Goal: Task Accomplishment & Management: Manage account settings

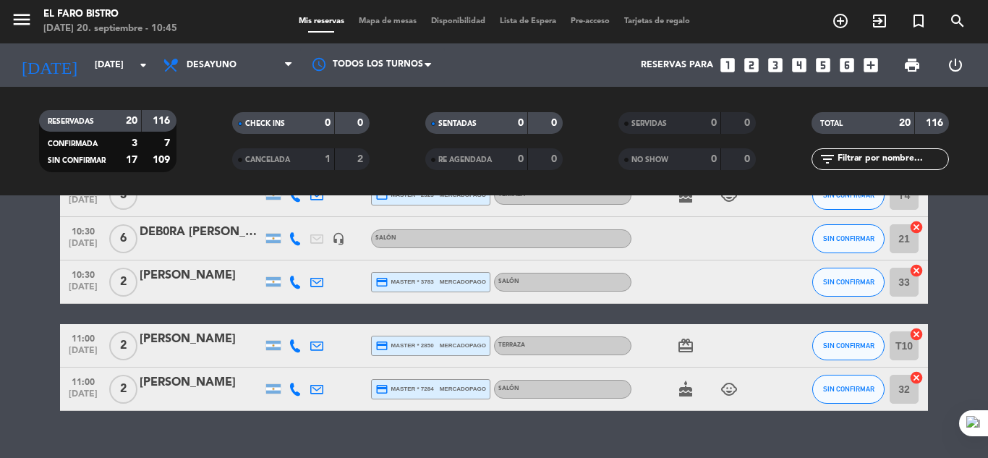
scroll to position [906, 0]
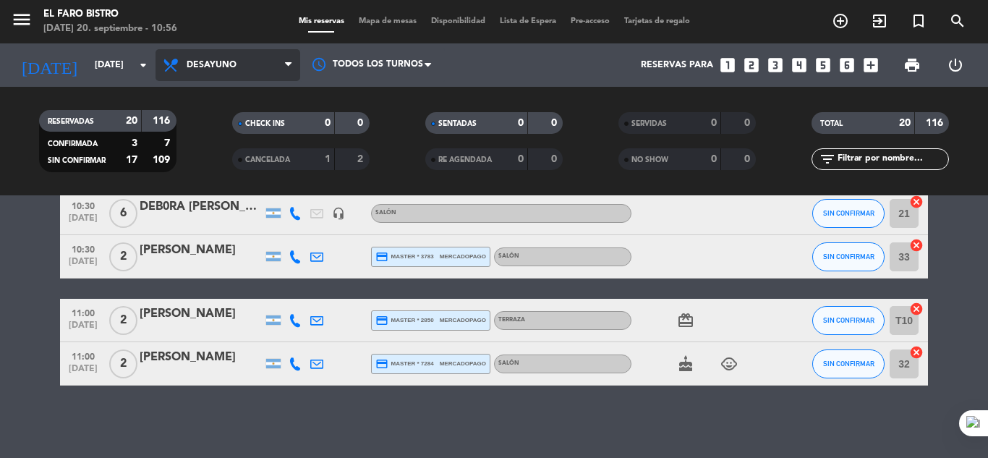
click at [296, 71] on span at bounding box center [292, 66] width 14 height 14
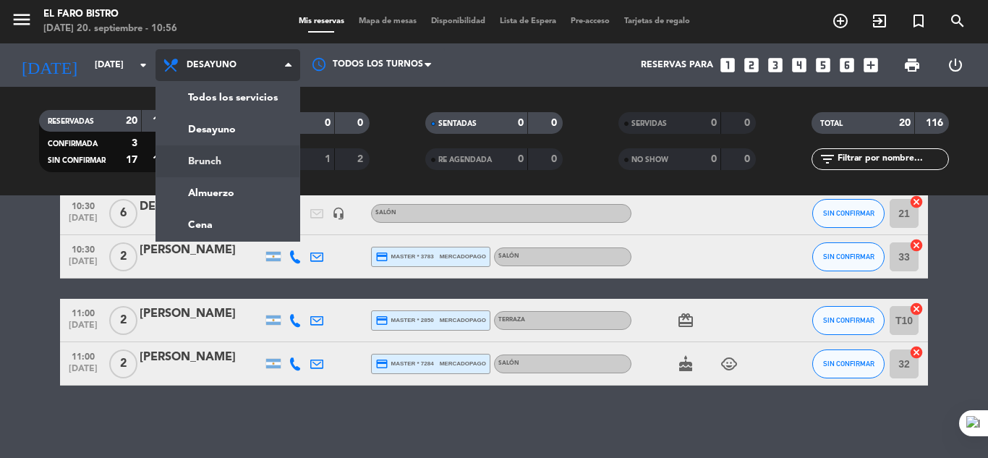
click at [213, 159] on div "menu El Faro Bistro [DATE] 20. septiembre - 10:56 Mis reservas Mapa de mesas Di…" at bounding box center [494, 97] width 988 height 195
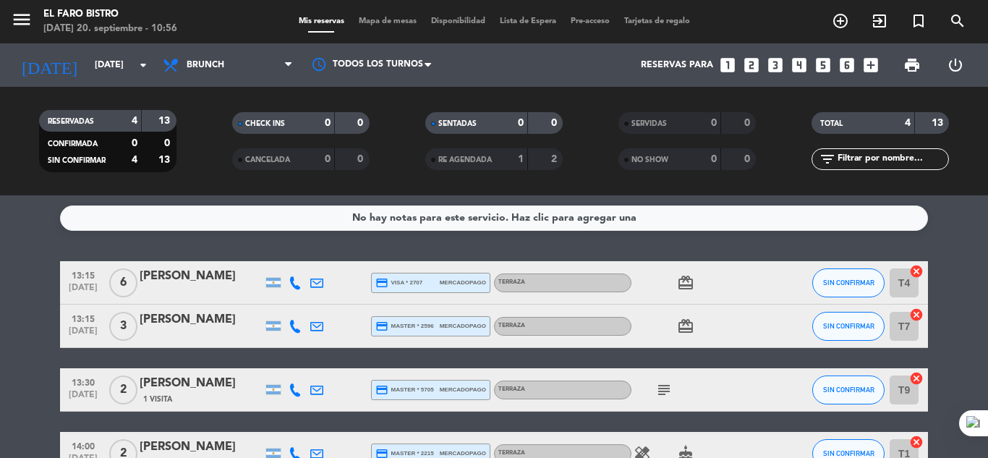
scroll to position [0, 0]
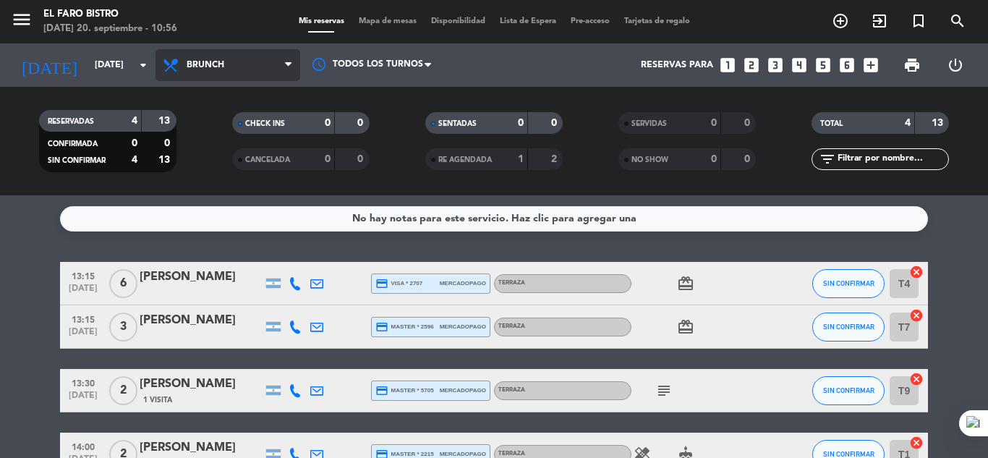
click at [286, 54] on span "Brunch" at bounding box center [228, 65] width 145 height 32
click at [221, 132] on div "menu El Faro Bistro [DATE] 20. septiembre - 10:56 Mis reservas Mapa de mesas Di…" at bounding box center [494, 97] width 988 height 195
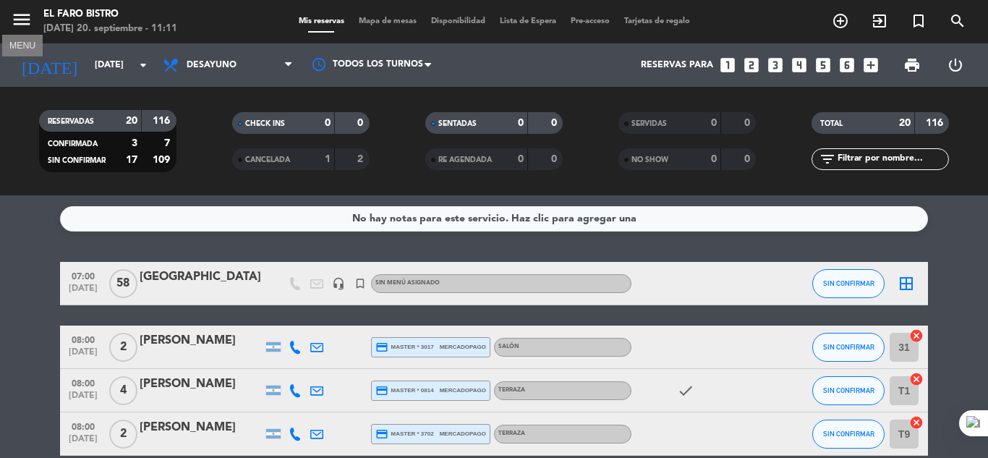
click at [18, 19] on icon "menu" at bounding box center [22, 20] width 22 height 22
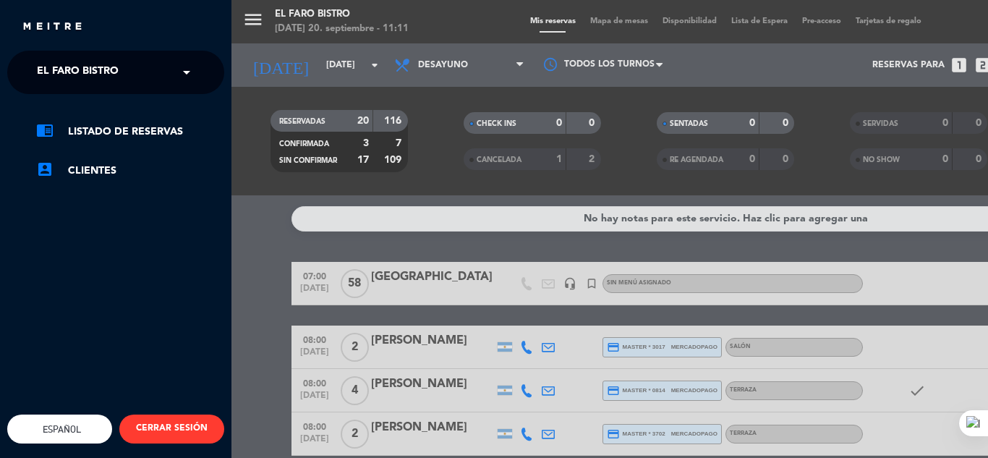
click at [157, 78] on input "text" at bounding box center [117, 73] width 176 height 32
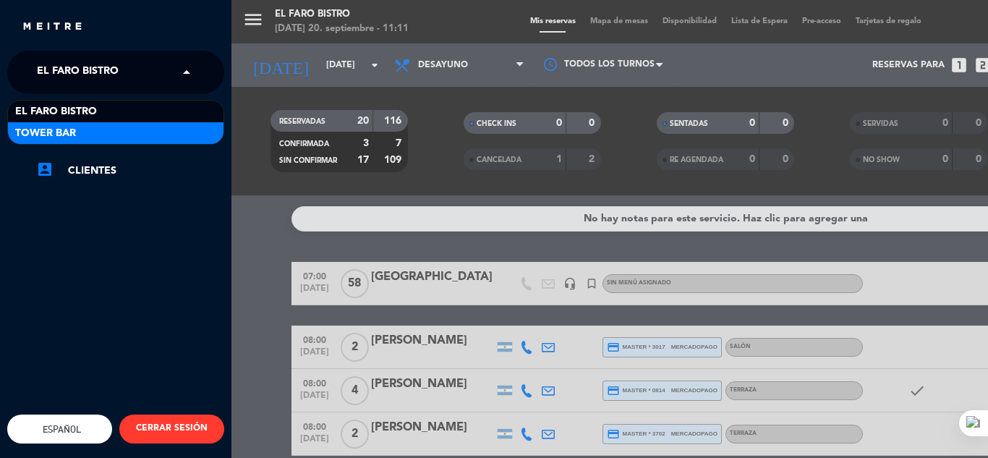
click at [105, 131] on div "Tower Bar" at bounding box center [116, 133] width 216 height 22
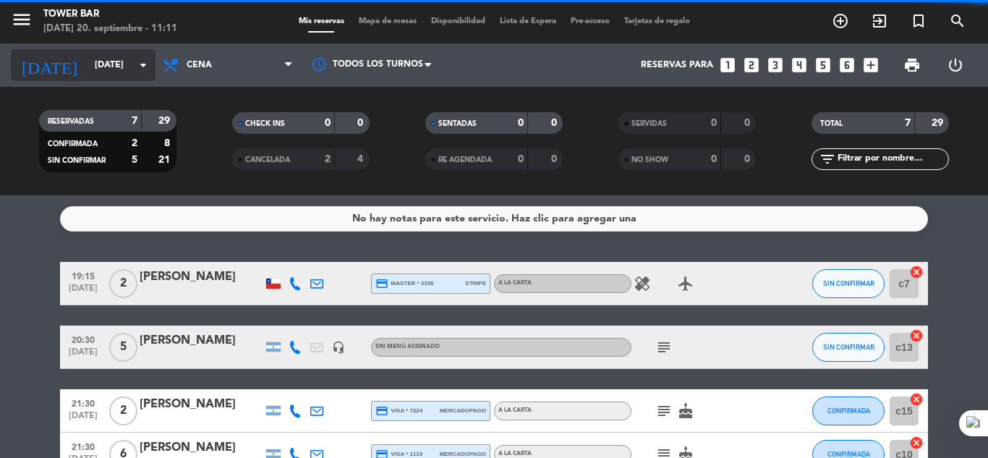
click at [143, 66] on icon "arrow_drop_down" at bounding box center [143, 64] width 17 height 17
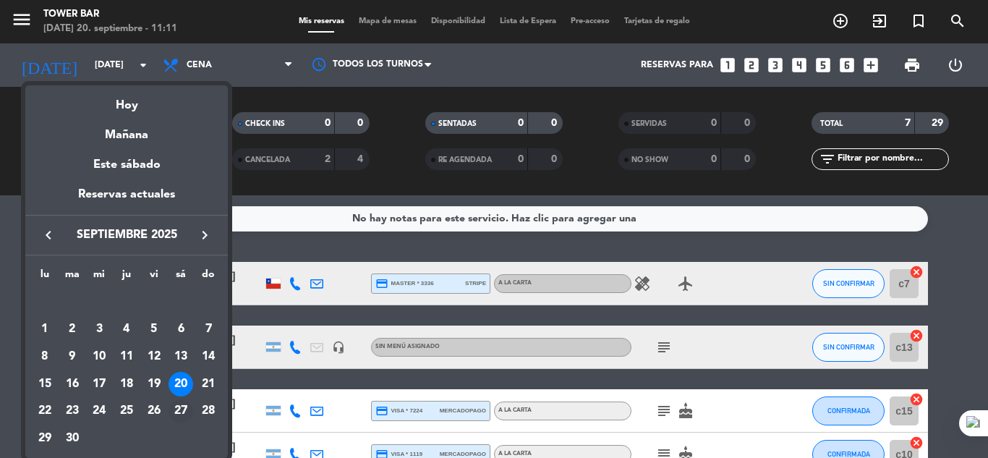
click at [182, 409] on div "27" at bounding box center [181, 411] width 25 height 25
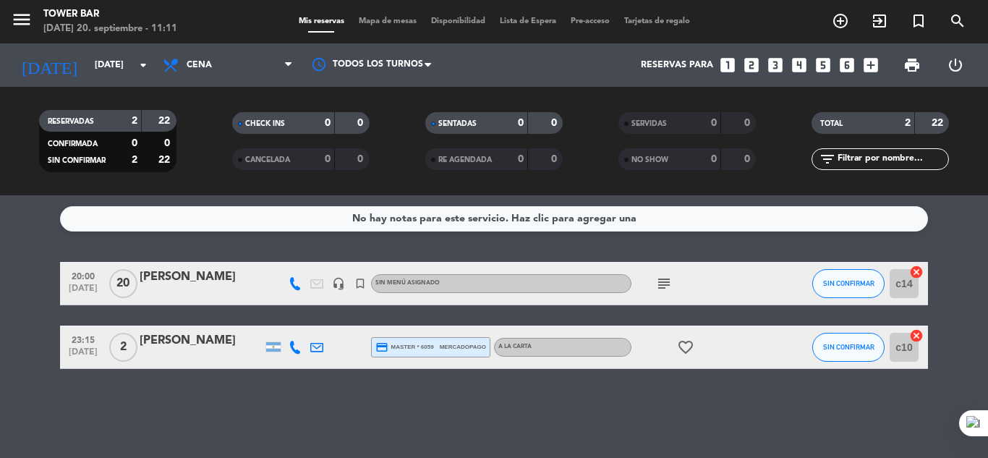
click at [662, 289] on icon "subject" at bounding box center [663, 283] width 17 height 17
click at [662, 285] on icon "subject" at bounding box center [663, 283] width 17 height 17
click at [670, 406] on div "No hay notas para este servicio. Haz clic para agregar una 20:00 [DATE] [PERSON…" at bounding box center [494, 326] width 988 height 263
click at [662, 282] on icon "subject" at bounding box center [663, 283] width 17 height 17
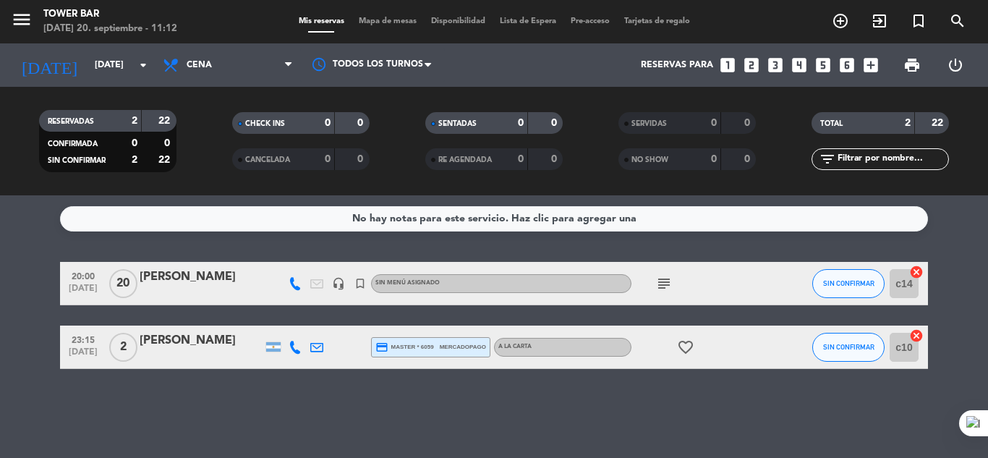
click at [591, 401] on div "No hay notas para este servicio. Haz clic para agregar una 20:00 [DATE] [PERSON…" at bounding box center [494, 326] width 988 height 263
click at [19, 11] on icon "menu" at bounding box center [22, 20] width 22 height 22
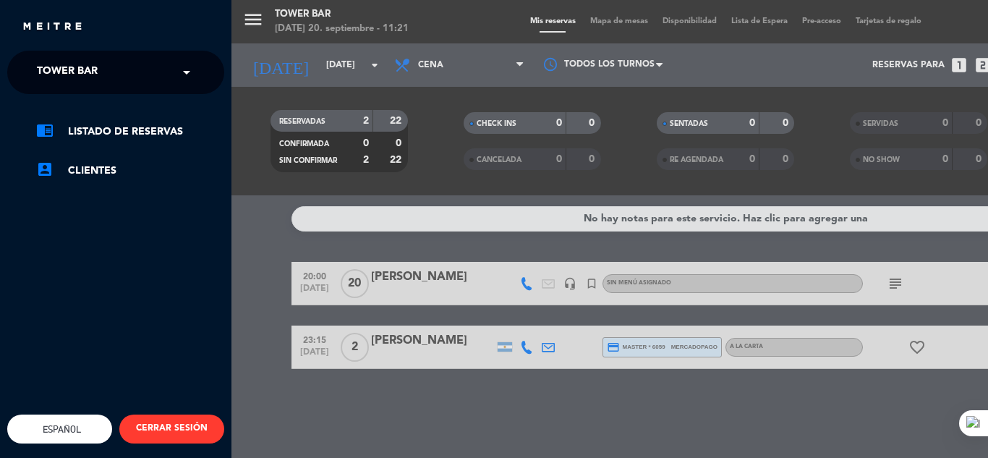
click at [221, 68] on ng-select "× Tower Bar ×" at bounding box center [115, 72] width 217 height 43
click at [200, 64] on span at bounding box center [190, 72] width 25 height 30
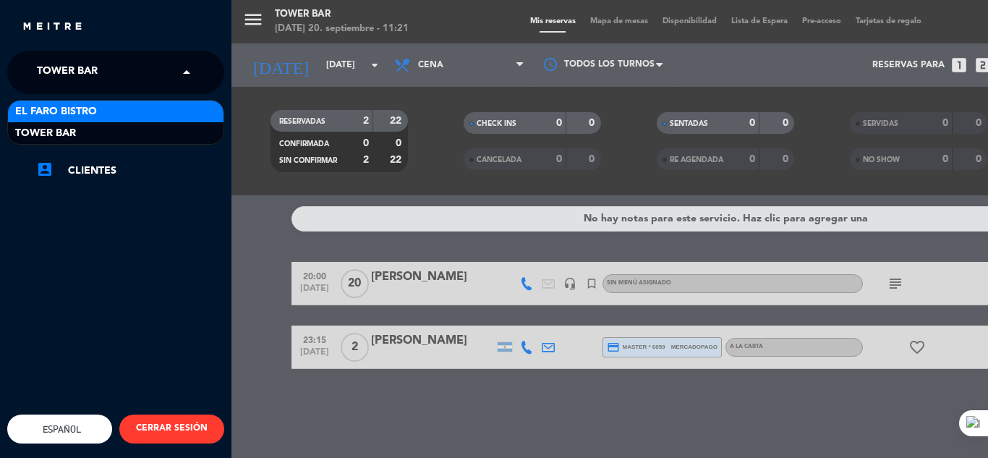
click at [110, 107] on div "El Faro Bistro" at bounding box center [116, 112] width 216 height 22
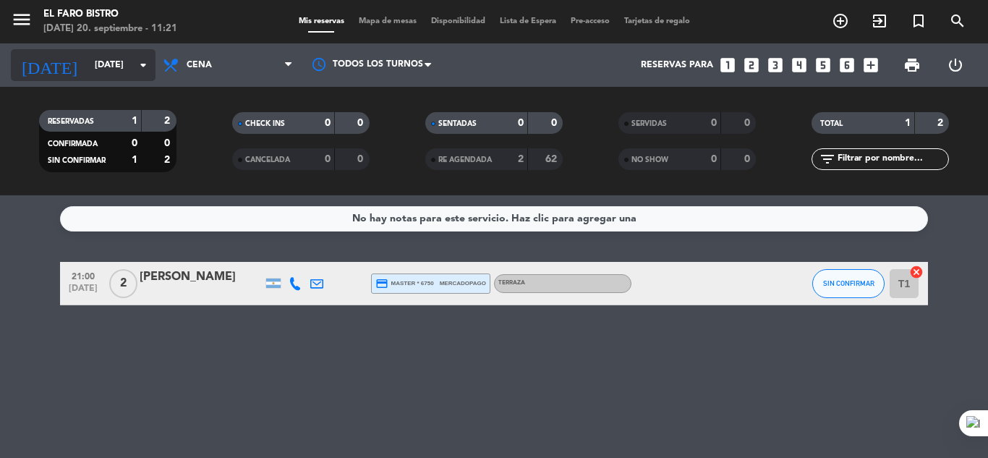
click at [145, 62] on icon "arrow_drop_down" at bounding box center [143, 64] width 17 height 17
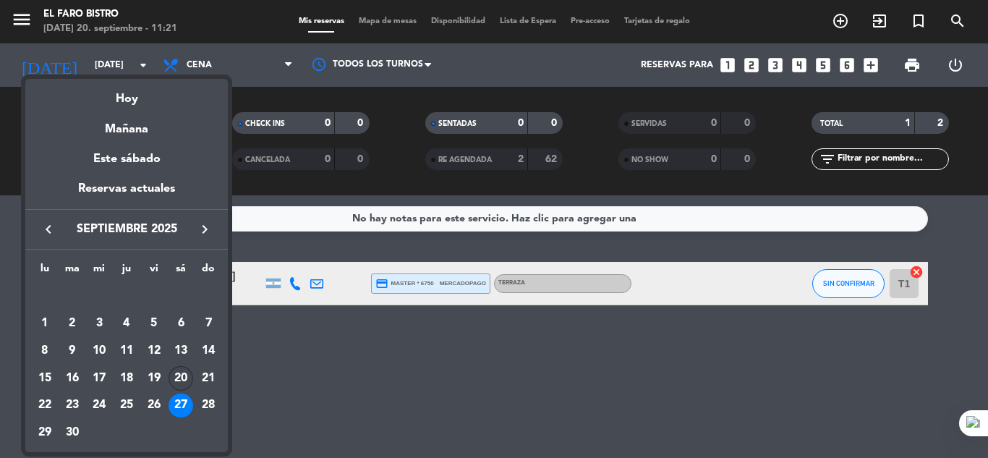
click at [179, 378] on div "20" at bounding box center [181, 378] width 25 height 25
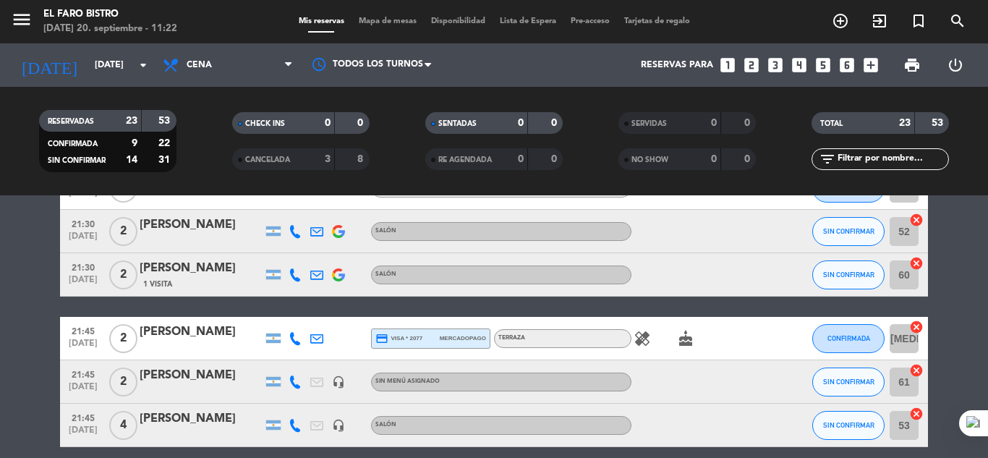
scroll to position [434, 0]
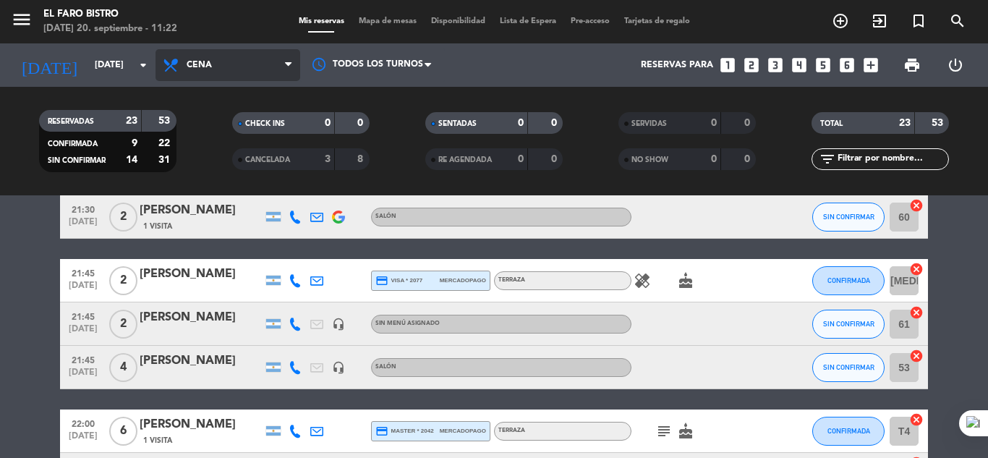
click at [259, 69] on span "Cena" at bounding box center [228, 65] width 145 height 32
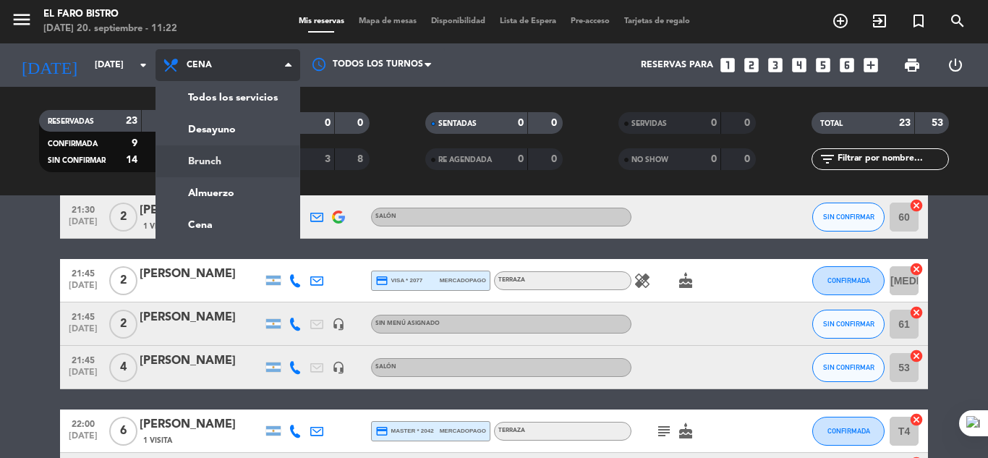
click at [202, 154] on div "menu El Faro Bistro [DATE] 20. septiembre - 11:22 Mis reservas Mapa de mesas Di…" at bounding box center [494, 97] width 988 height 195
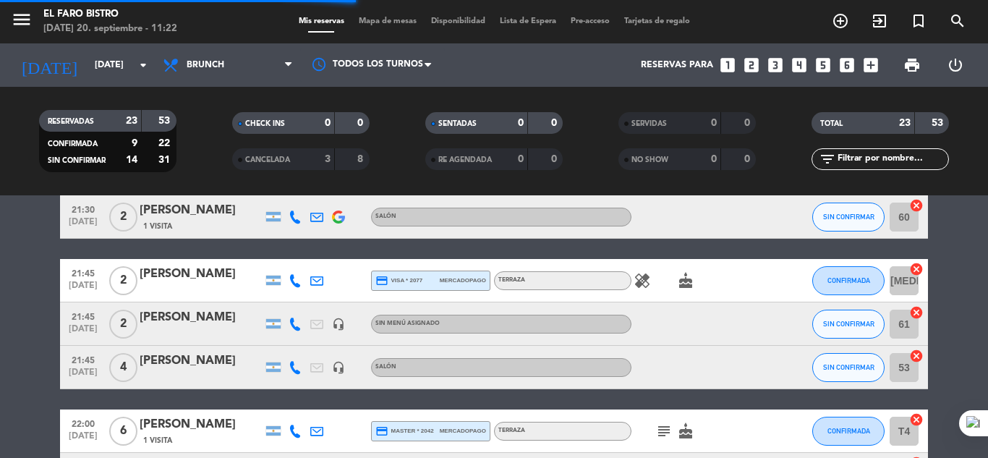
scroll to position [90, 0]
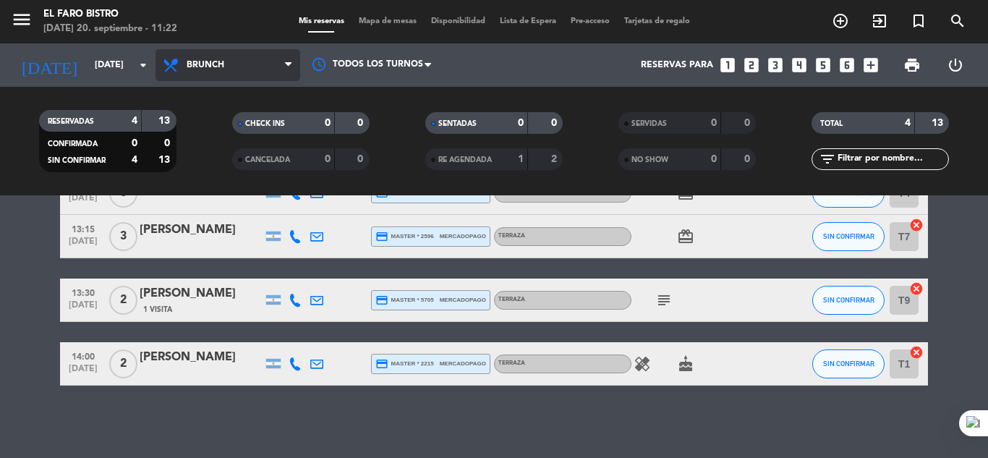
click at [286, 69] on icon at bounding box center [288, 65] width 7 height 12
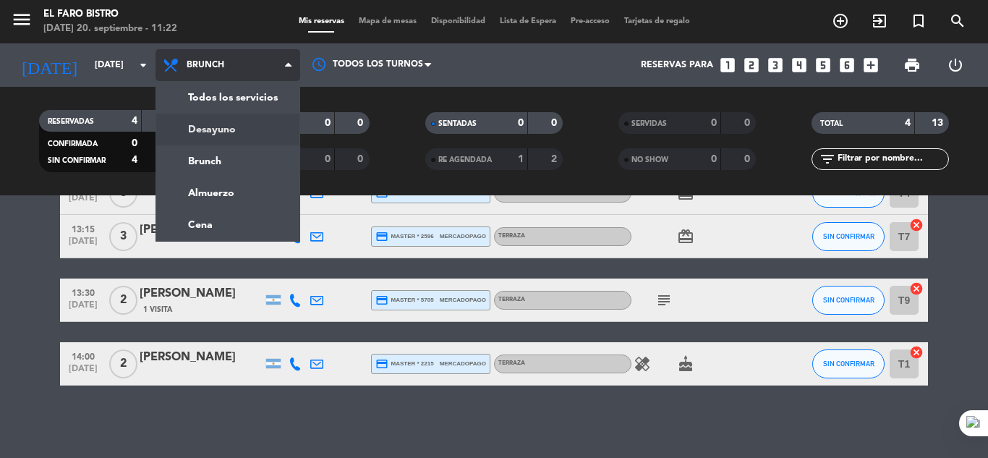
click at [192, 130] on div "menu El Faro Bistro [DATE] 20. septiembre - 11:22 Mis reservas Mapa de mesas Di…" at bounding box center [494, 97] width 988 height 195
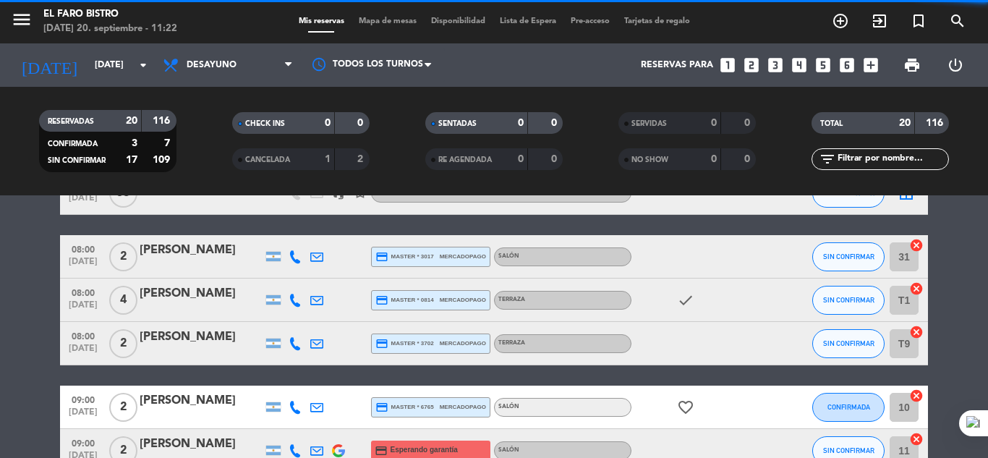
scroll to position [434, 0]
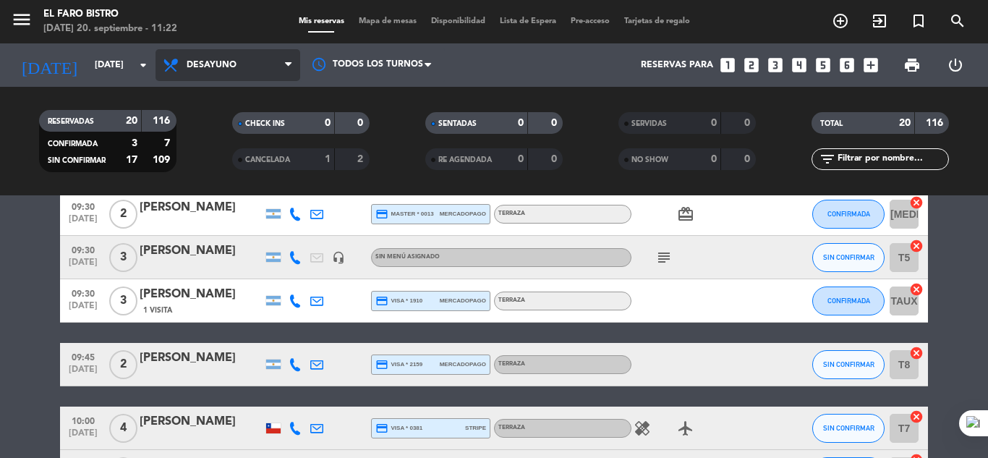
click at [273, 65] on span "Desayuno" at bounding box center [228, 65] width 145 height 32
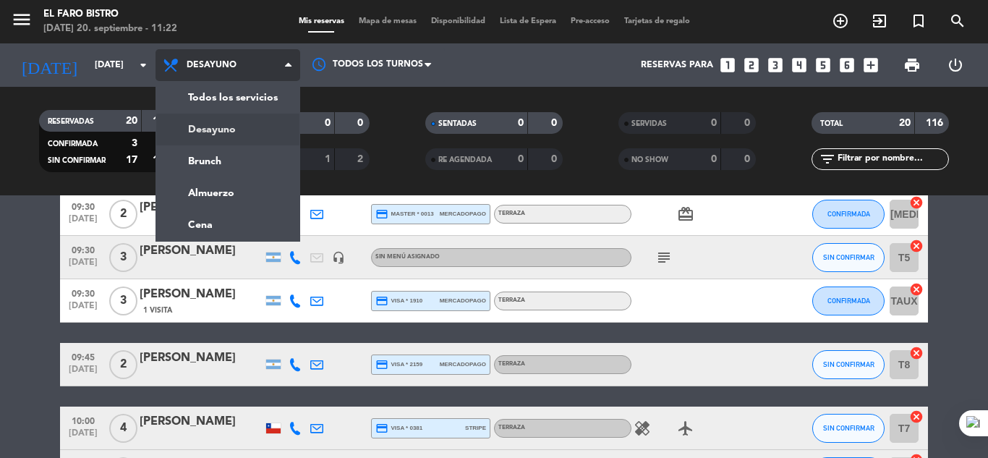
click at [273, 65] on span "Desayuno" at bounding box center [228, 65] width 145 height 32
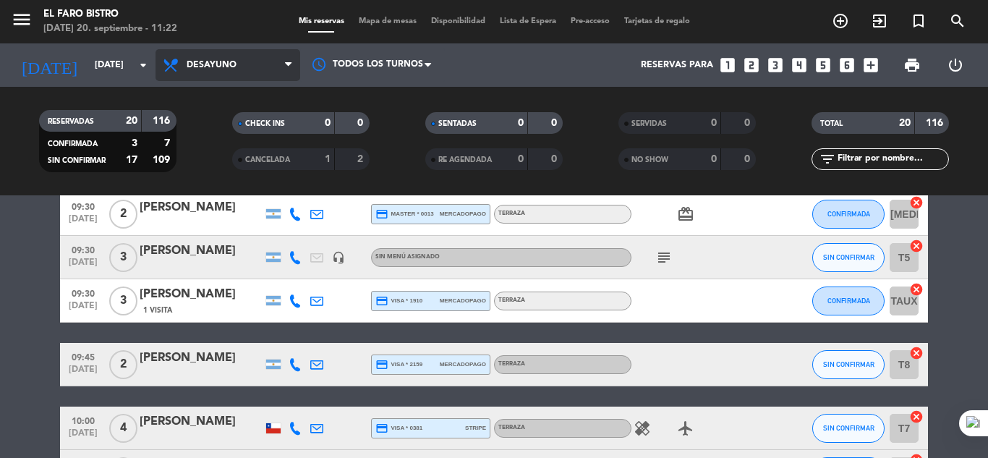
click at [294, 67] on span at bounding box center [292, 66] width 14 height 14
click at [234, 160] on div "menu El Faro Bistro [DATE] 20. septiembre - 11:22 Mis reservas Mapa de mesas Di…" at bounding box center [494, 97] width 988 height 195
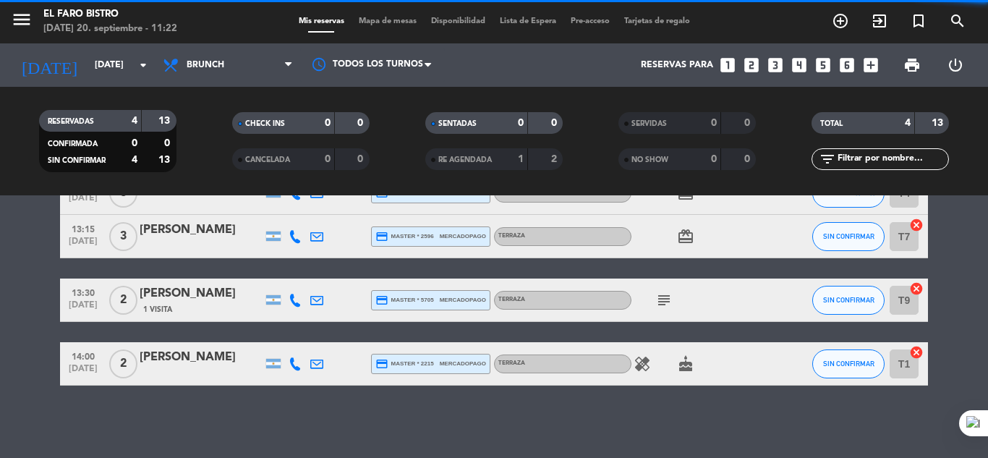
scroll to position [90, 0]
click at [277, 74] on span "Brunch" at bounding box center [228, 65] width 145 height 32
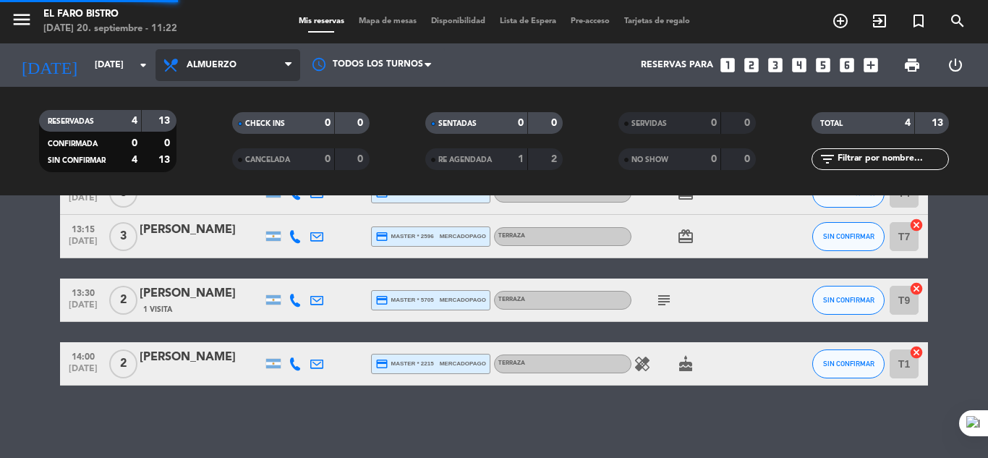
click at [231, 194] on div "menu El Faro Bistro [DATE] 20. septiembre - 11:22 Mis reservas Mapa de mesas Di…" at bounding box center [494, 97] width 988 height 195
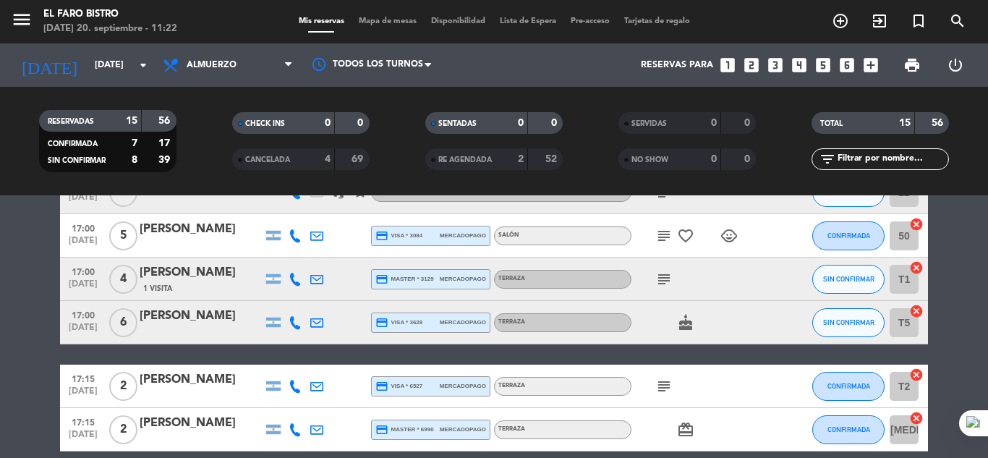
scroll to position [145, 0]
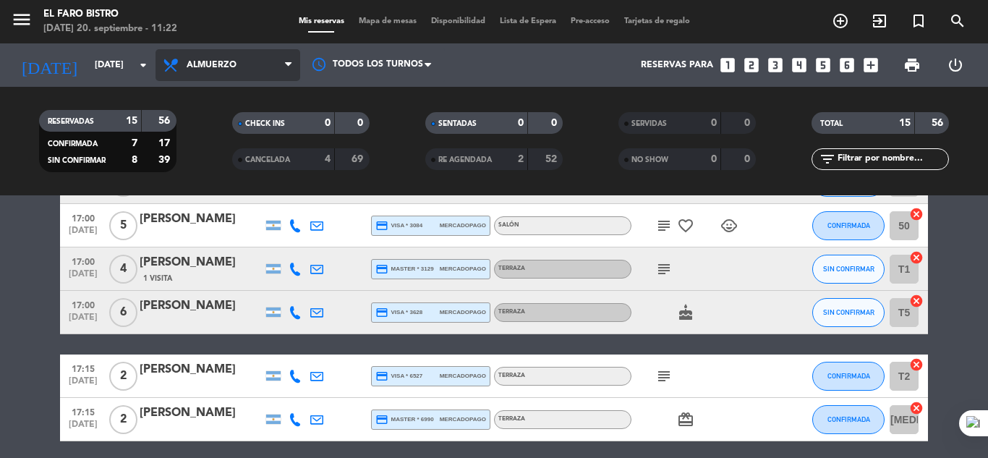
click at [286, 67] on icon at bounding box center [288, 65] width 7 height 12
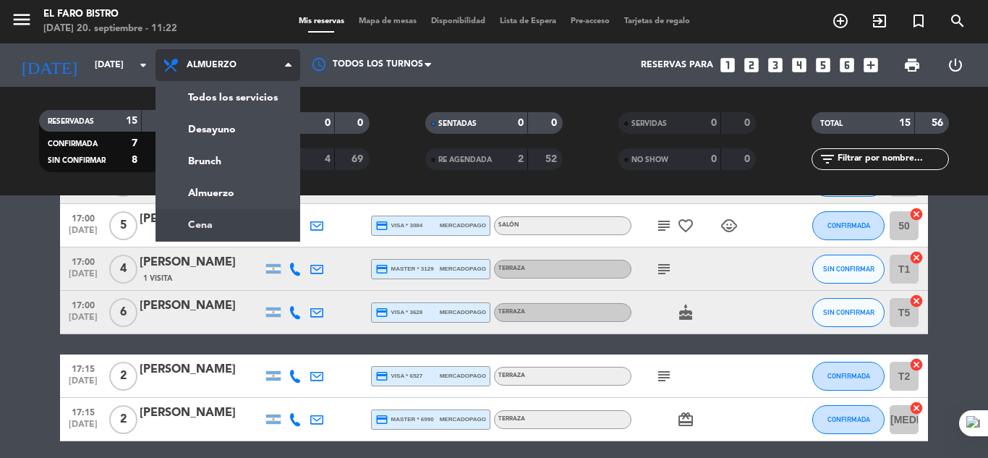
click at [210, 223] on ng-component "menu El Faro Bistro [DATE] 20. septiembre - 11:22 Mis reservas Mapa de mesas Di…" at bounding box center [494, 229] width 988 height 458
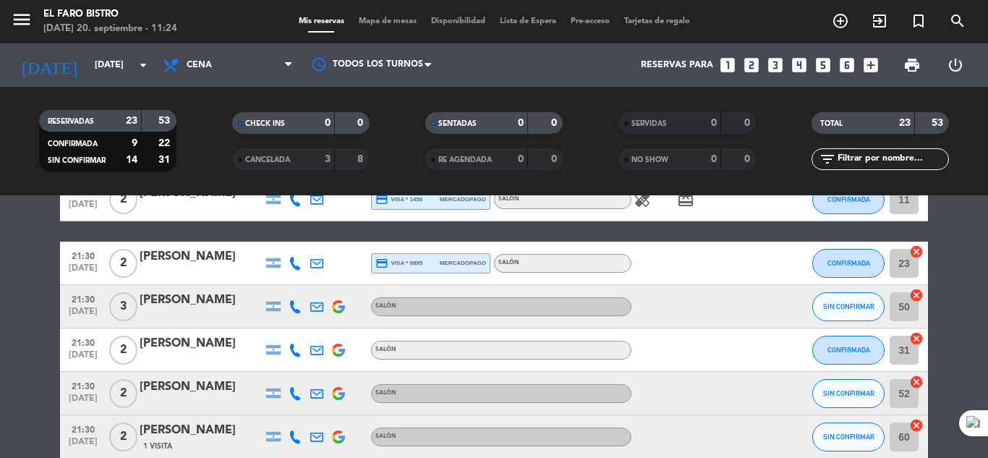
scroll to position [200, 0]
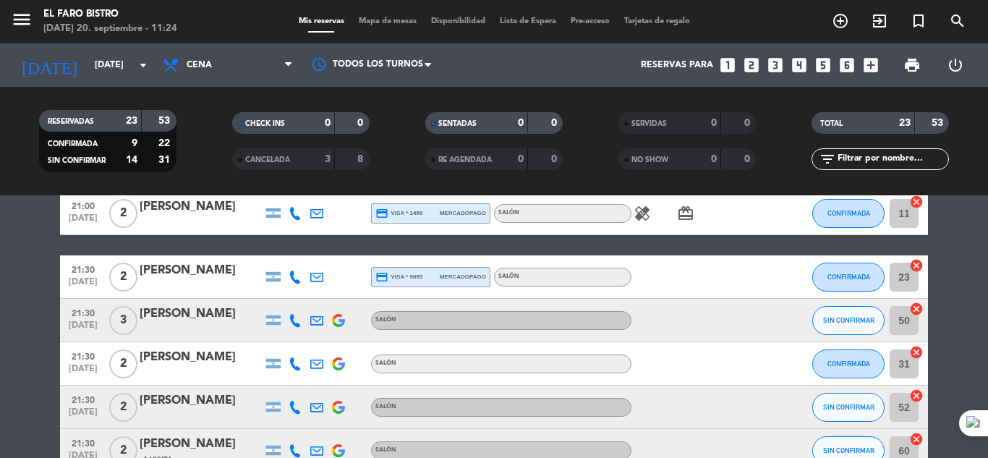
click at [69, 11] on div "El Faro Bistro" at bounding box center [110, 14] width 134 height 14
click at [22, 17] on icon "menu" at bounding box center [22, 20] width 22 height 22
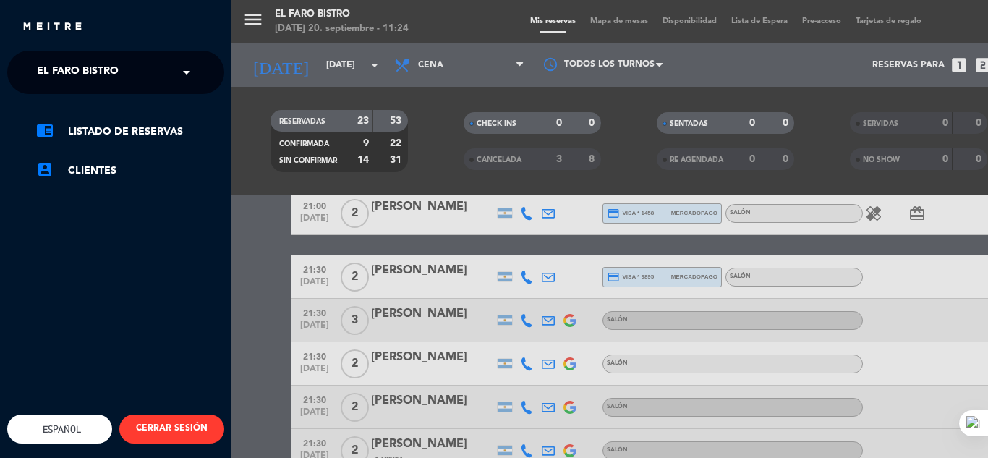
click at [150, 66] on input "text" at bounding box center [117, 73] width 176 height 32
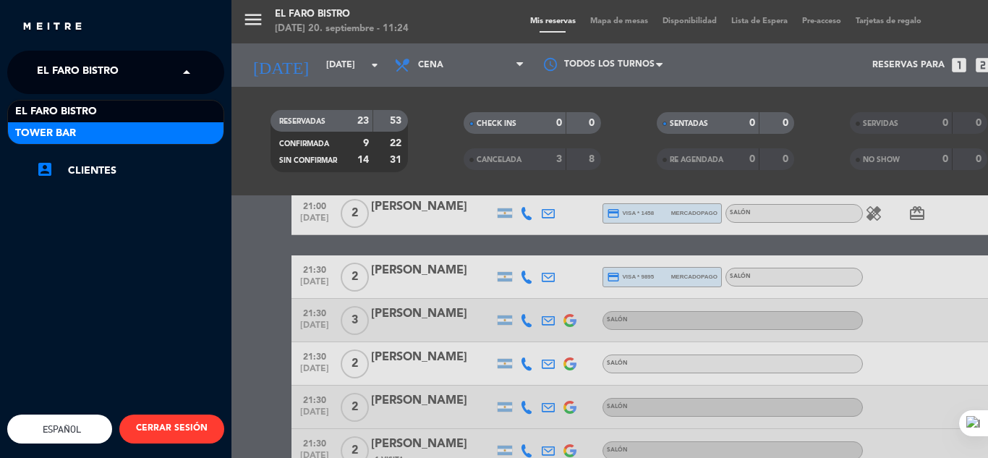
click at [132, 137] on div "Tower Bar" at bounding box center [116, 133] width 216 height 22
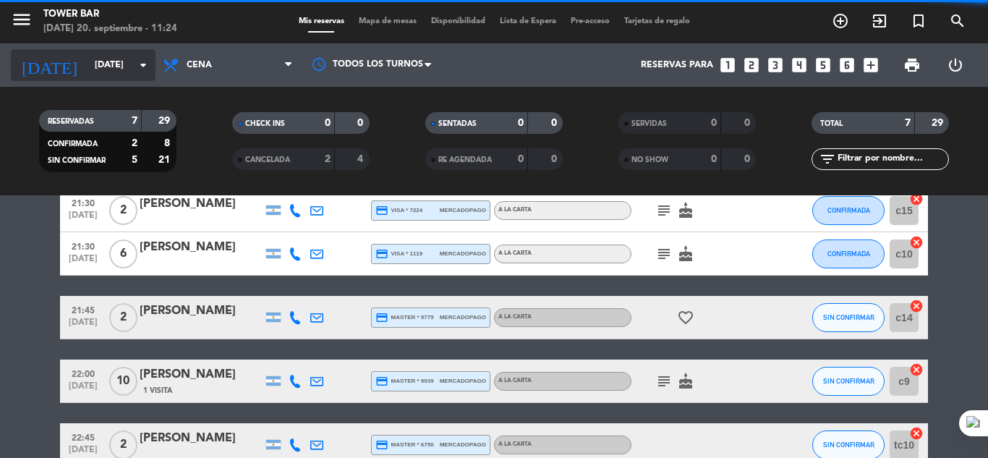
click at [135, 67] on icon "arrow_drop_down" at bounding box center [143, 64] width 17 height 17
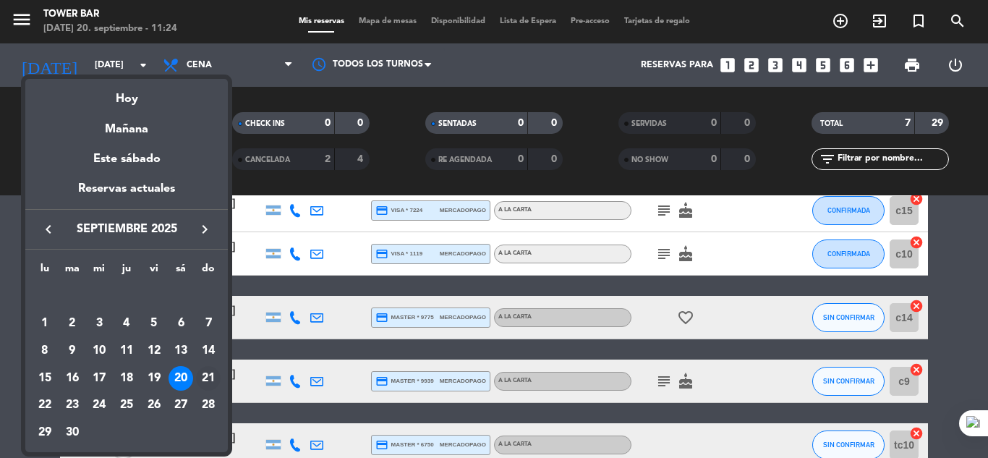
click at [213, 376] on div "21" at bounding box center [208, 378] width 25 height 25
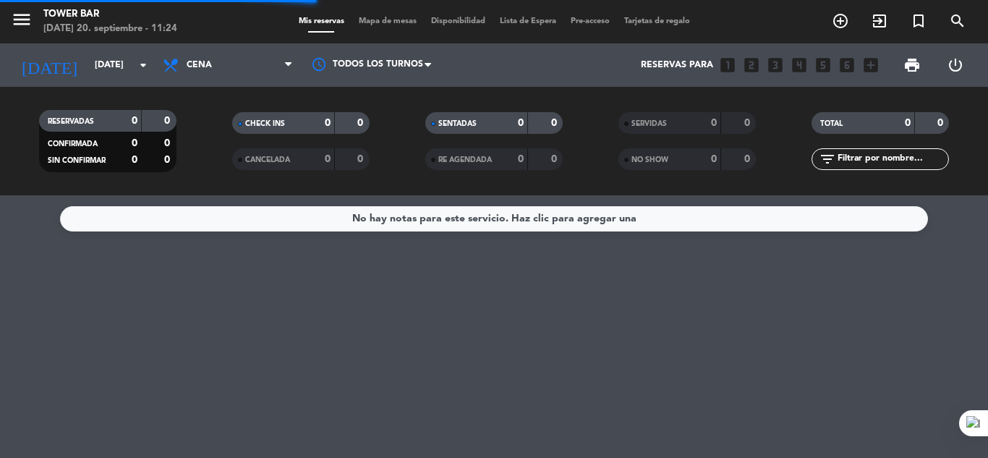
scroll to position [0, 0]
click at [771, 312] on div "No hay notas para este servicio. Haz clic para agregar una" at bounding box center [494, 326] width 988 height 263
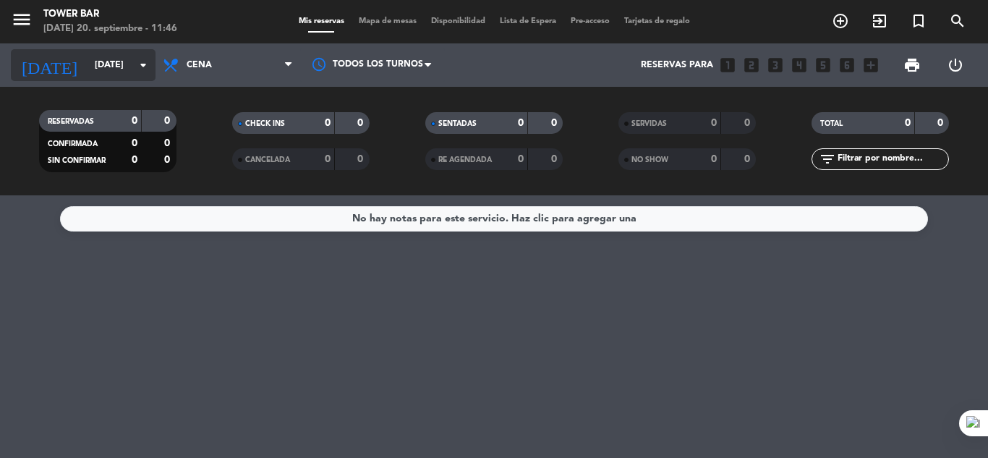
click at [141, 69] on icon "arrow_drop_down" at bounding box center [143, 64] width 17 height 17
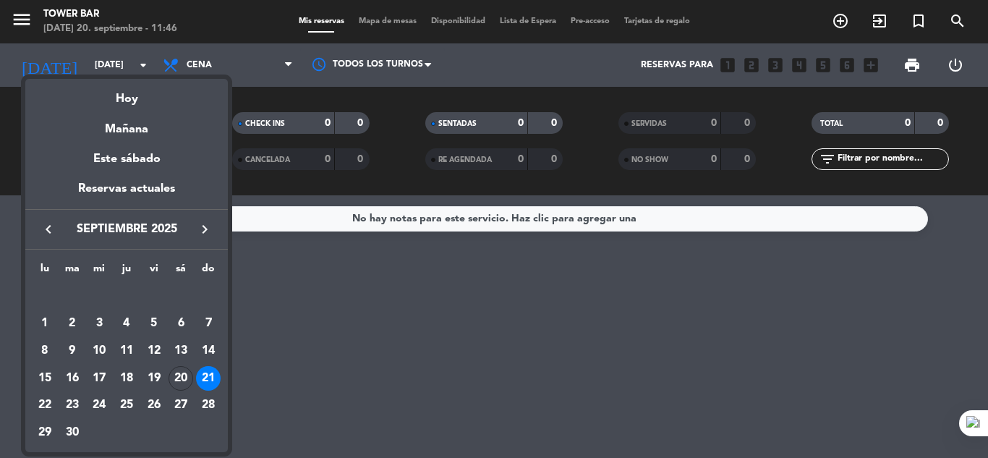
click at [21, 24] on div at bounding box center [494, 229] width 988 height 458
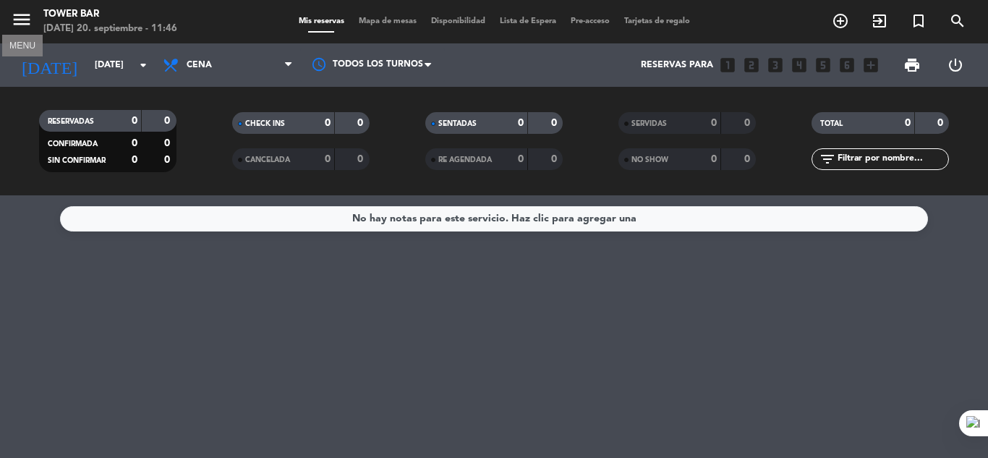
click at [21, 23] on icon "menu" at bounding box center [22, 20] width 22 height 22
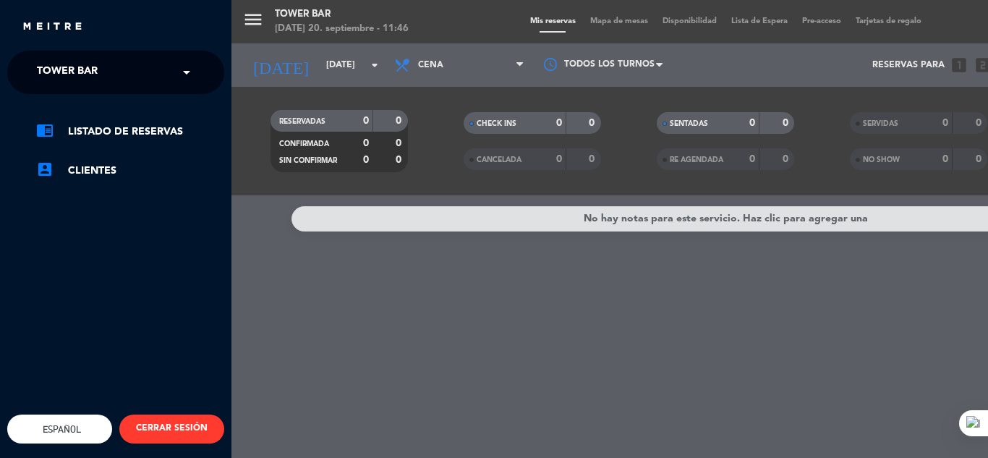
click at [189, 72] on span at bounding box center [190, 72] width 25 height 30
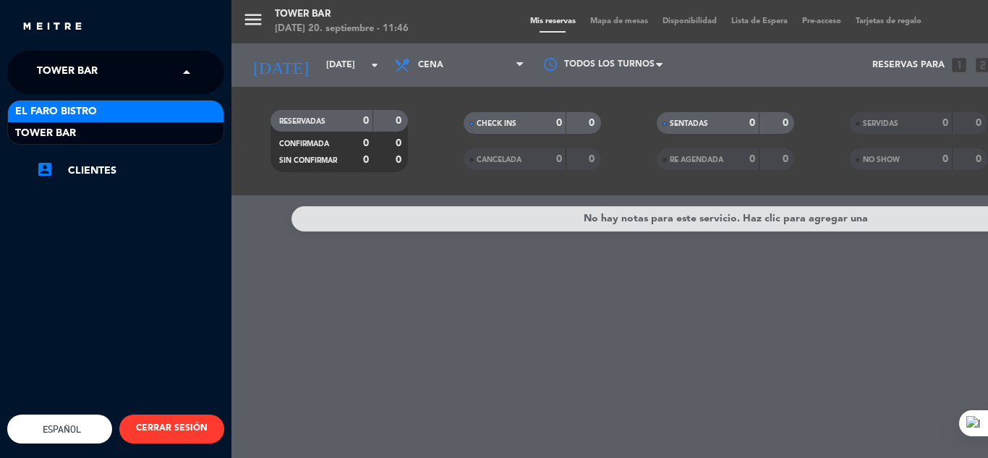
click at [161, 106] on div "El Faro Bistro" at bounding box center [116, 112] width 216 height 22
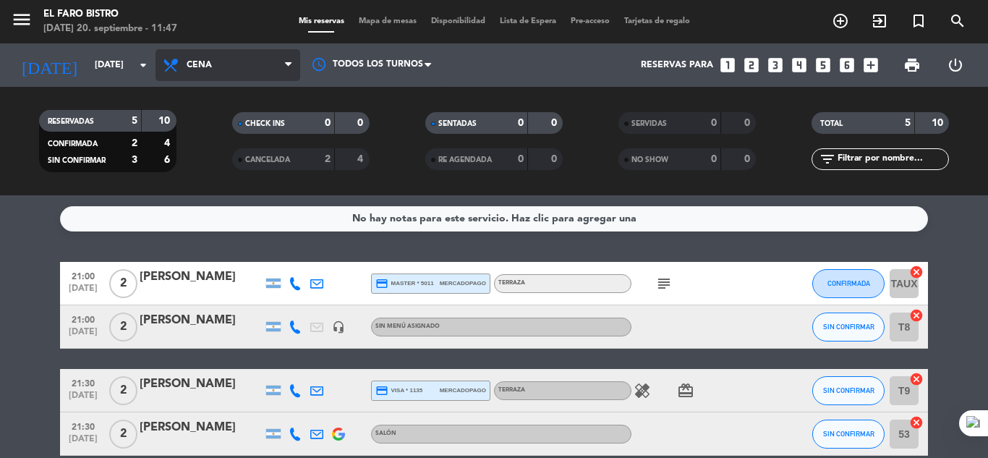
click at [278, 61] on span "Cena" at bounding box center [228, 65] width 145 height 32
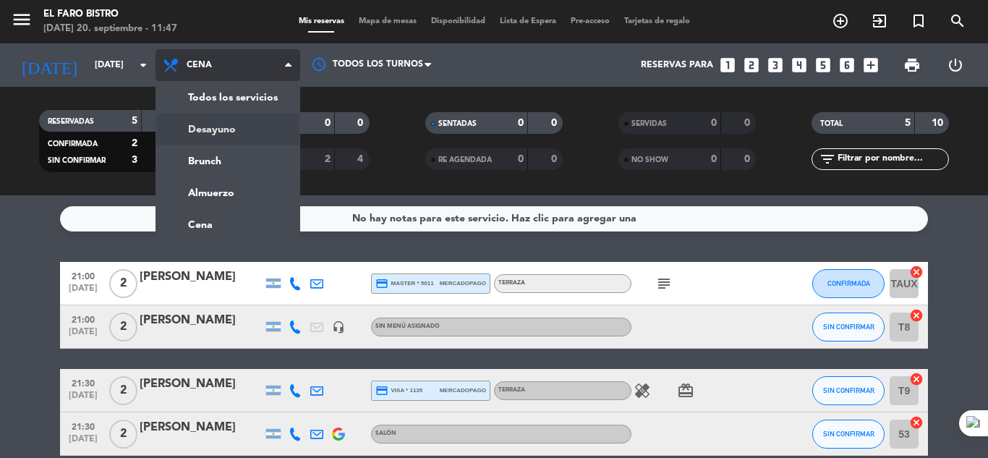
click at [210, 127] on div "menu El Faro Bistro [DATE] 20. septiembre - 11:47 Mis reservas Mapa de mesas Di…" at bounding box center [494, 97] width 988 height 195
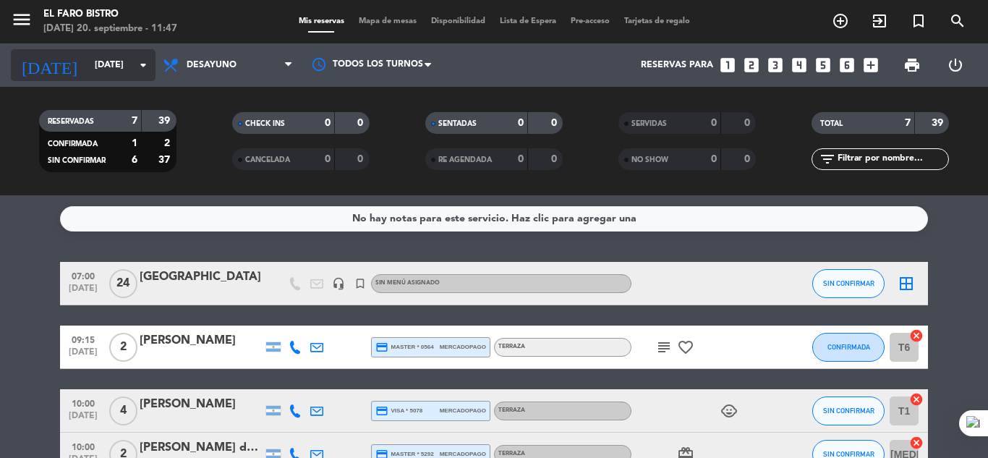
click at [146, 63] on icon "arrow_drop_down" at bounding box center [143, 64] width 17 height 17
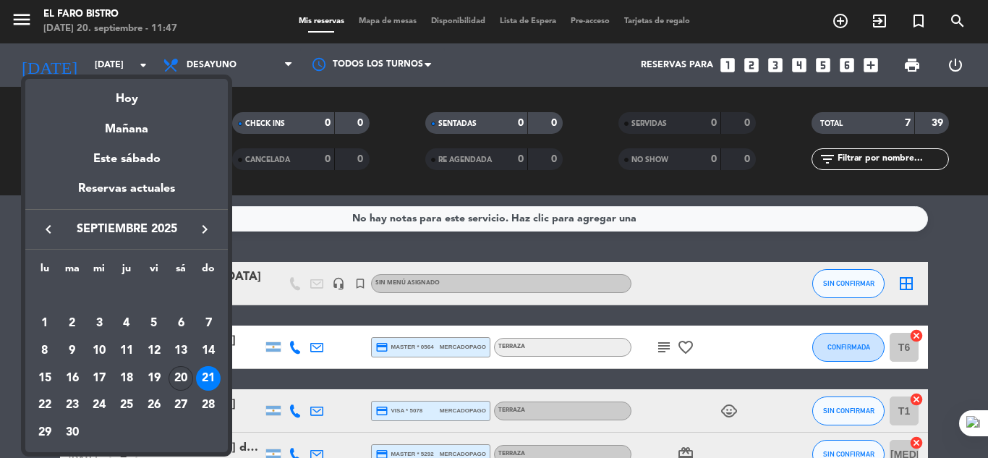
click at [182, 378] on div "20" at bounding box center [181, 378] width 25 height 25
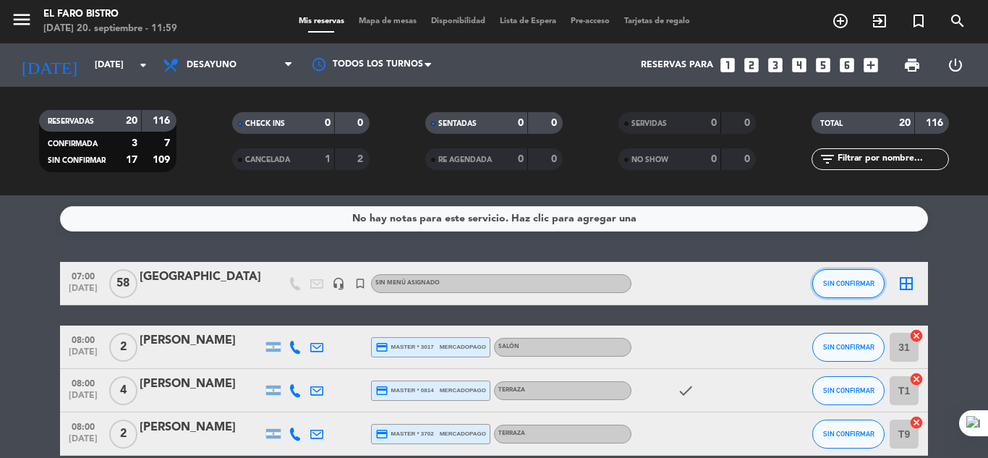
click at [855, 284] on span "SIN CONFIRMAR" at bounding box center [848, 283] width 51 height 8
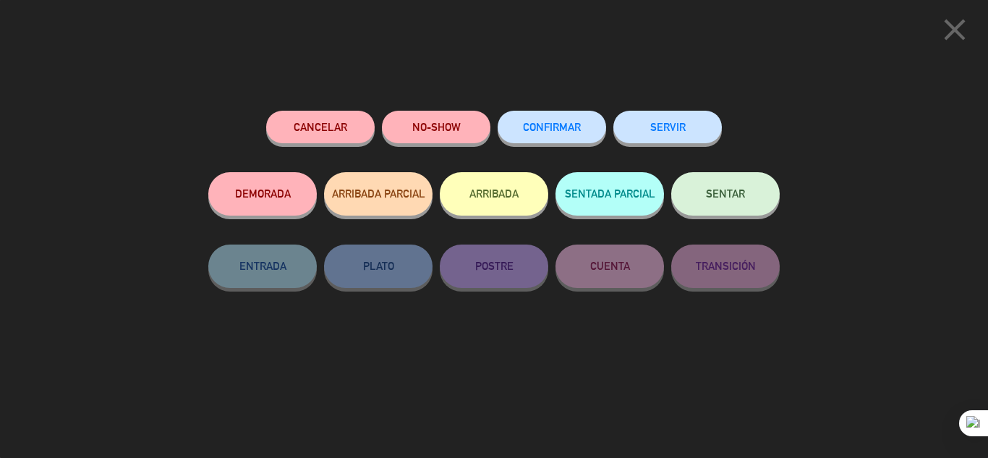
click at [681, 129] on button "SERVIR" at bounding box center [667, 127] width 108 height 33
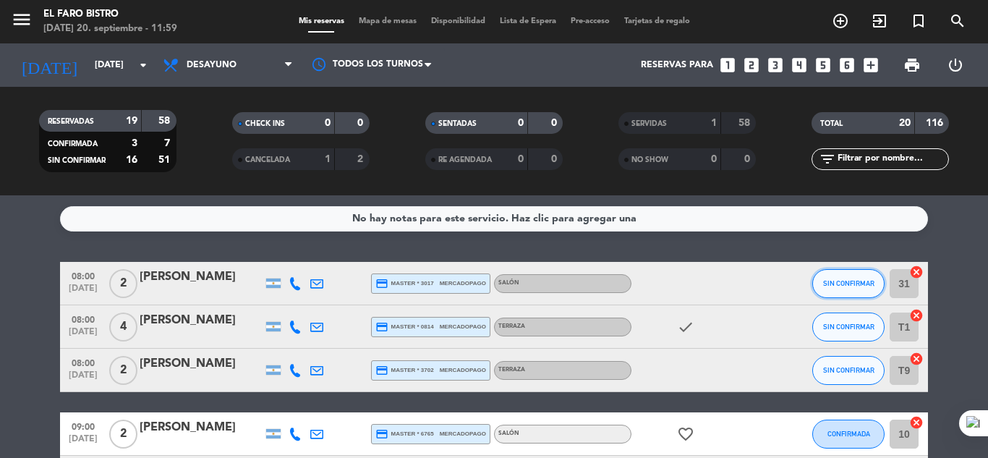
click at [822, 286] on button "SIN CONFIRMAR" at bounding box center [848, 283] width 72 height 29
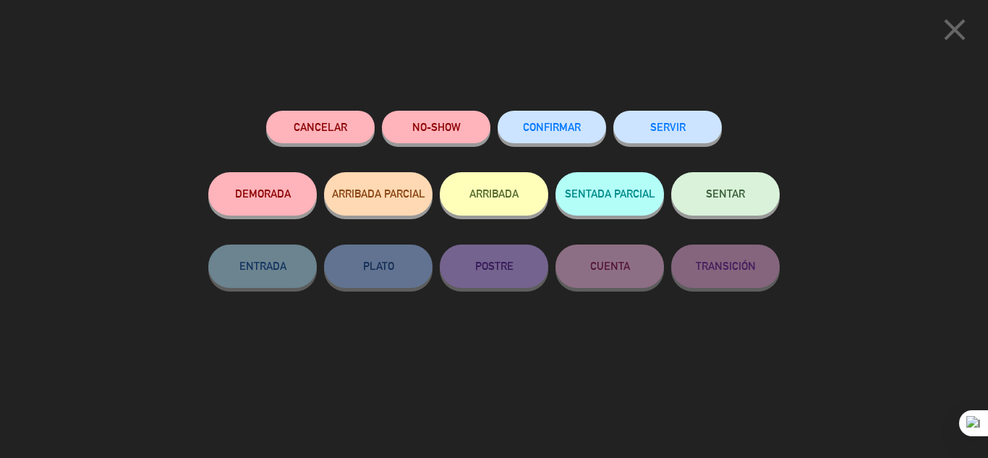
click at [676, 129] on button "SERVIR" at bounding box center [667, 127] width 108 height 33
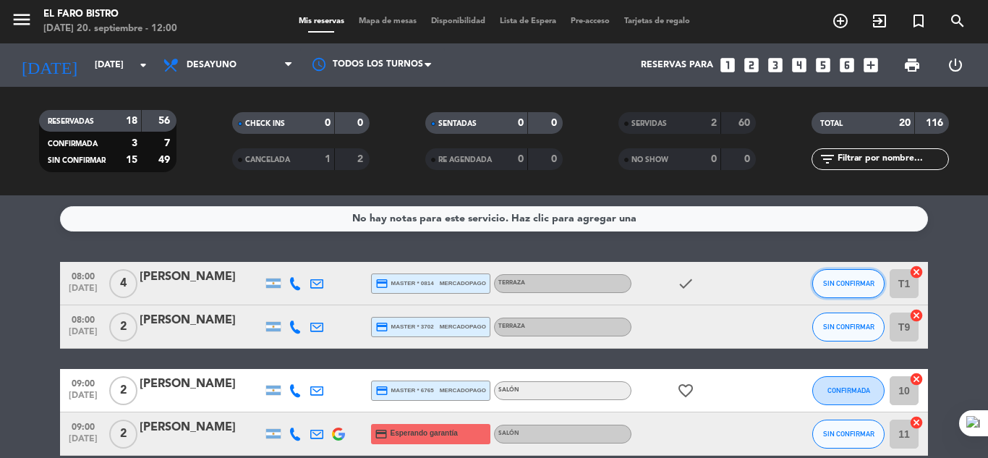
click at [853, 279] on span "SIN CONFIRMAR" at bounding box center [848, 283] width 51 height 8
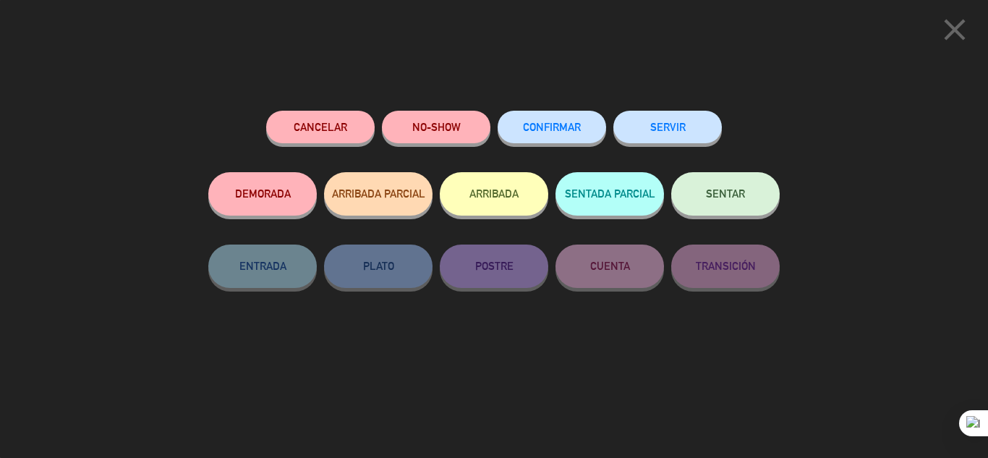
click at [695, 124] on button "SERVIR" at bounding box center [667, 127] width 108 height 33
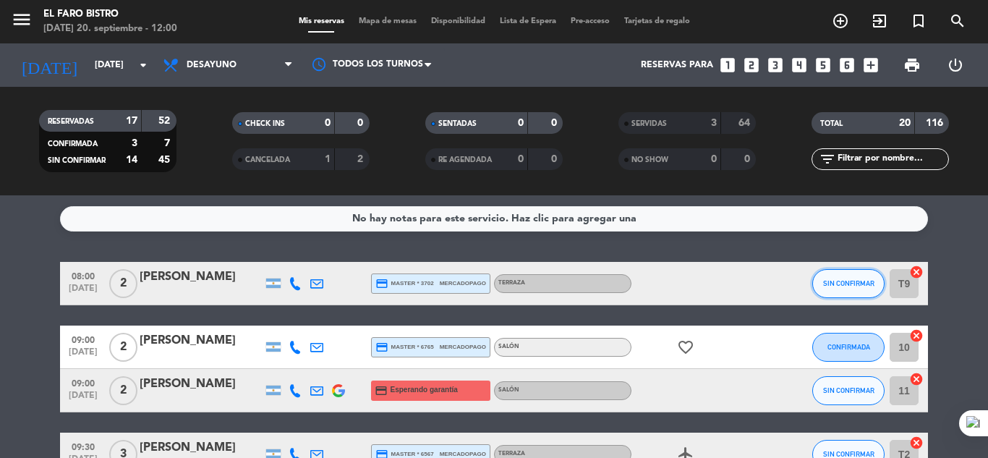
click at [843, 287] on button "SIN CONFIRMAR" at bounding box center [848, 283] width 72 height 29
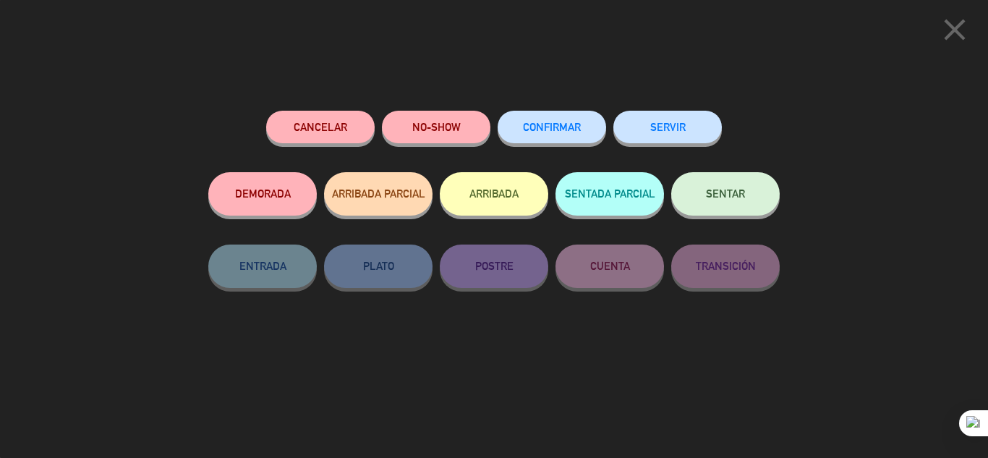
click at [681, 132] on button "SERVIR" at bounding box center [667, 127] width 108 height 33
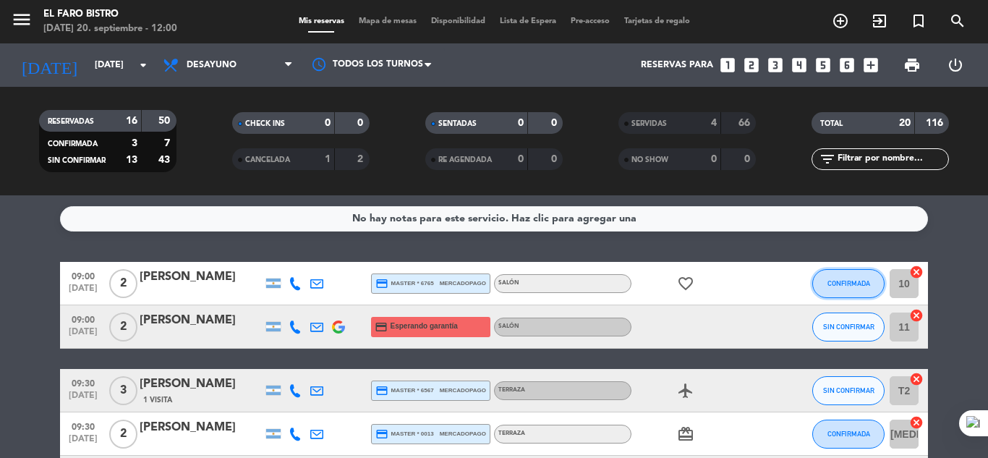
click at [835, 286] on span "CONFIRMADA" at bounding box center [848, 283] width 43 height 8
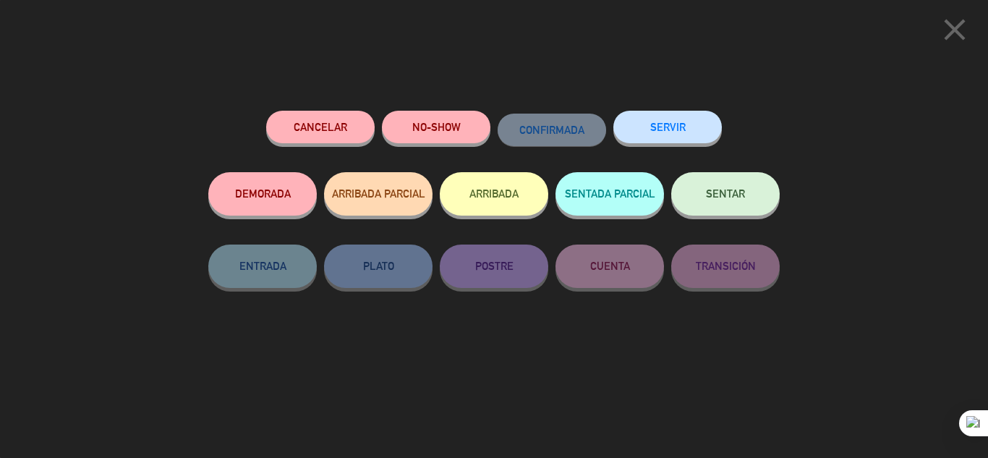
click at [676, 113] on button "SERVIR" at bounding box center [667, 127] width 108 height 33
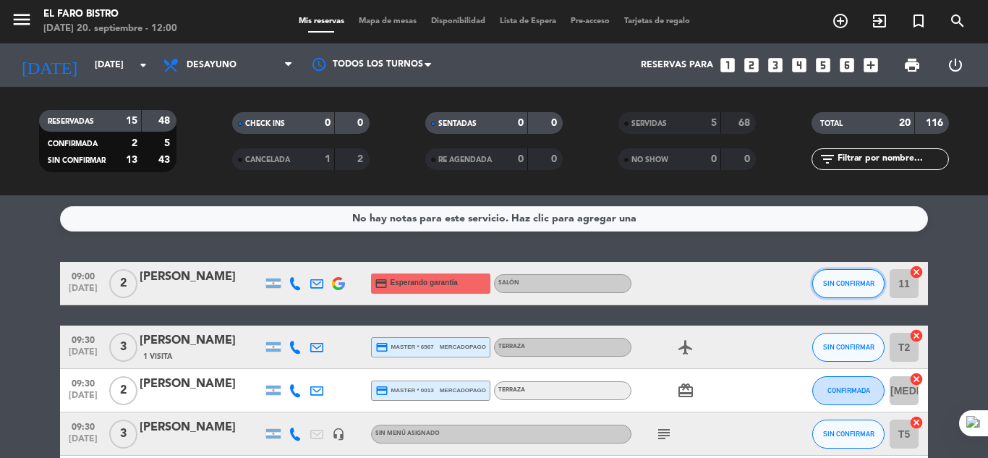
click at [845, 291] on button "SIN CONFIRMAR" at bounding box center [848, 283] width 72 height 29
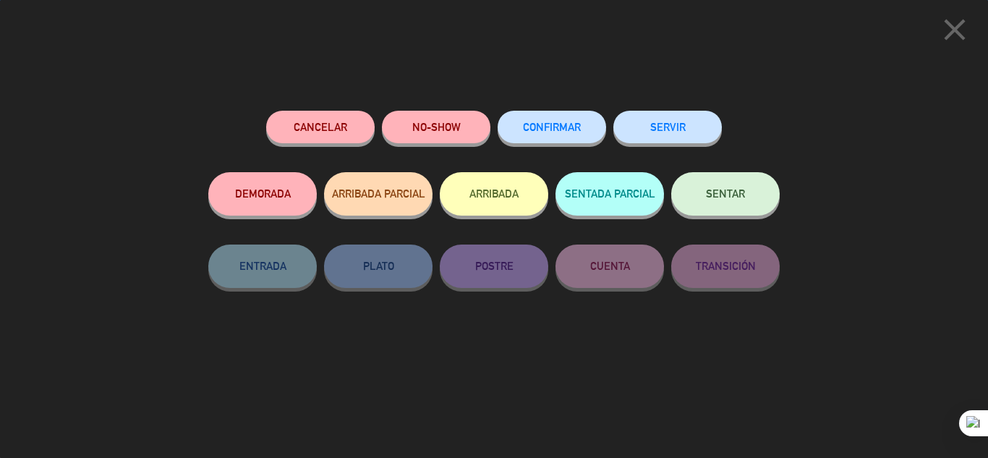
drag, startPoint x: 691, startPoint y: 133, endPoint x: 717, endPoint y: 142, distance: 27.4
click at [691, 132] on button "SERVIR" at bounding box center [667, 127] width 108 height 33
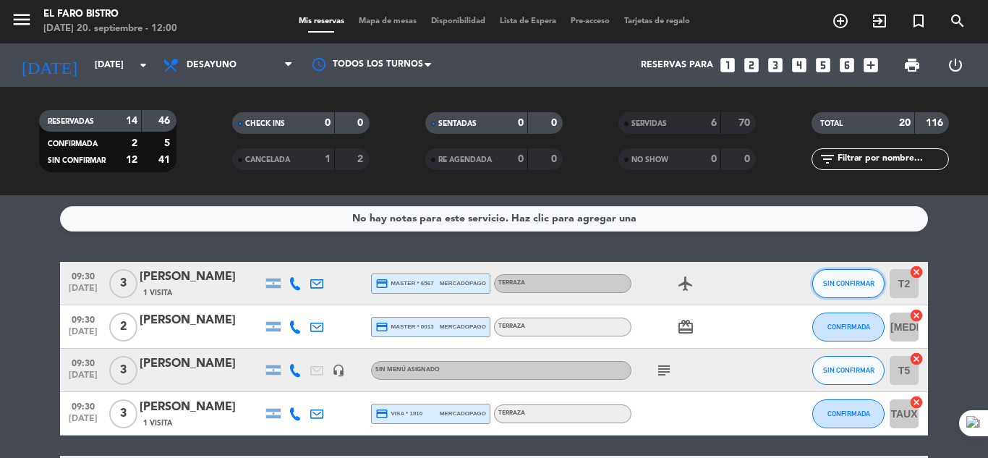
click at [837, 284] on span "SIN CONFIRMAR" at bounding box center [848, 283] width 51 height 8
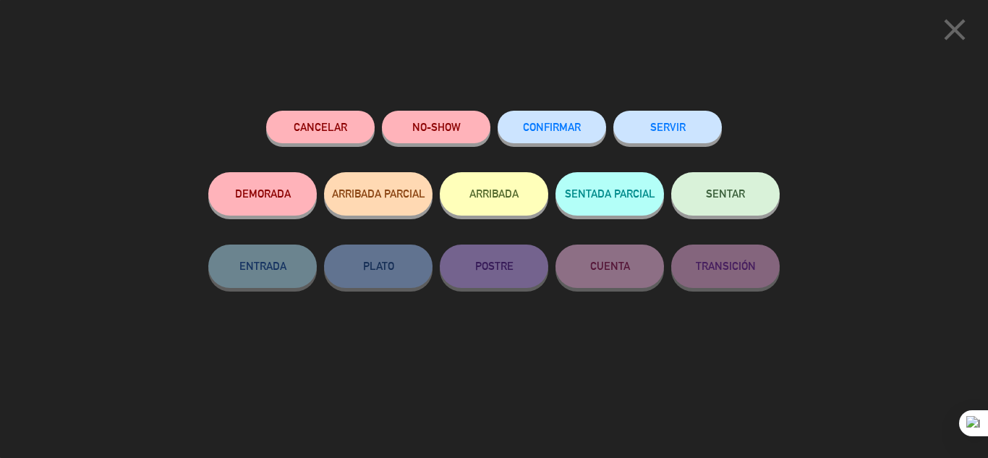
click at [677, 140] on button "SERVIR" at bounding box center [667, 127] width 108 height 33
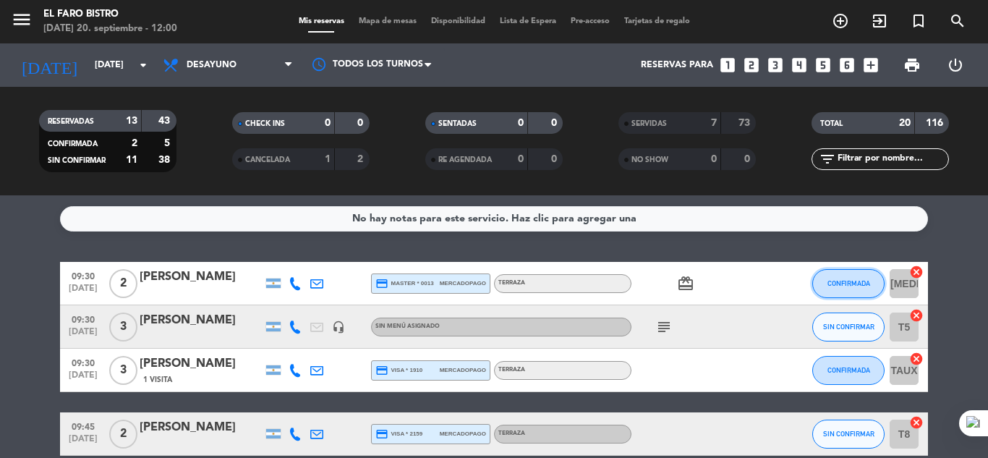
click at [835, 286] on span "CONFIRMADA" at bounding box center [848, 283] width 43 height 8
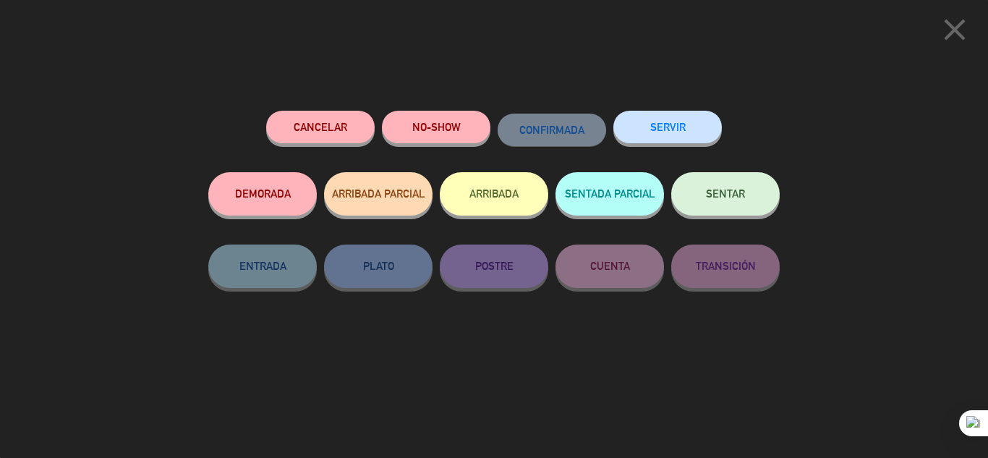
click at [432, 124] on button "NO-SHOW" at bounding box center [436, 127] width 108 height 33
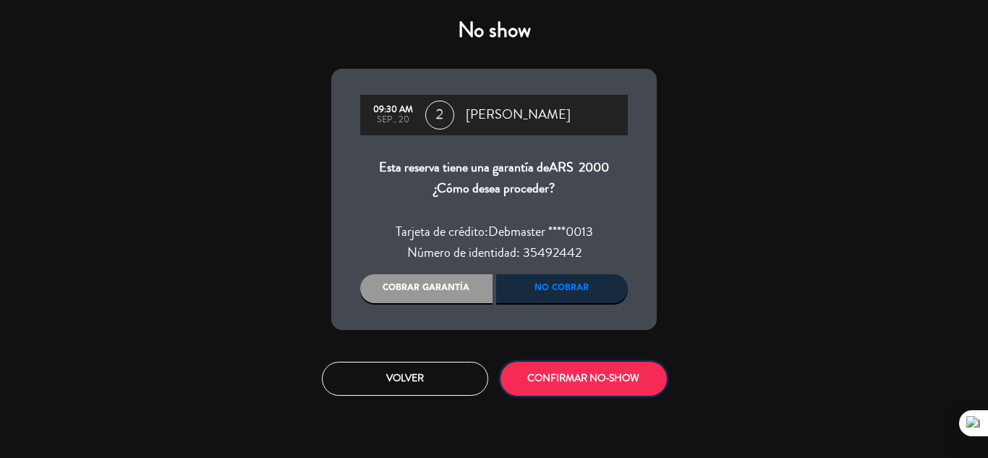
click at [568, 367] on button "CONFIRMAR NO-SHOW" at bounding box center [583, 379] width 166 height 34
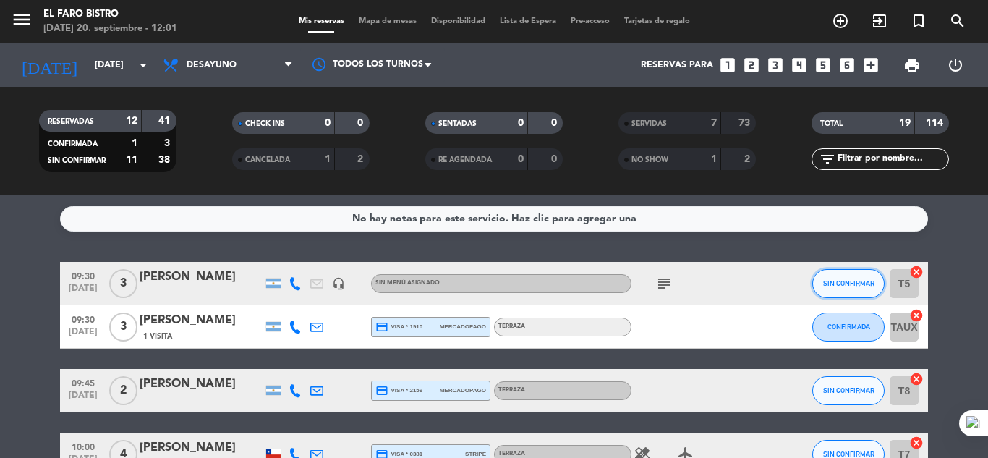
click at [846, 280] on span "SIN CONFIRMAR" at bounding box center [848, 283] width 51 height 8
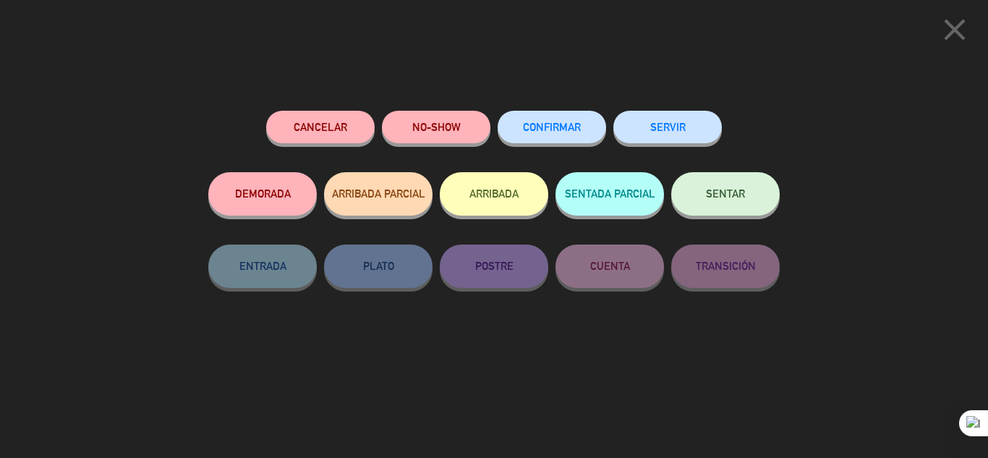
click at [683, 135] on button "SERVIR" at bounding box center [667, 127] width 108 height 33
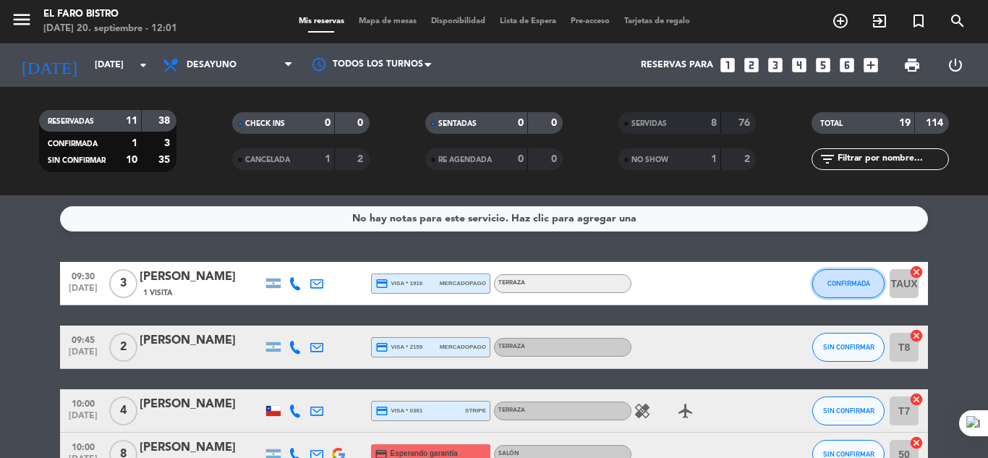
click at [858, 277] on button "CONFIRMADA" at bounding box center [848, 283] width 72 height 29
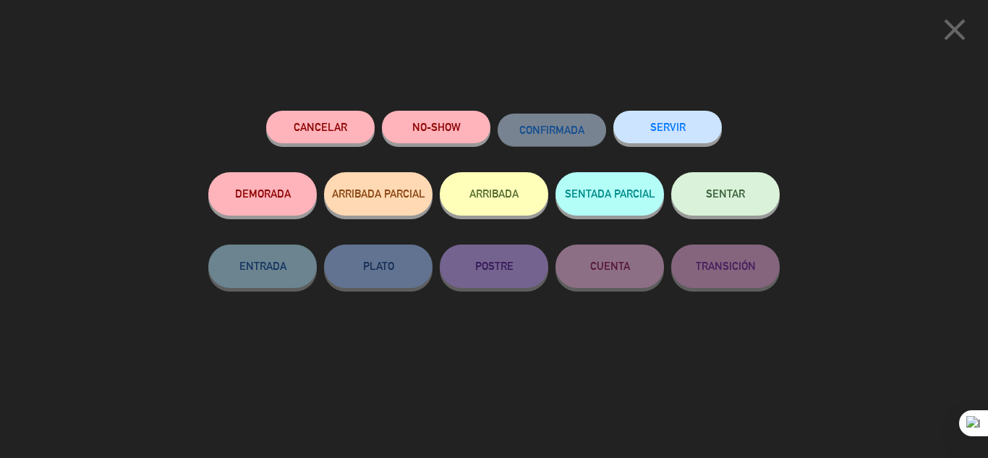
click at [694, 128] on button "SERVIR" at bounding box center [667, 127] width 108 height 33
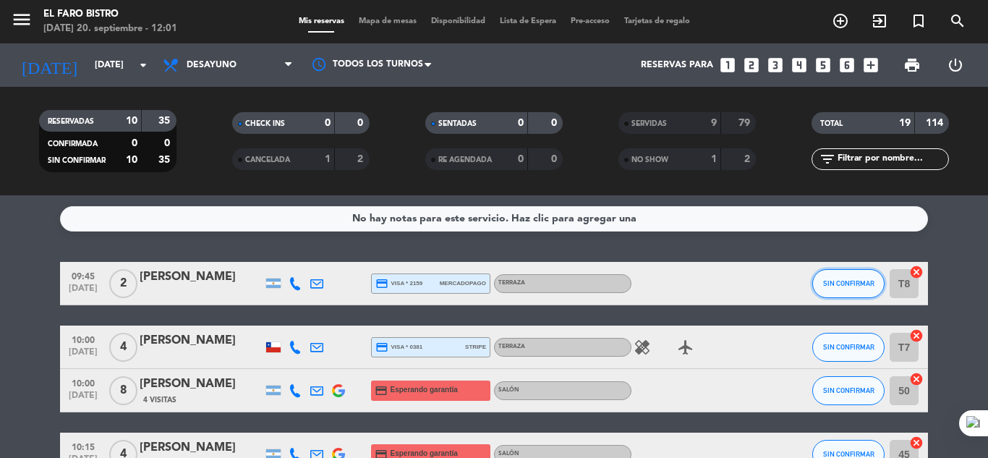
click at [843, 284] on span "SIN CONFIRMAR" at bounding box center [848, 283] width 51 height 8
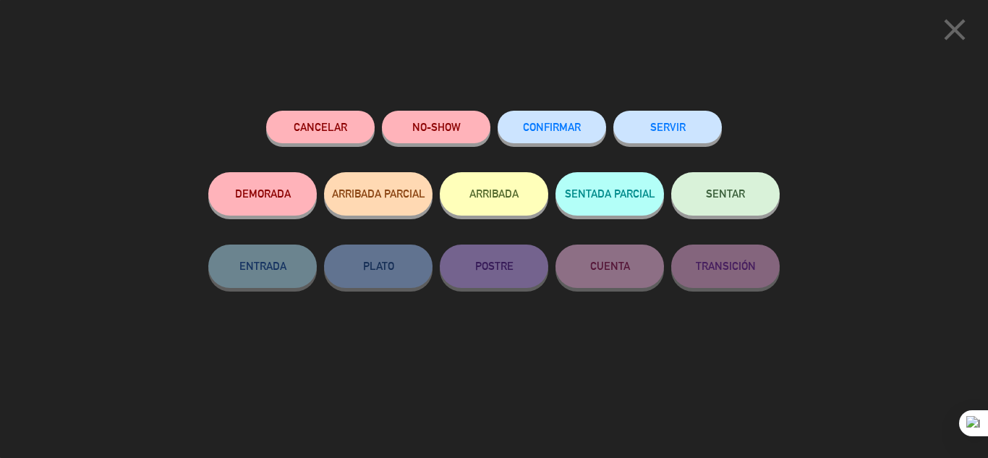
click at [707, 130] on button "SERVIR" at bounding box center [667, 127] width 108 height 33
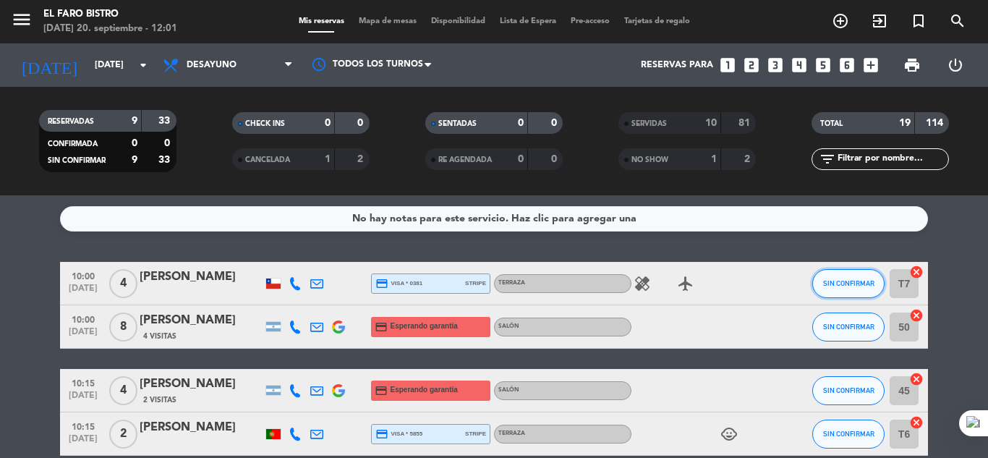
click at [850, 289] on button "SIN CONFIRMAR" at bounding box center [848, 283] width 72 height 29
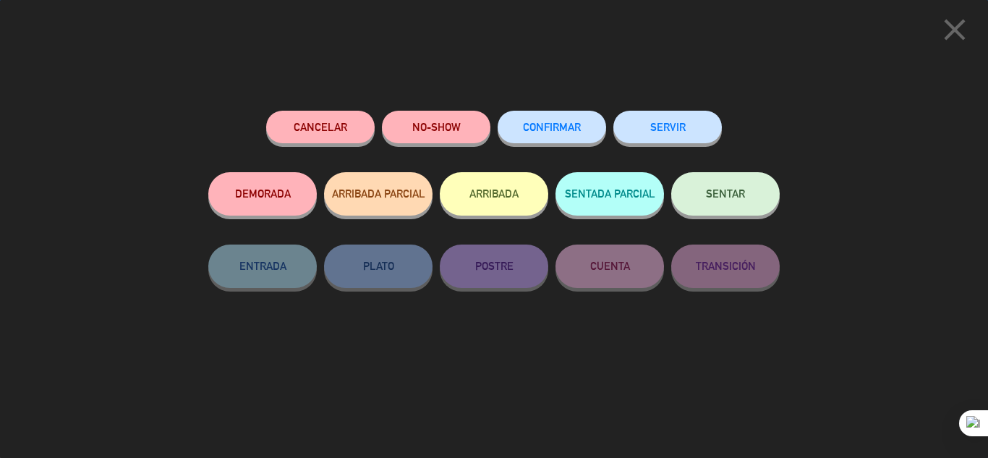
click at [689, 126] on button "SERVIR" at bounding box center [667, 127] width 108 height 33
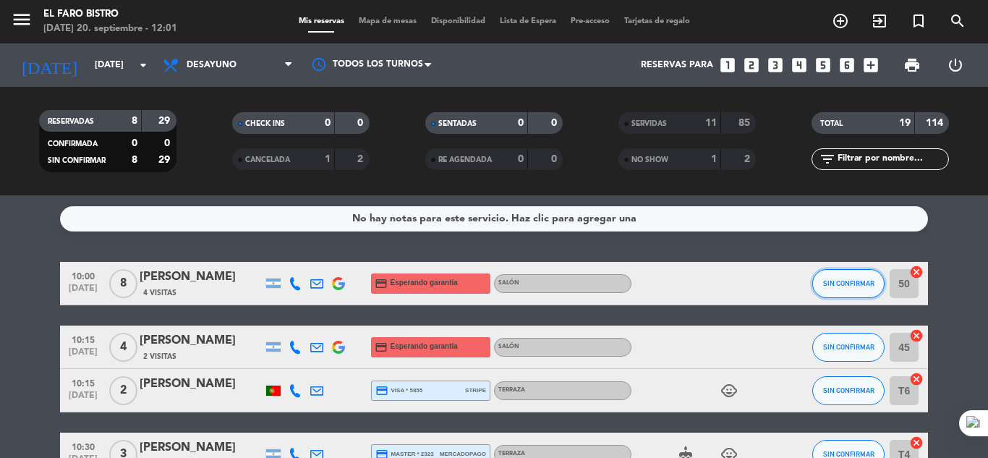
click at [835, 290] on button "SIN CONFIRMAR" at bounding box center [848, 283] width 72 height 29
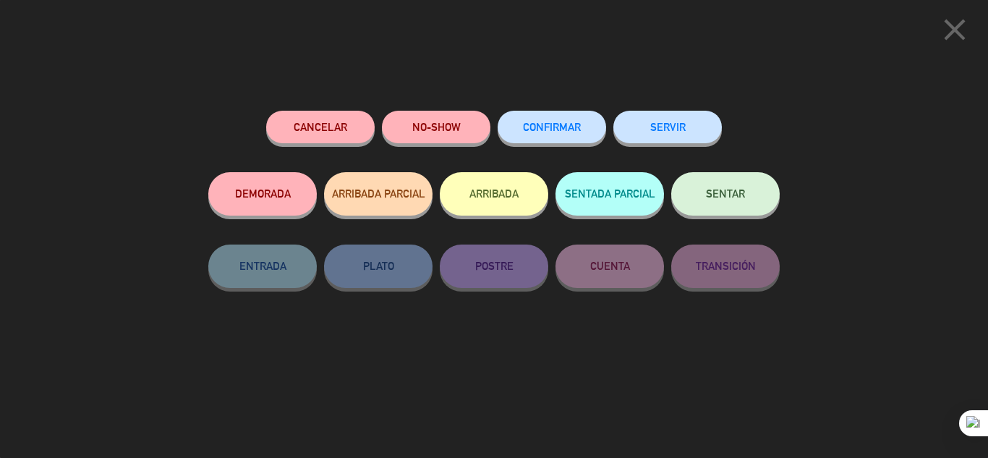
click at [446, 136] on button "NO-SHOW" at bounding box center [436, 127] width 108 height 33
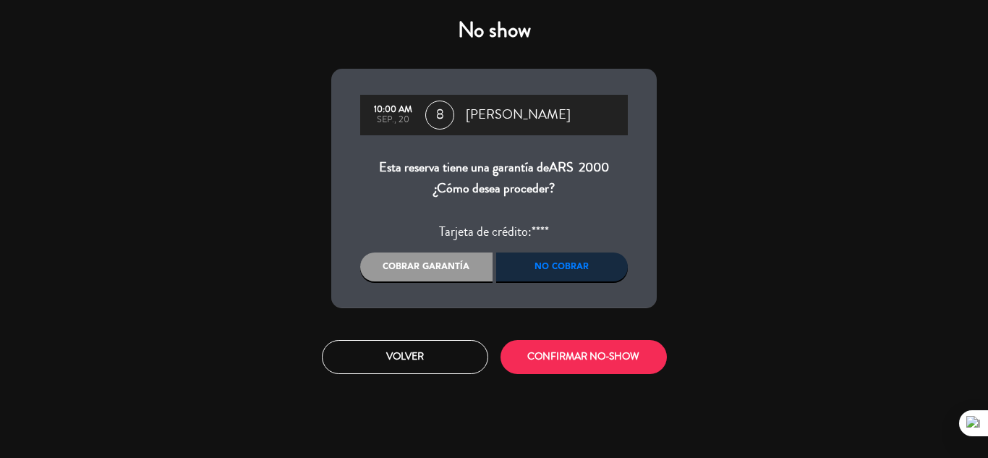
click at [453, 269] on div "Cobrar garantía" at bounding box center [426, 266] width 132 height 29
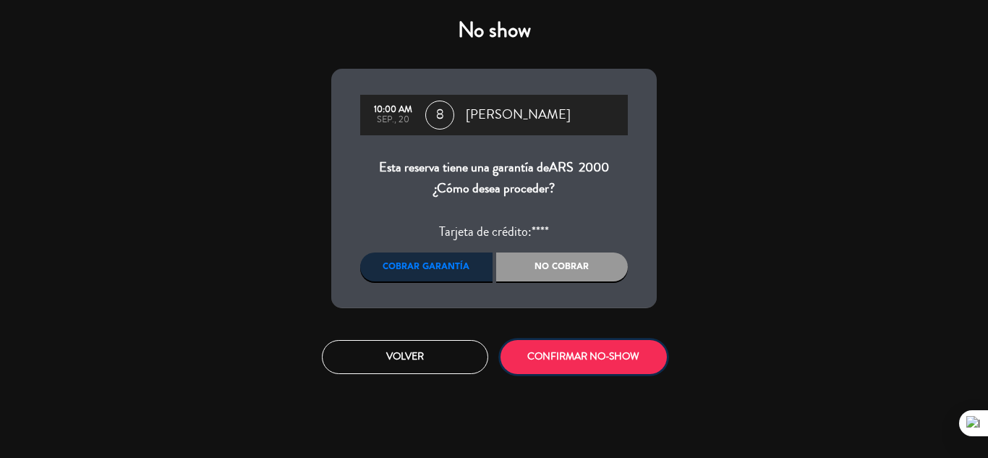
click at [563, 363] on button "CONFIRMAR NO-SHOW" at bounding box center [583, 357] width 166 height 34
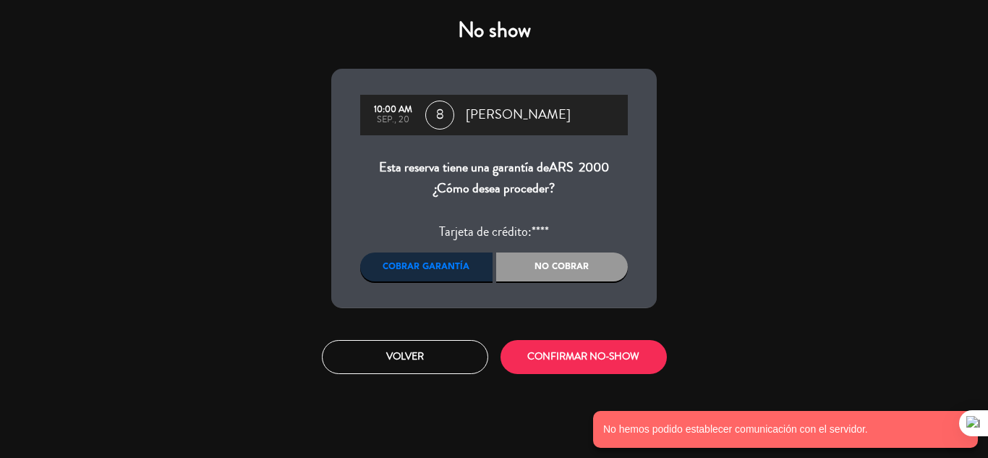
click at [561, 264] on div "No cobrar" at bounding box center [562, 266] width 132 height 29
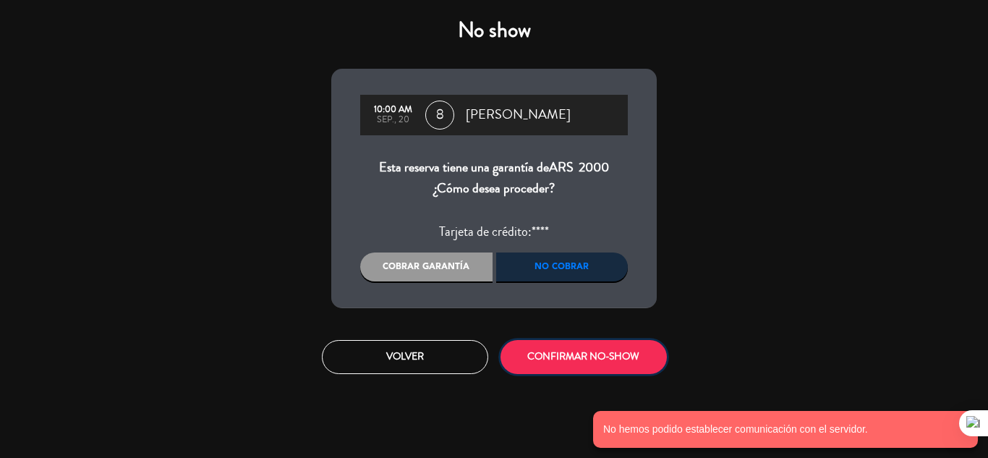
click at [576, 359] on button "CONFIRMAR NO-SHOW" at bounding box center [583, 357] width 166 height 34
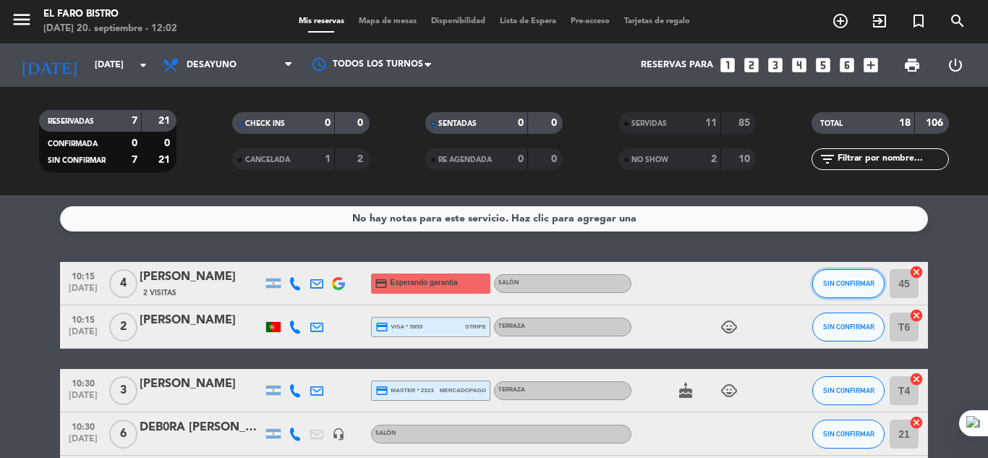
click at [826, 285] on span "SIN CONFIRMAR" at bounding box center [848, 283] width 51 height 8
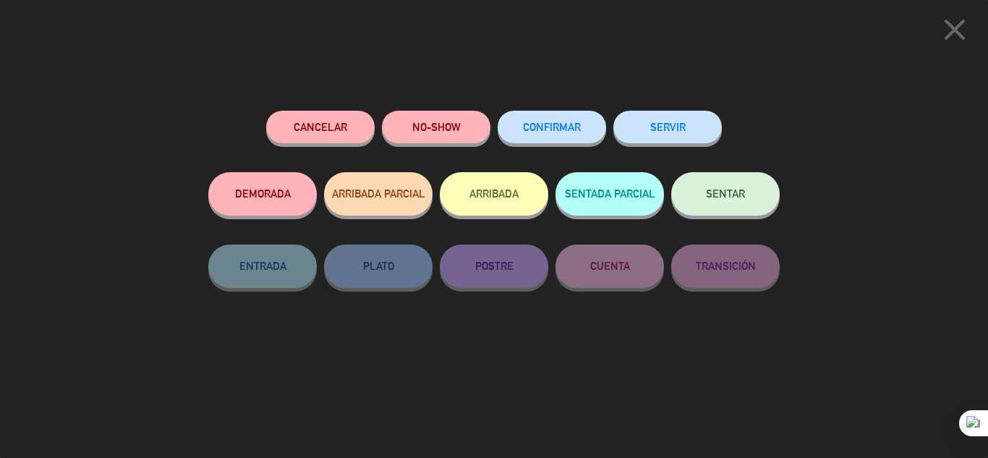
click at [702, 126] on button "SERVIR" at bounding box center [667, 127] width 108 height 33
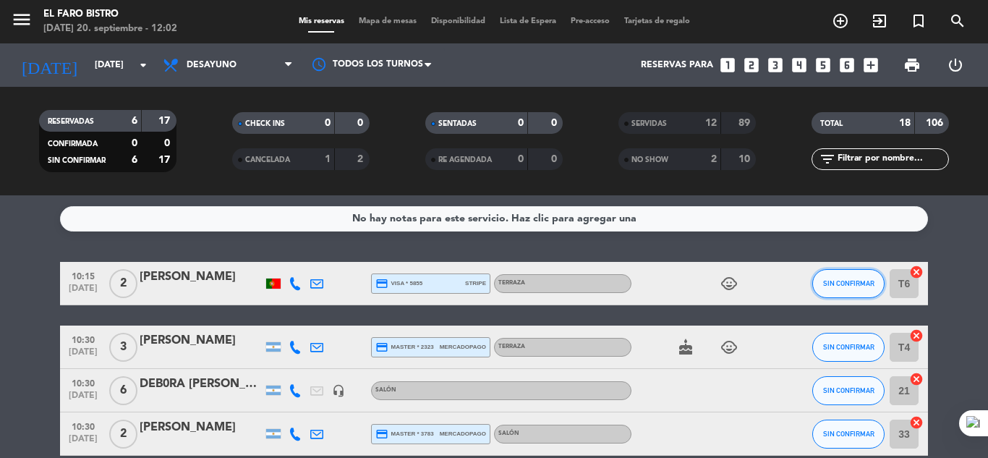
click at [829, 278] on button "SIN CONFIRMAR" at bounding box center [848, 283] width 72 height 29
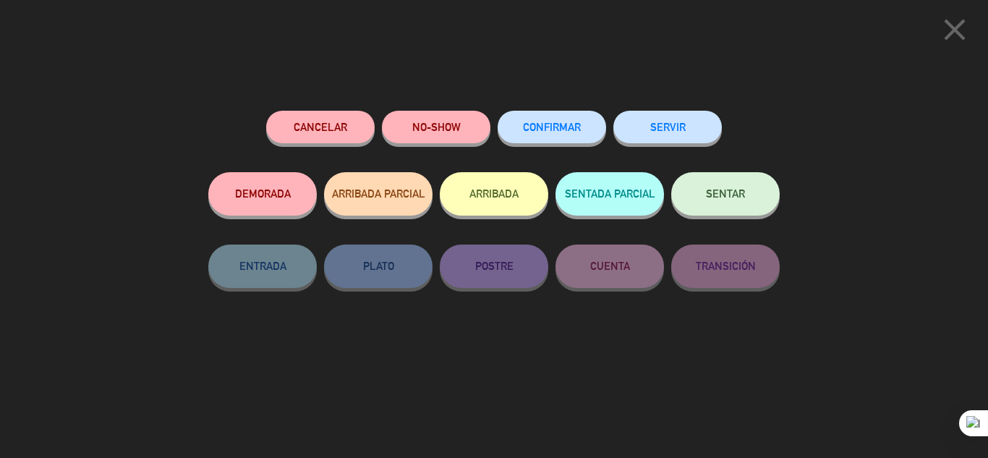
click at [702, 133] on button "SERVIR" at bounding box center [667, 127] width 108 height 33
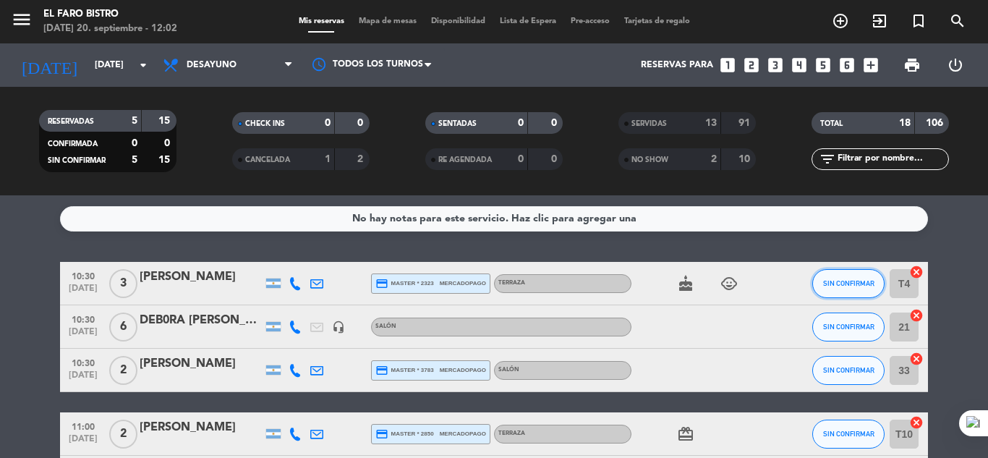
click at [837, 284] on span "SIN CONFIRMAR" at bounding box center [848, 283] width 51 height 8
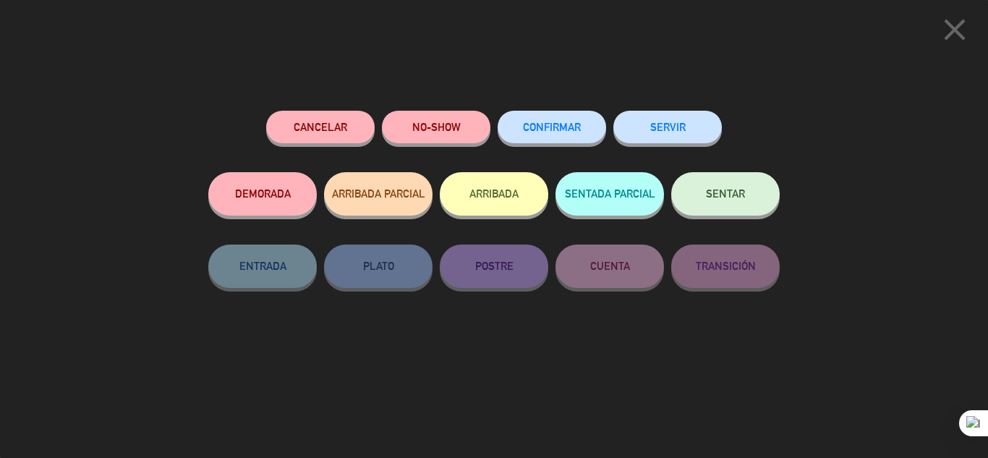
click at [707, 126] on button "SERVIR" at bounding box center [667, 127] width 108 height 33
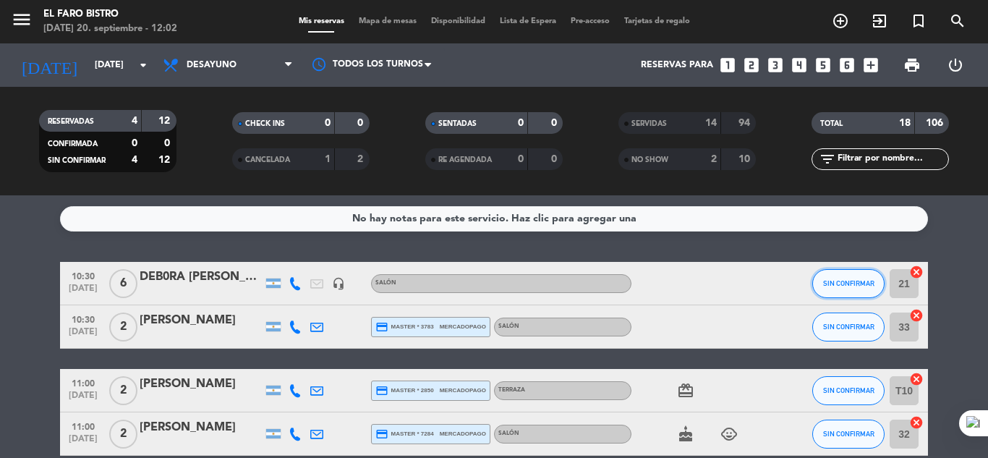
click at [854, 284] on span "SIN CONFIRMAR" at bounding box center [848, 283] width 51 height 8
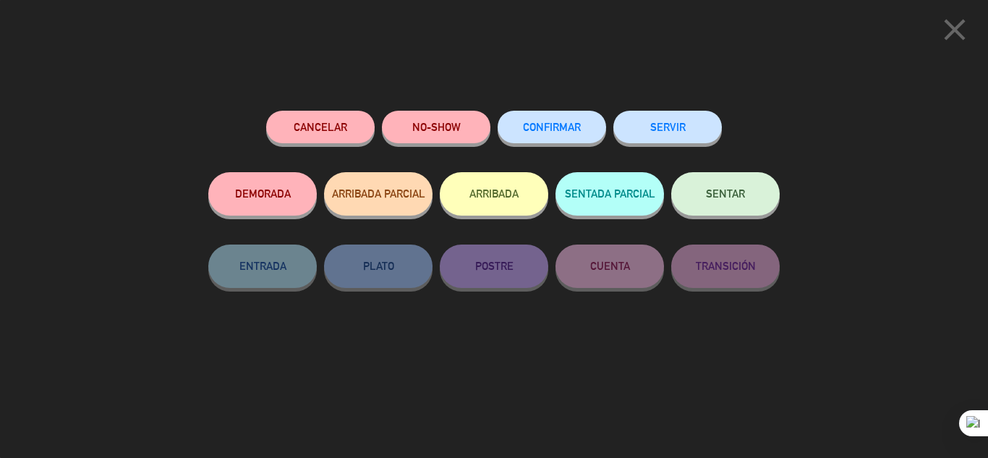
click at [681, 133] on button "SERVIR" at bounding box center [667, 127] width 108 height 33
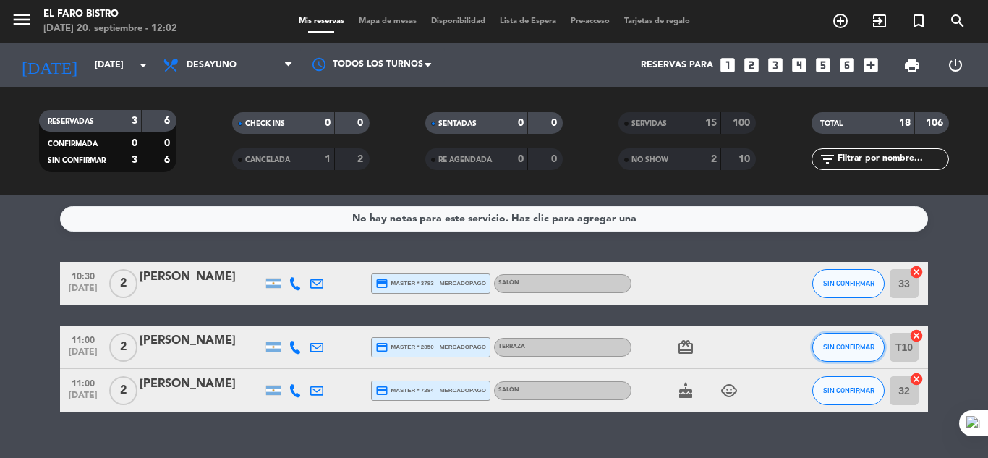
click at [841, 348] on span "SIN CONFIRMAR" at bounding box center [848, 347] width 51 height 8
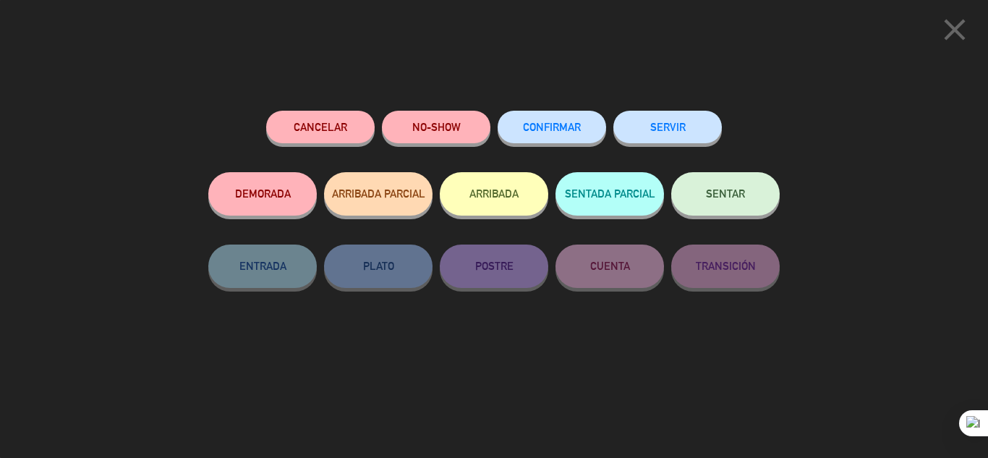
click at [691, 122] on button "SERVIR" at bounding box center [667, 127] width 108 height 33
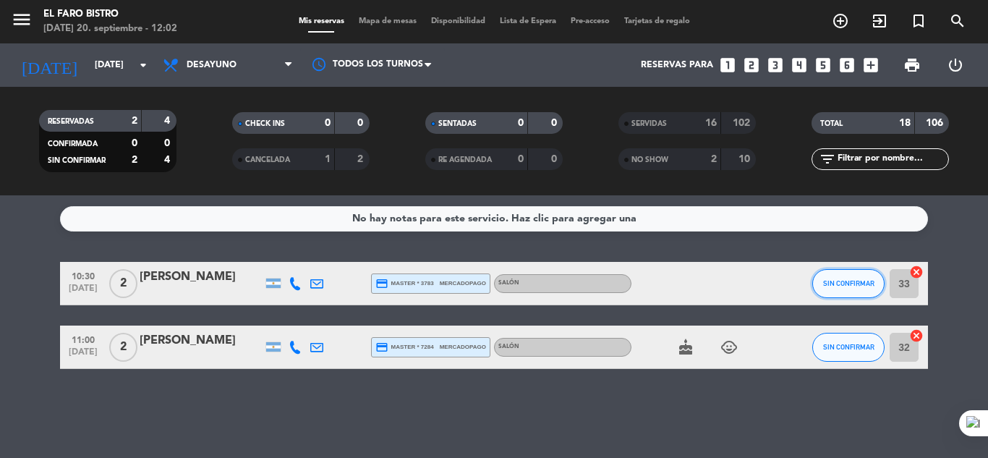
click at [843, 280] on span "SIN CONFIRMAR" at bounding box center [848, 283] width 51 height 8
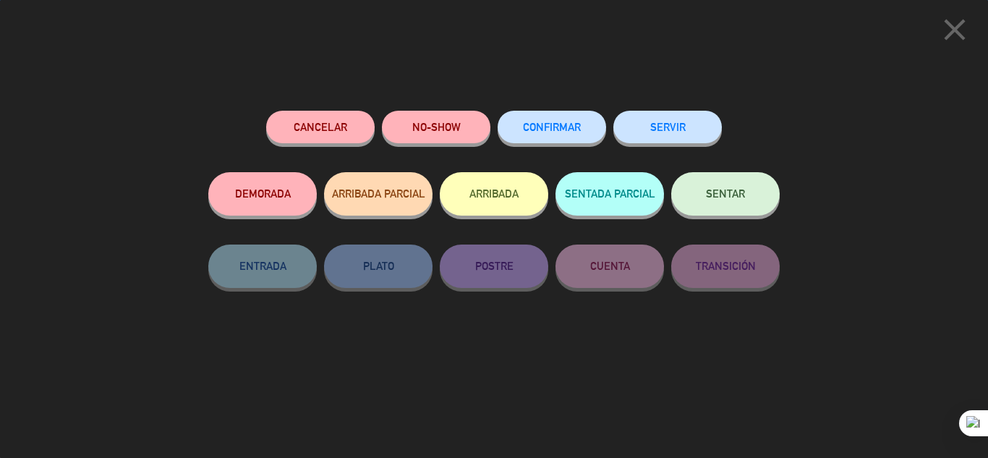
click at [702, 130] on button "SERVIR" at bounding box center [667, 127] width 108 height 33
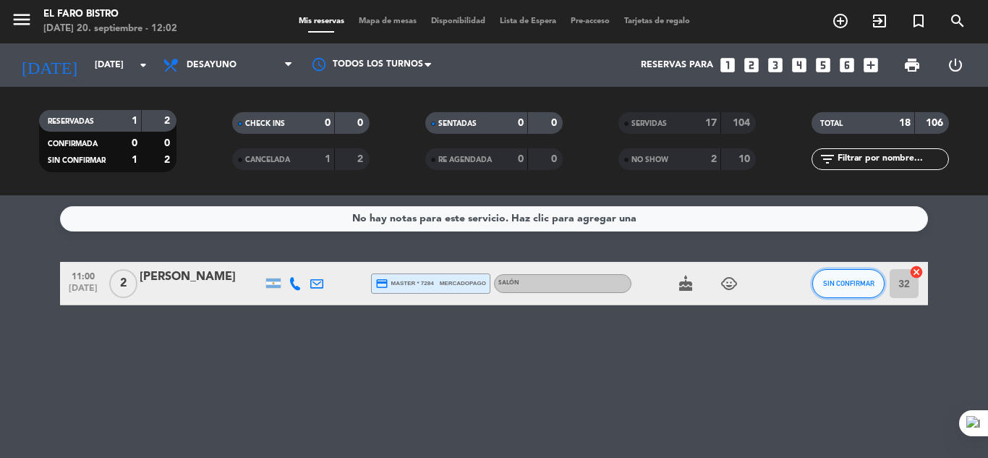
click at [826, 283] on span "SIN CONFIRMAR" at bounding box center [848, 283] width 51 height 8
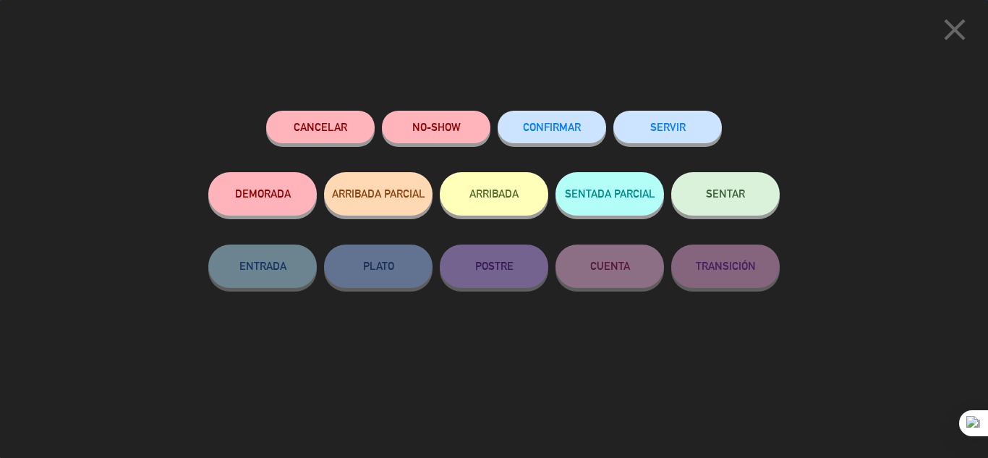
click at [653, 133] on button "SERVIR" at bounding box center [667, 127] width 108 height 33
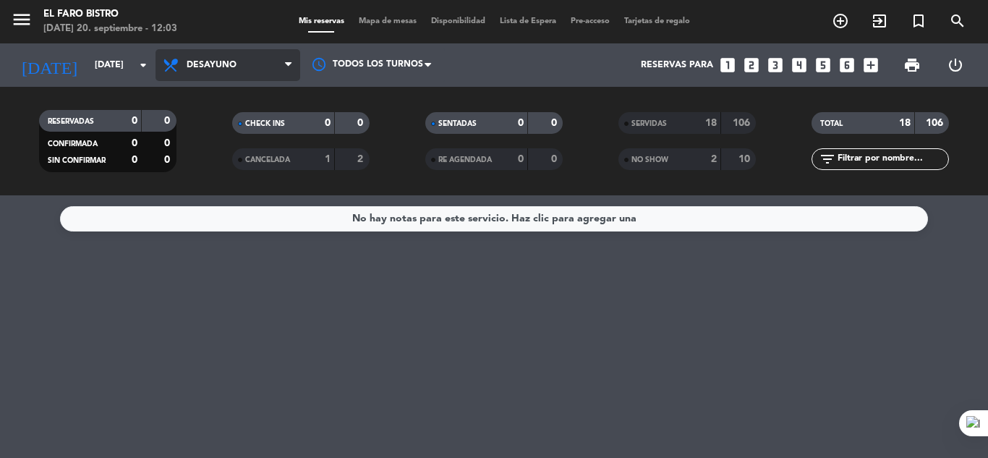
click at [255, 62] on span "Desayuno" at bounding box center [228, 65] width 145 height 32
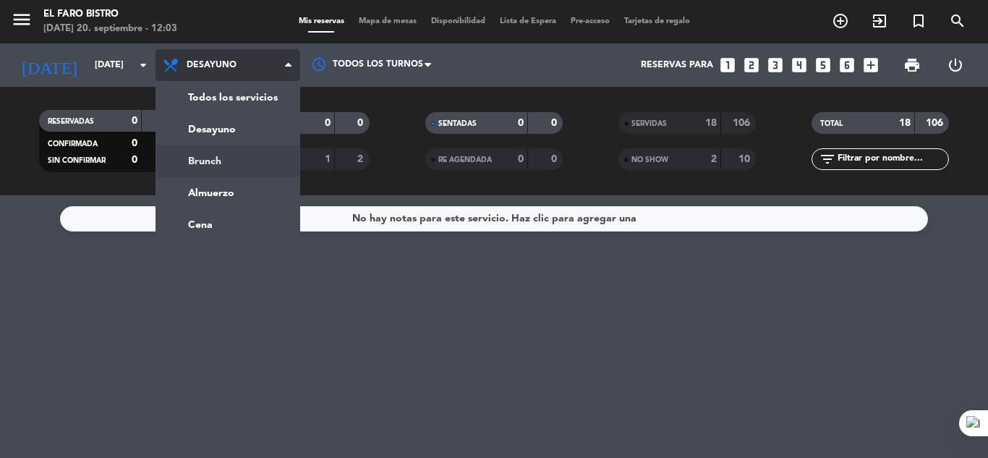
click at [223, 154] on div "menu El Faro Bistro [DATE] 20. septiembre - 12:03 Mis reservas Mapa de mesas Di…" at bounding box center [494, 97] width 988 height 195
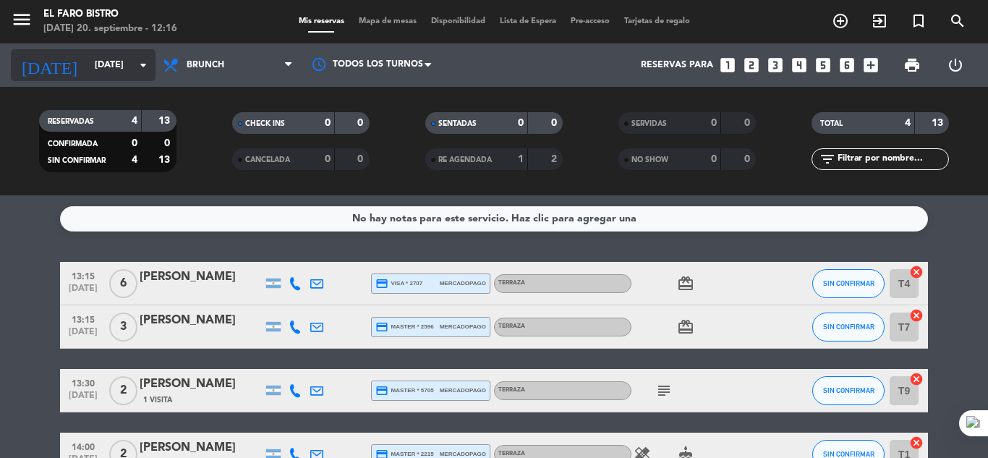
click at [148, 70] on icon "arrow_drop_down" at bounding box center [143, 64] width 17 height 17
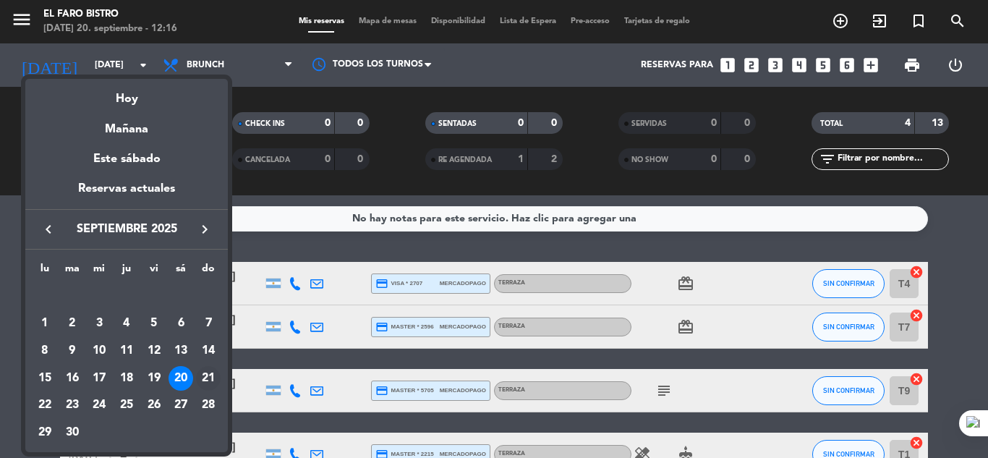
click at [208, 375] on div "21" at bounding box center [208, 378] width 25 height 25
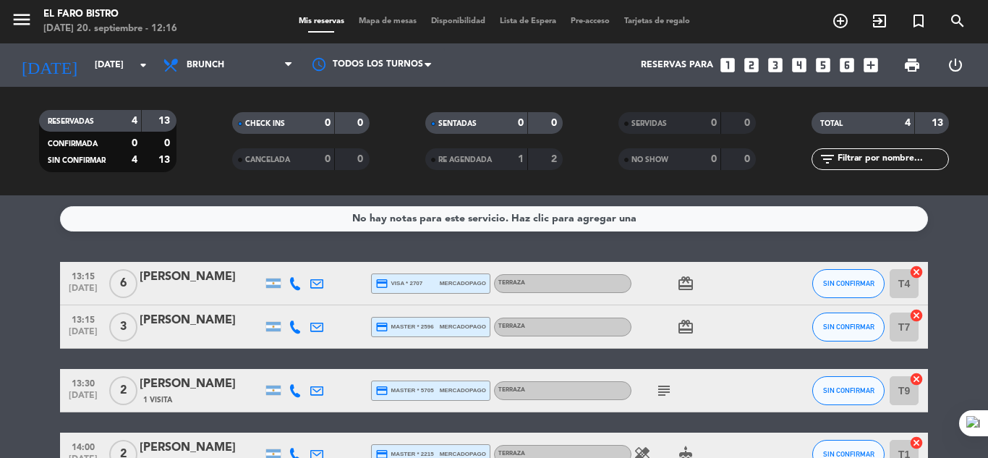
type input "[DATE]"
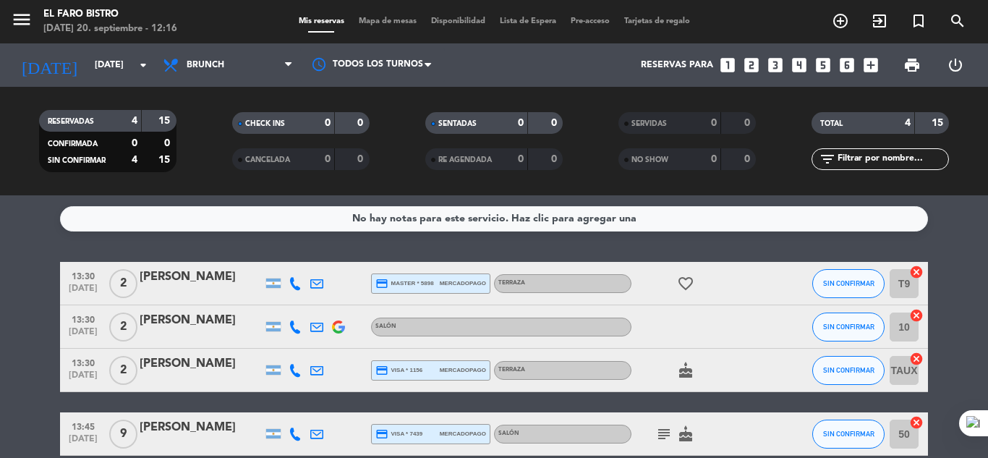
click at [289, 70] on icon at bounding box center [288, 65] width 7 height 12
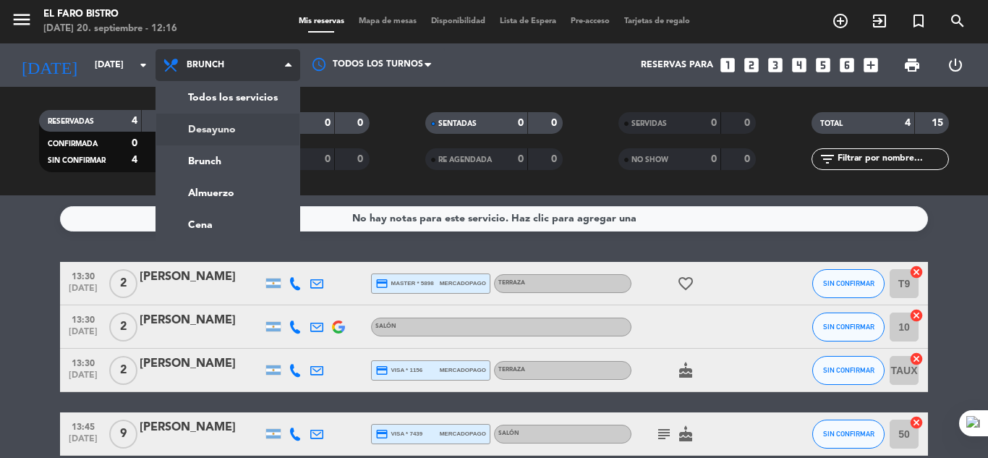
click at [223, 132] on div "menu El Faro Bistro [DATE] 20. septiembre - 12:16 Mis reservas Mapa de mesas Di…" at bounding box center [494, 97] width 988 height 195
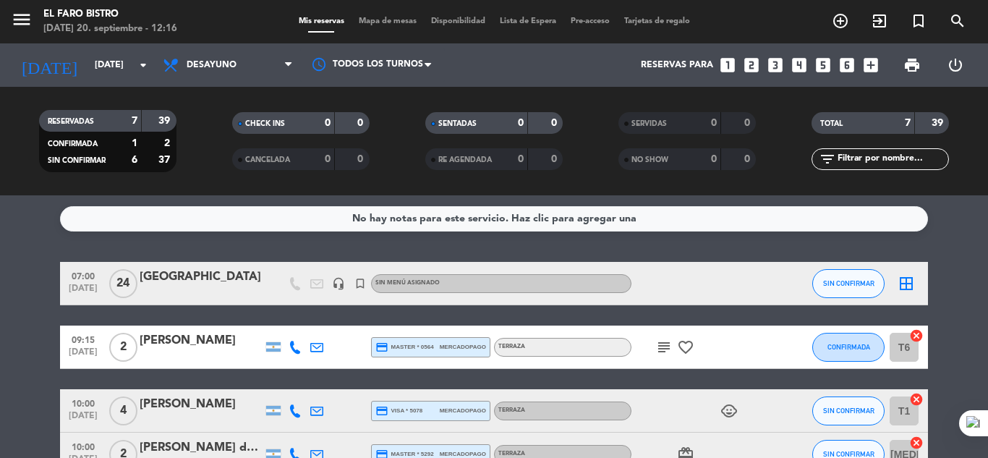
click at [752, 71] on icon "looks_two" at bounding box center [751, 65] width 19 height 19
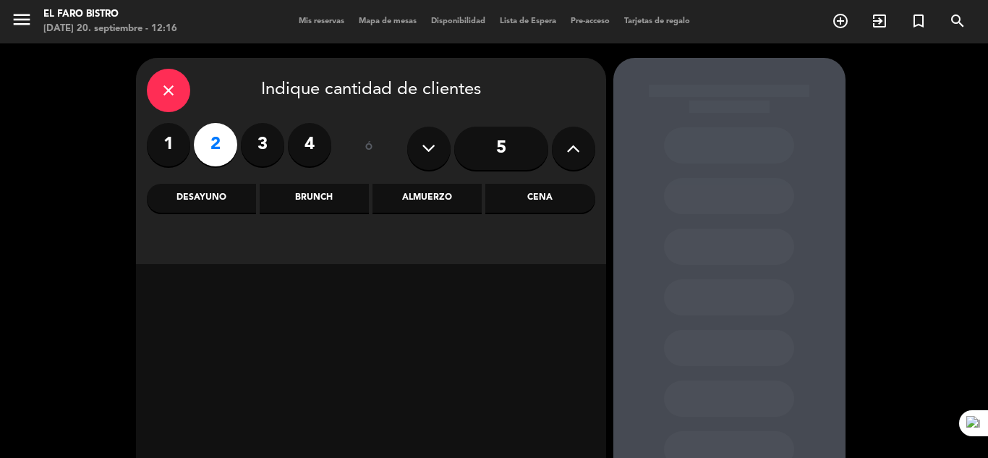
click at [197, 200] on div "Desayuno" at bounding box center [201, 198] width 109 height 29
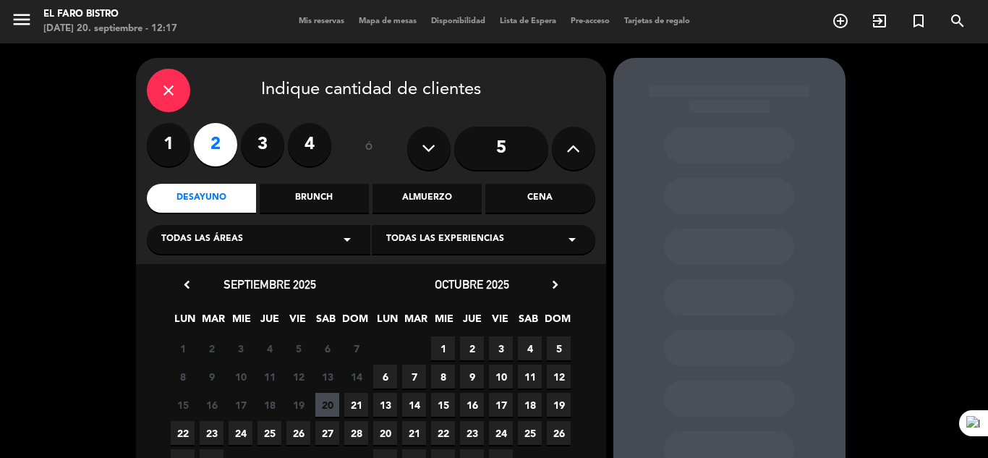
click at [349, 245] on icon "arrow_drop_down" at bounding box center [346, 239] width 17 height 17
click at [186, 275] on div "Salón" at bounding box center [258, 275] width 195 height 14
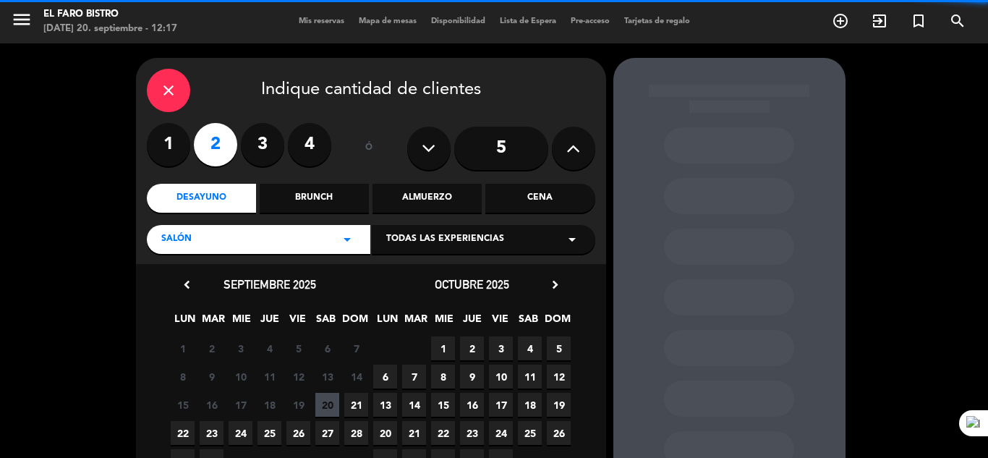
click at [570, 242] on icon "arrow_drop_down" at bounding box center [571, 239] width 17 height 17
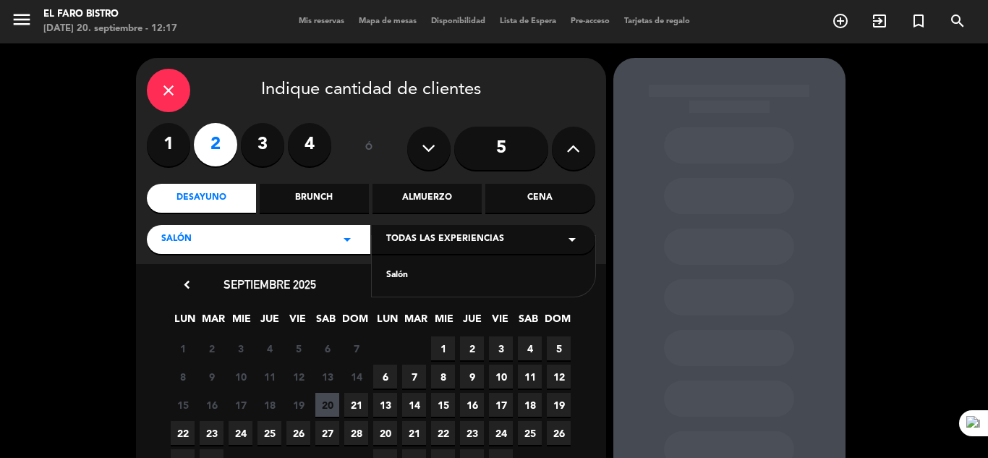
click at [420, 273] on div "Salón" at bounding box center [483, 275] width 195 height 14
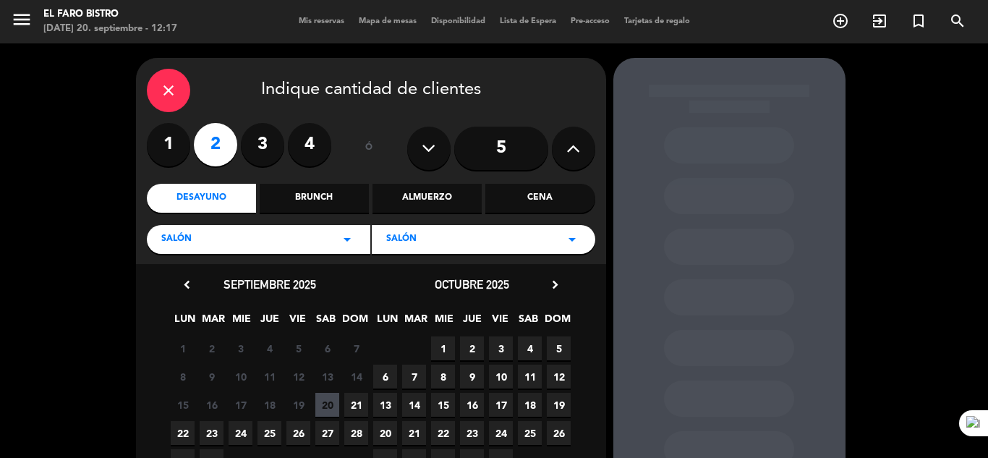
click at [360, 409] on span "21" at bounding box center [356, 405] width 24 height 24
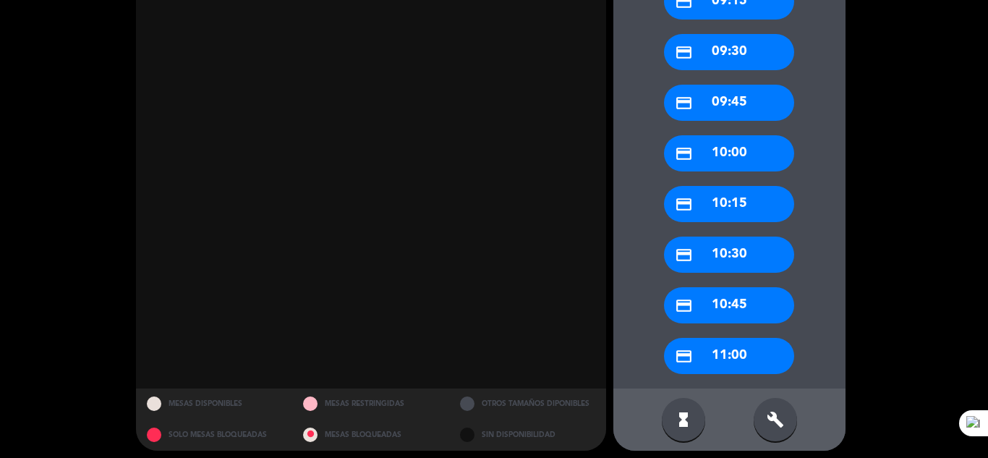
scroll to position [631, 0]
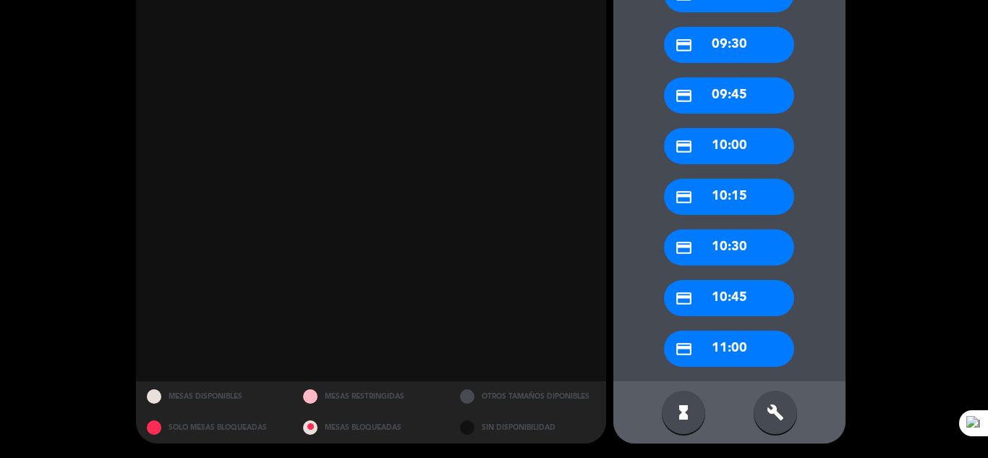
click at [726, 350] on div "credit_card 11:00" at bounding box center [729, 349] width 130 height 36
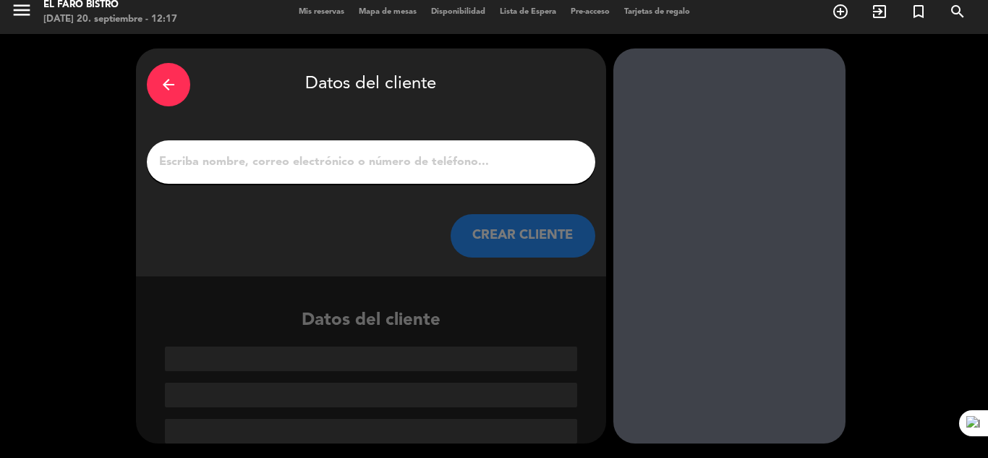
scroll to position [9, 0]
click at [250, 158] on input "1" at bounding box center [371, 162] width 427 height 20
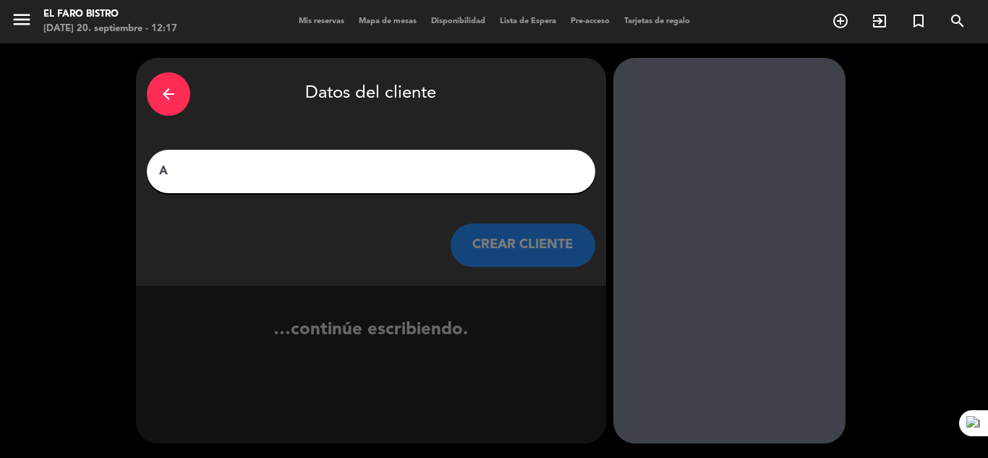
scroll to position [0, 0]
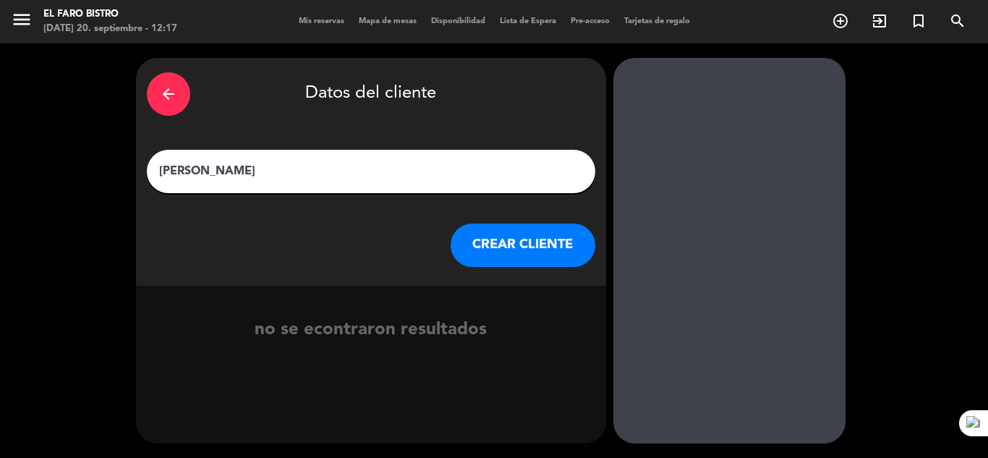
type input "[PERSON_NAME]"
click at [536, 255] on button "CREAR CLIENTE" at bounding box center [523, 244] width 145 height 43
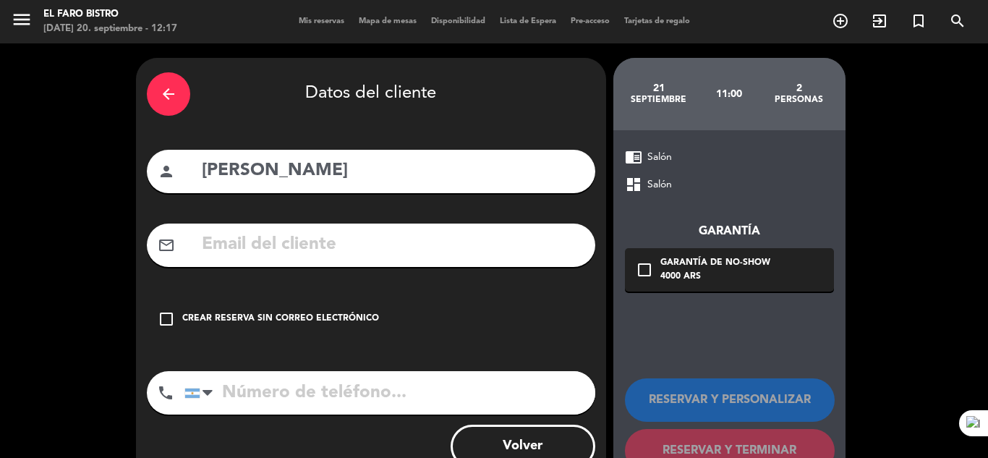
click at [171, 325] on icon "check_box_outline_blank" at bounding box center [166, 318] width 17 height 17
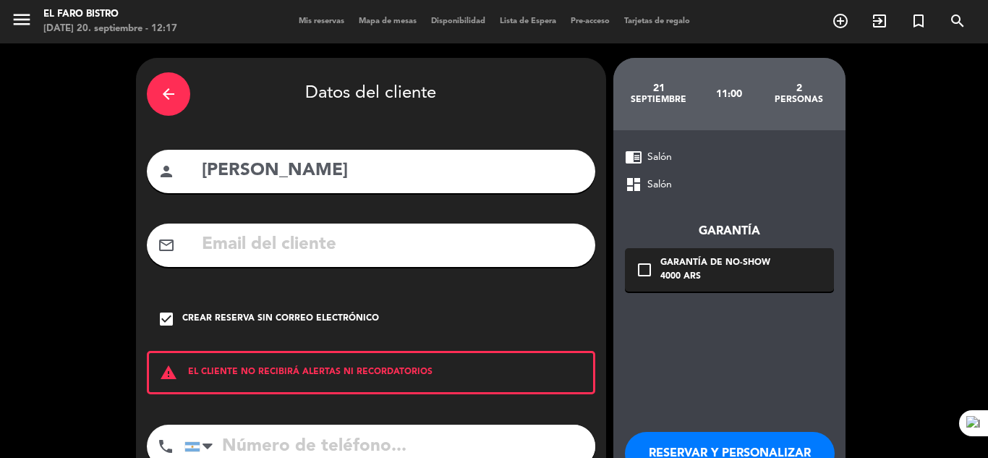
scroll to position [72, 0]
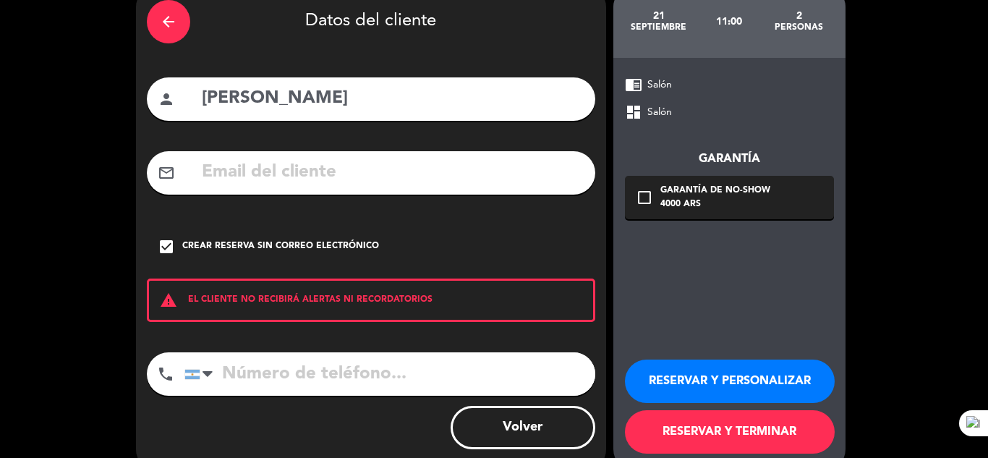
click at [273, 374] on input "tel" at bounding box center [389, 373] width 411 height 43
type input "2612769045"
click at [705, 432] on button "RESERVAR Y TERMINAR" at bounding box center [730, 431] width 210 height 43
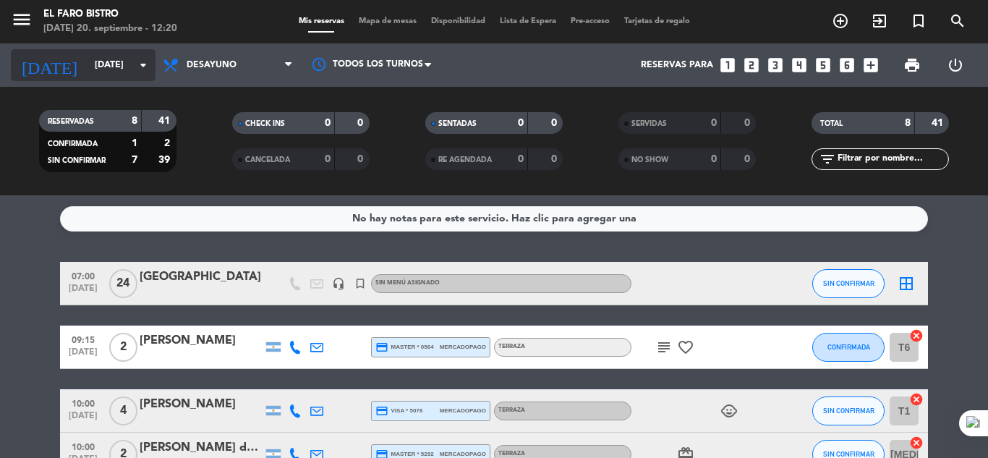
click at [136, 62] on icon "arrow_drop_down" at bounding box center [143, 64] width 17 height 17
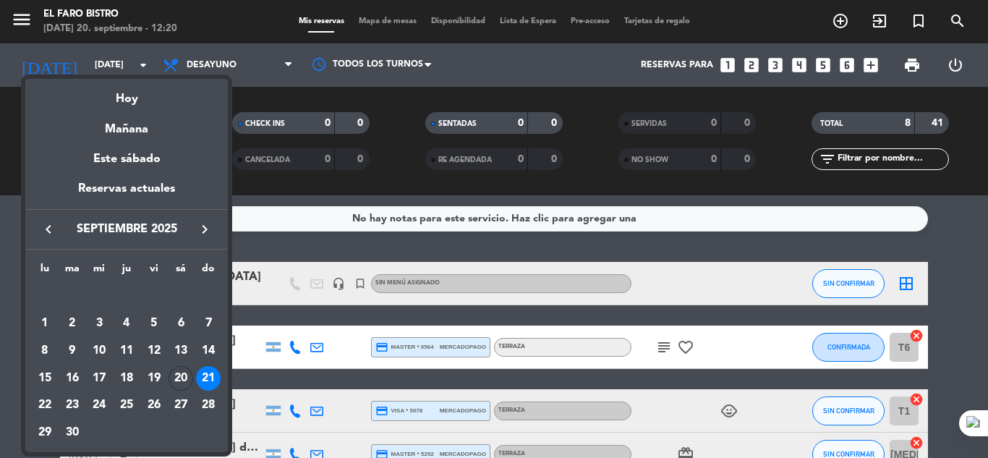
click at [180, 379] on div "20" at bounding box center [181, 378] width 25 height 25
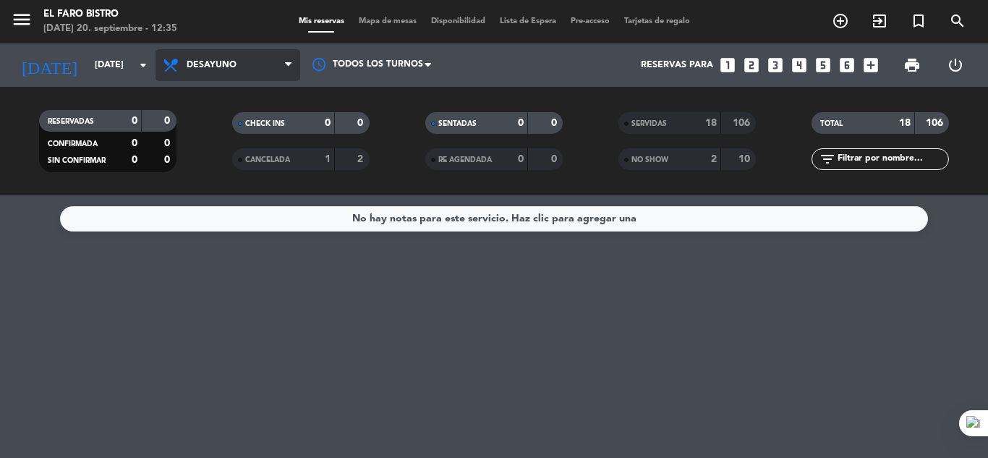
click at [216, 72] on span "Desayuno" at bounding box center [228, 65] width 145 height 32
click at [231, 157] on div "menu El Faro Bistro [DATE] 20. septiembre - 12:35 Mis reservas Mapa de mesas Di…" at bounding box center [494, 97] width 988 height 195
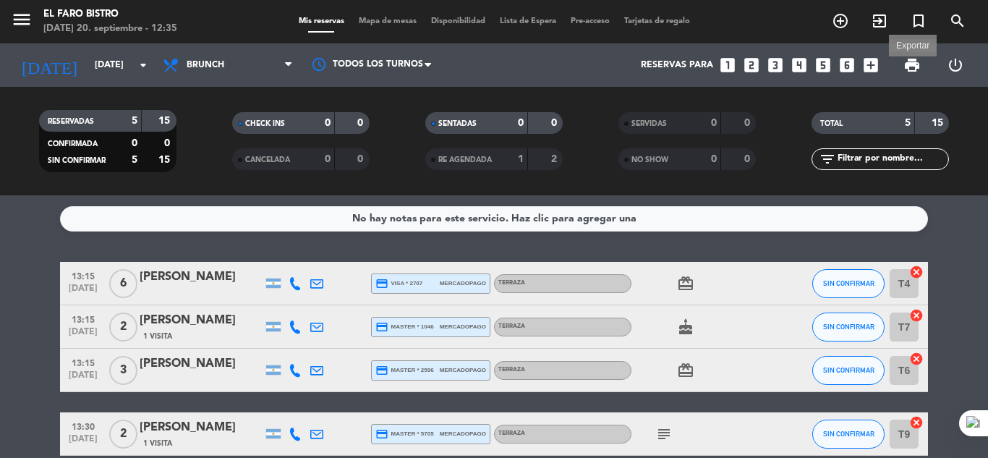
click at [912, 70] on span "print" at bounding box center [911, 64] width 17 height 17
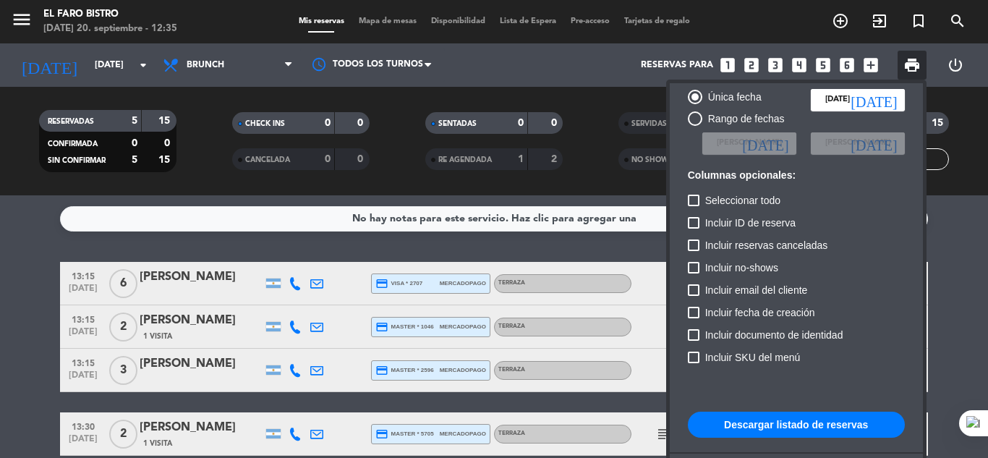
scroll to position [88, 0]
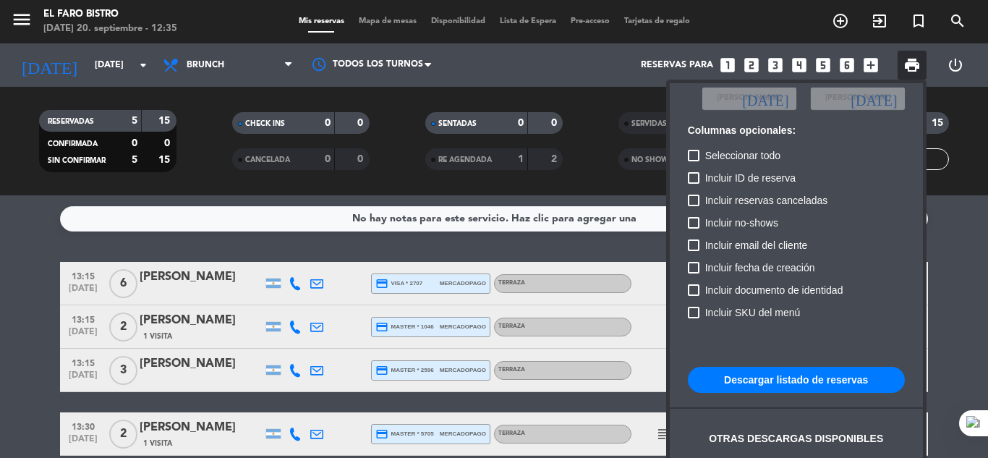
click at [788, 385] on button "Descargar listado de reservas" at bounding box center [796, 380] width 217 height 26
click at [200, 127] on div at bounding box center [494, 229] width 988 height 458
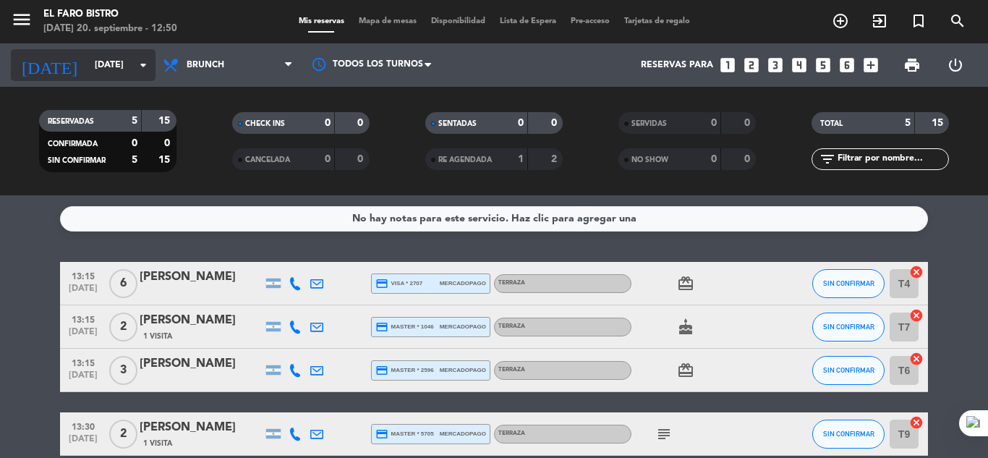
click at [96, 67] on input "[DATE]" at bounding box center [149, 65] width 122 height 25
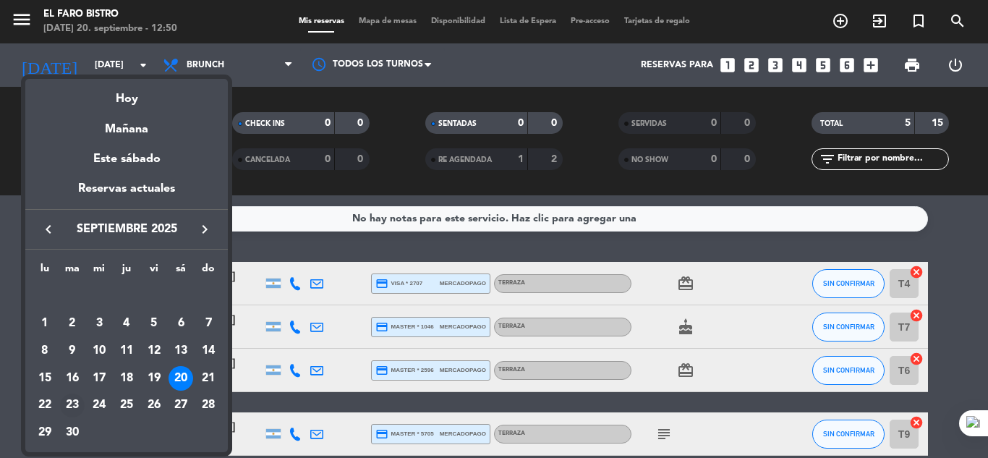
click at [70, 404] on div "23" at bounding box center [72, 405] width 25 height 25
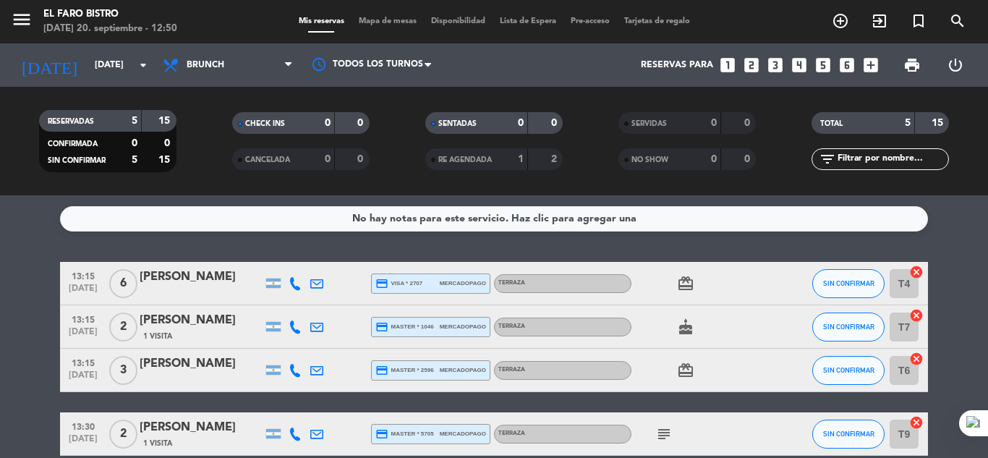
type input "[DATE]"
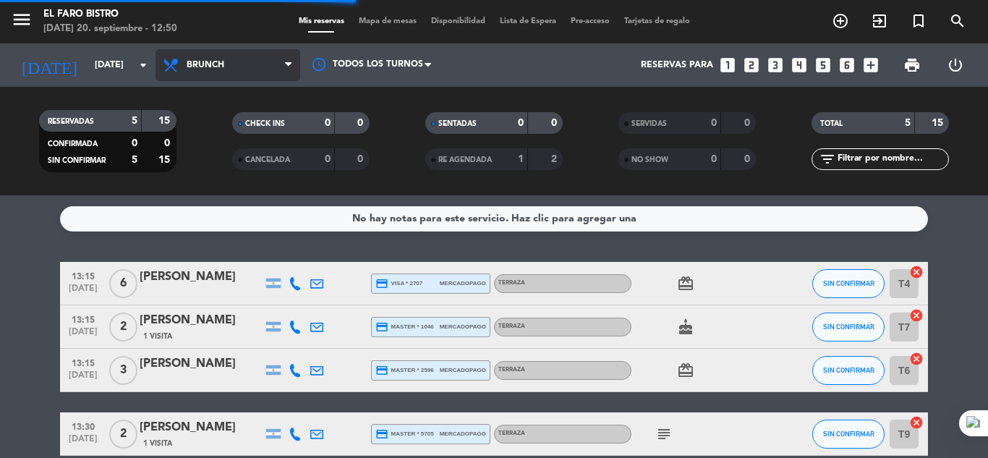
click at [202, 61] on span "Brunch" at bounding box center [206, 65] width 38 height 10
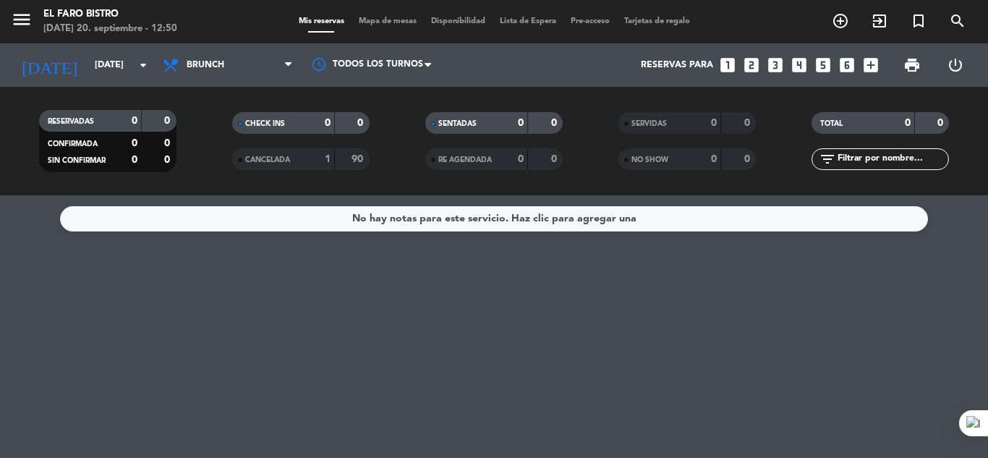
click at [210, 47] on div "Todos los servicios Desayuno Brunch Almuerzo Cena Brunch Todos los servicios De…" at bounding box center [228, 64] width 145 height 43
click at [210, 56] on span "Brunch" at bounding box center [228, 65] width 145 height 32
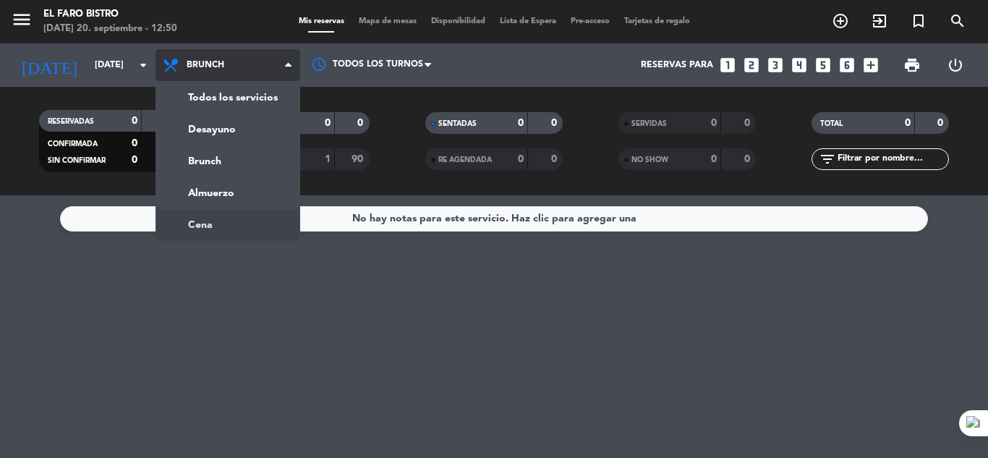
click at [212, 227] on ng-component "menu El Faro Bistro [DATE] 20. septiembre - 12:50 Mis reservas Mapa de mesas Di…" at bounding box center [494, 229] width 988 height 458
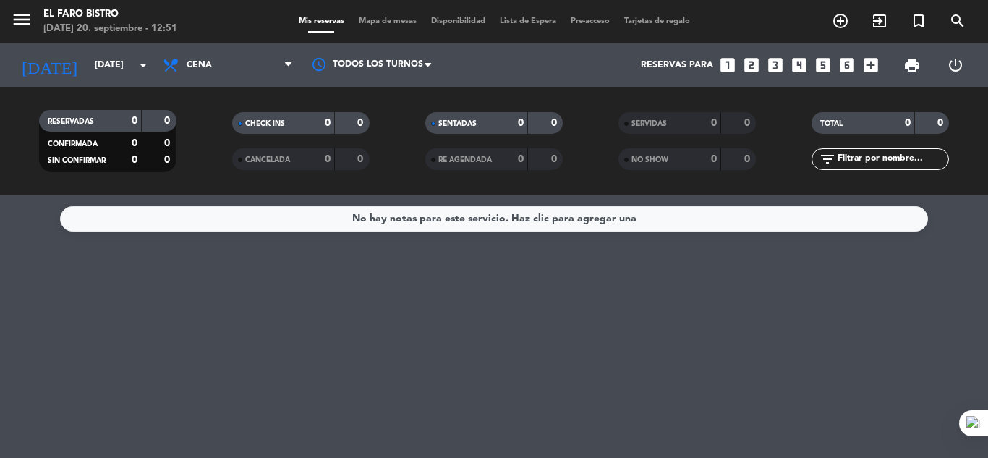
click at [746, 64] on icon "looks_two" at bounding box center [751, 65] width 19 height 19
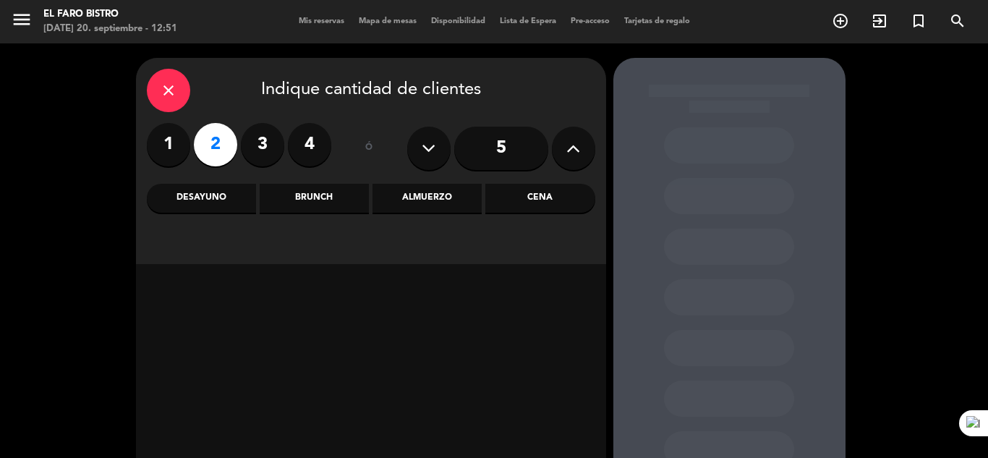
click at [226, 145] on label "2" at bounding box center [215, 144] width 43 height 43
click at [542, 197] on div "Cena" at bounding box center [539, 198] width 109 height 29
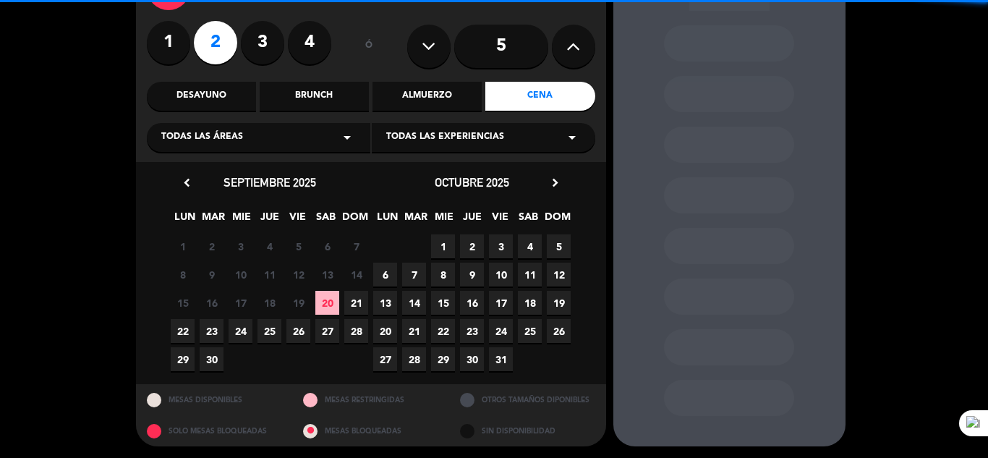
scroll to position [104, 0]
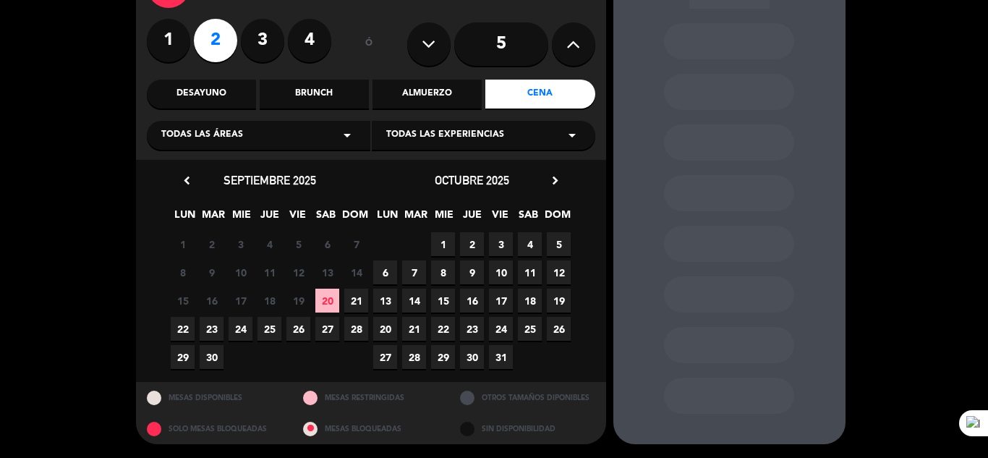
click at [212, 327] on span "23" at bounding box center [212, 329] width 24 height 24
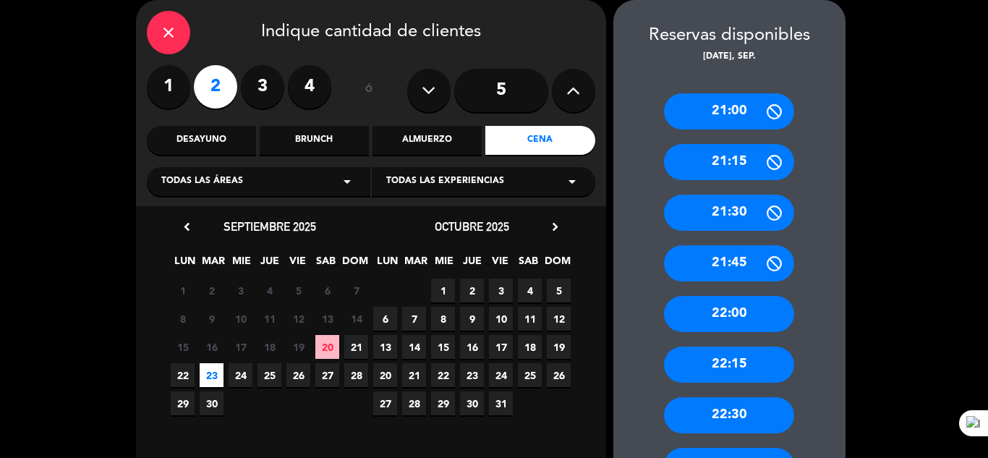
click at [748, 106] on div "21:00" at bounding box center [729, 111] width 130 height 36
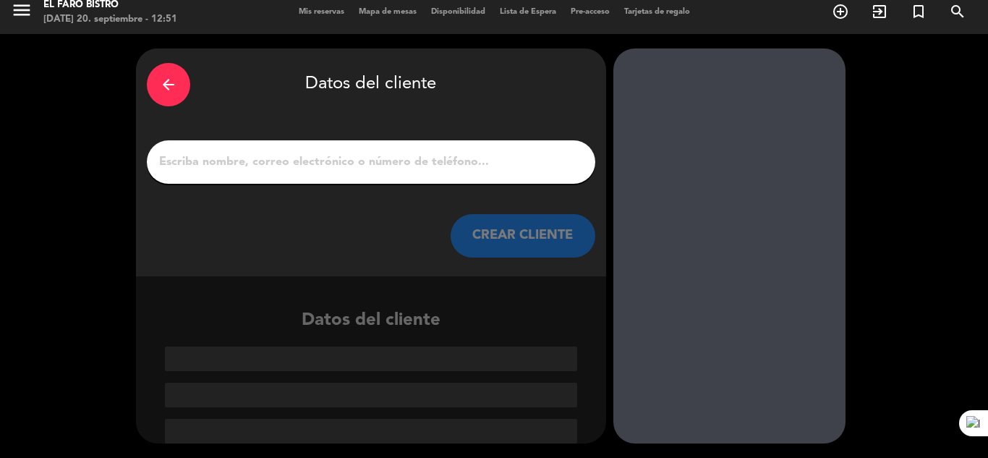
click at [161, 88] on icon "arrow_back" at bounding box center [168, 84] width 17 height 17
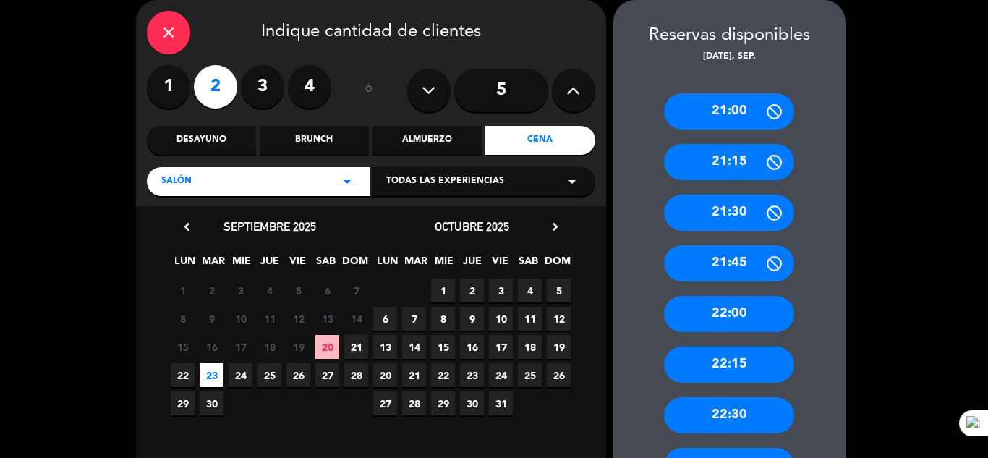
click at [170, 38] on icon "close" at bounding box center [168, 32] width 17 height 17
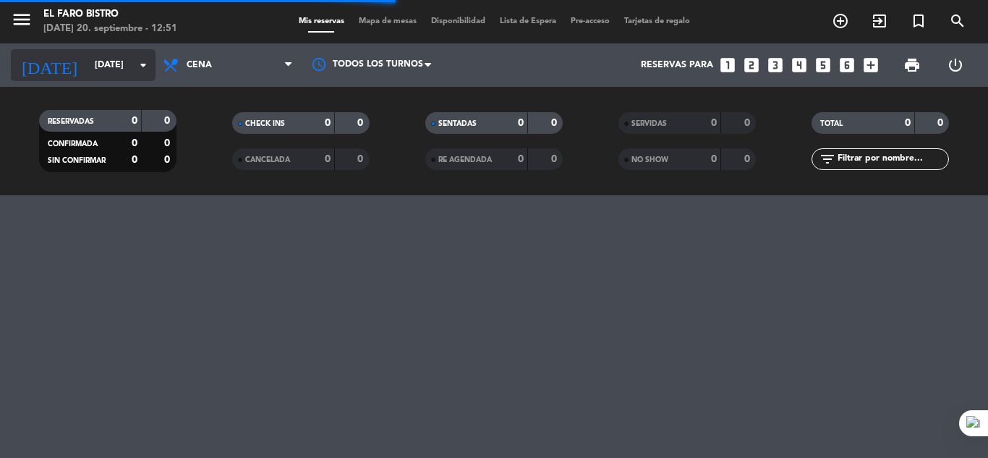
click at [101, 69] on input "[DATE]" at bounding box center [149, 65] width 122 height 25
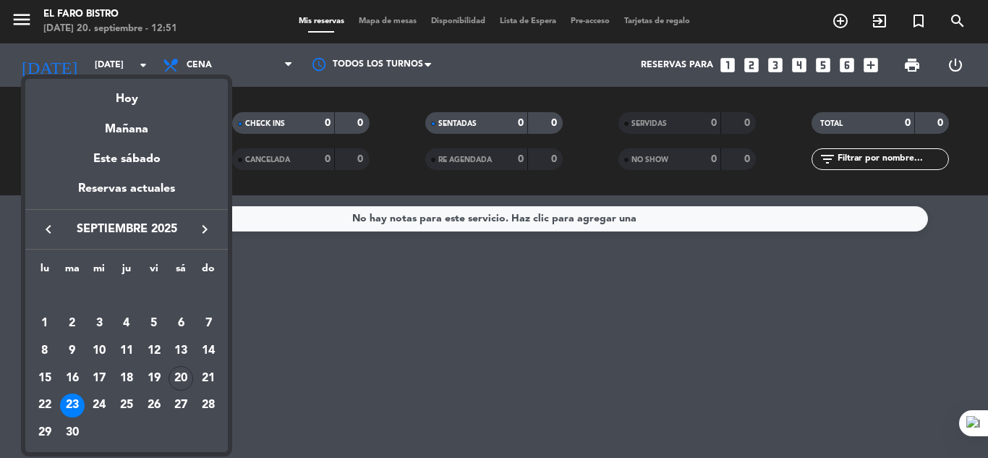
click at [73, 406] on div "23" at bounding box center [72, 405] width 25 height 25
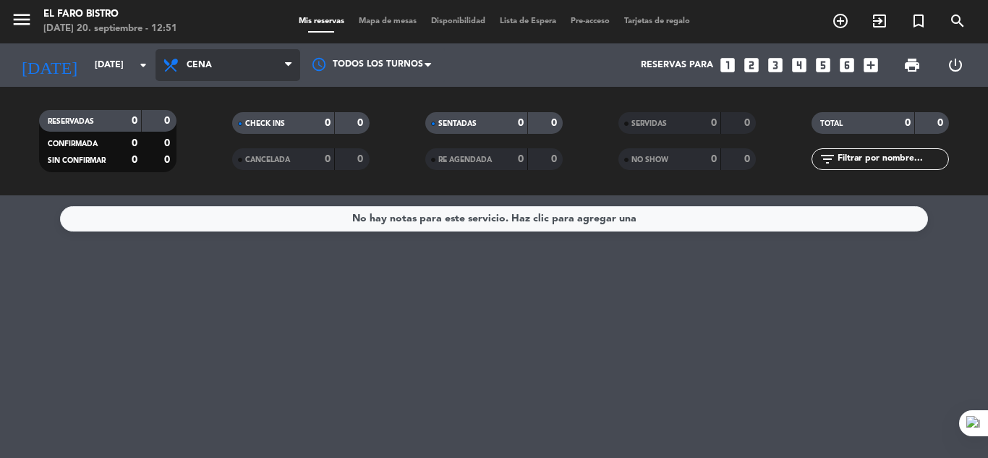
click at [205, 69] on span "Cena" at bounding box center [199, 65] width 25 height 10
click at [217, 216] on ng-component "menu El Faro Bistro [DATE] 20. septiembre - 12:51 Mis reservas Mapa de mesas Di…" at bounding box center [494, 229] width 988 height 458
click at [757, 61] on icon "looks_two" at bounding box center [751, 65] width 19 height 19
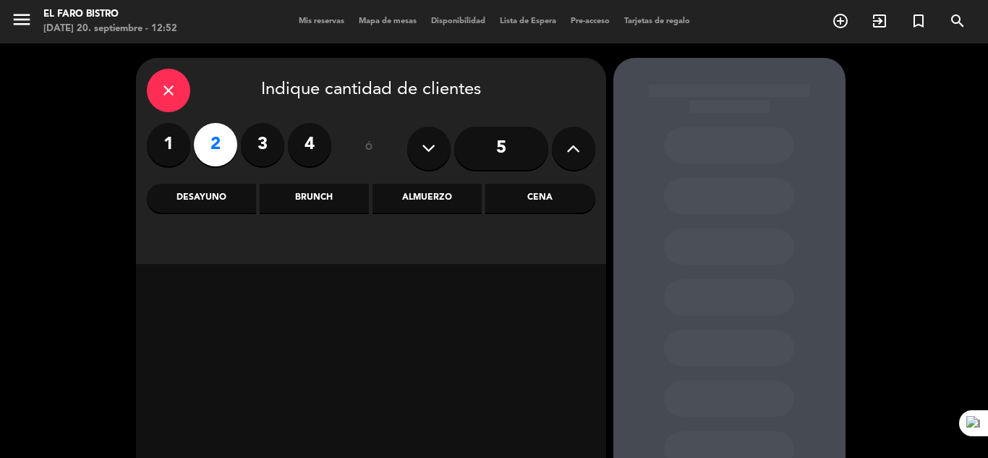
click at [552, 200] on div "Cena" at bounding box center [539, 198] width 109 height 29
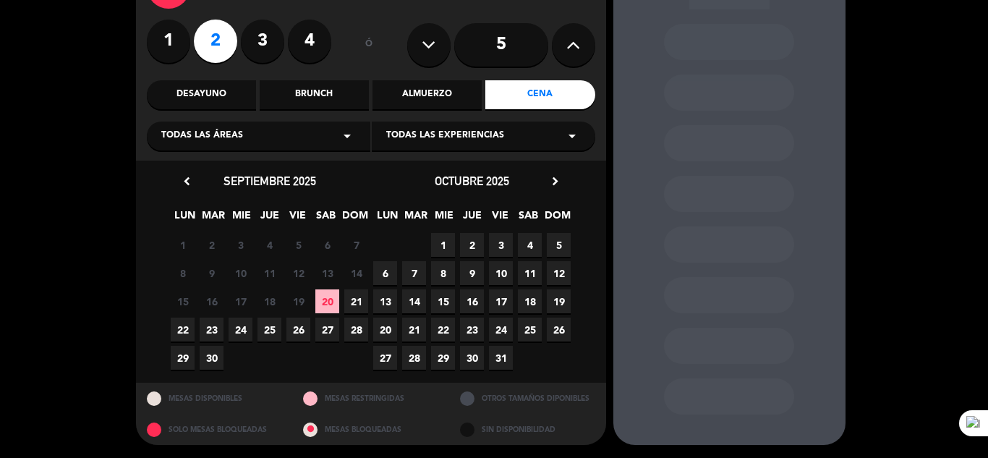
click at [208, 324] on span "23" at bounding box center [212, 330] width 24 height 24
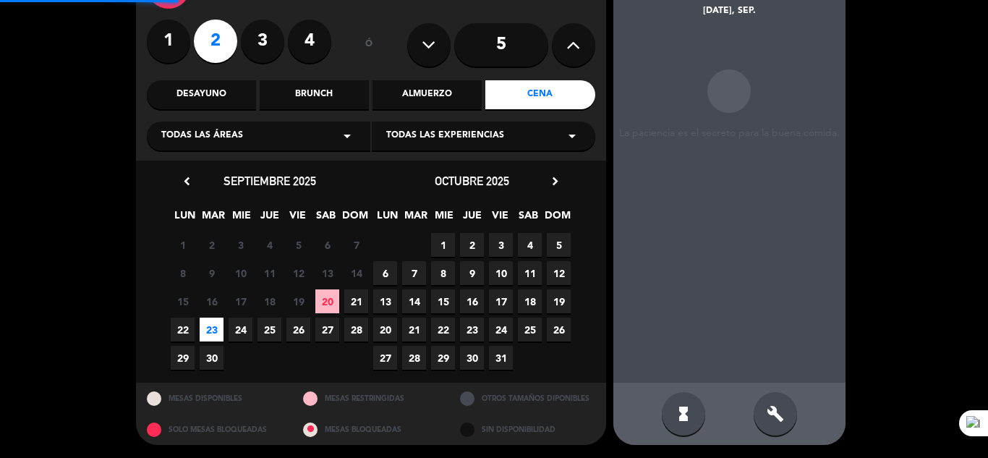
scroll to position [58, 0]
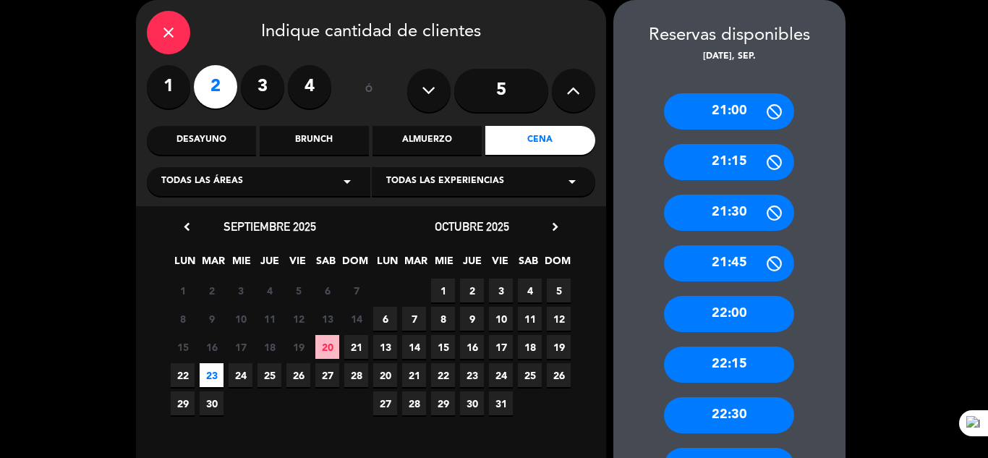
click at [738, 110] on div "21:00" at bounding box center [729, 111] width 130 height 36
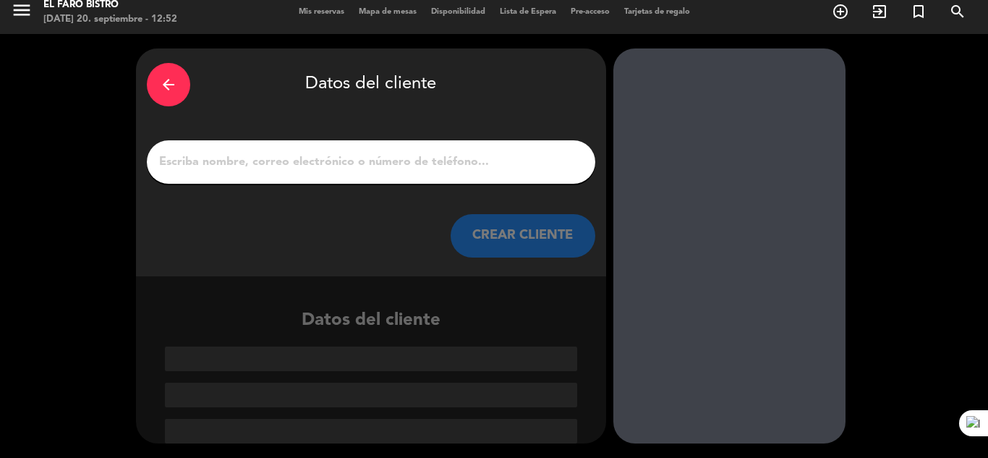
scroll to position [9, 0]
click at [380, 153] on input "1" at bounding box center [371, 162] width 427 height 20
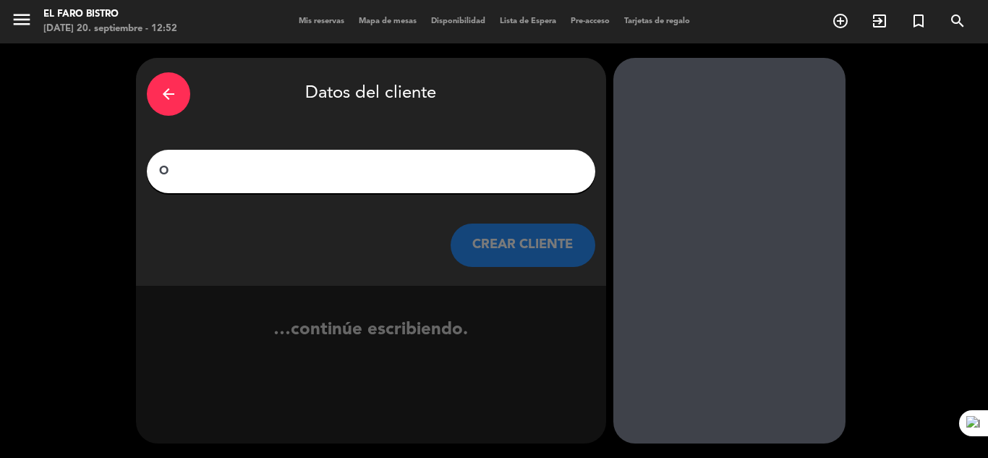
scroll to position [0, 0]
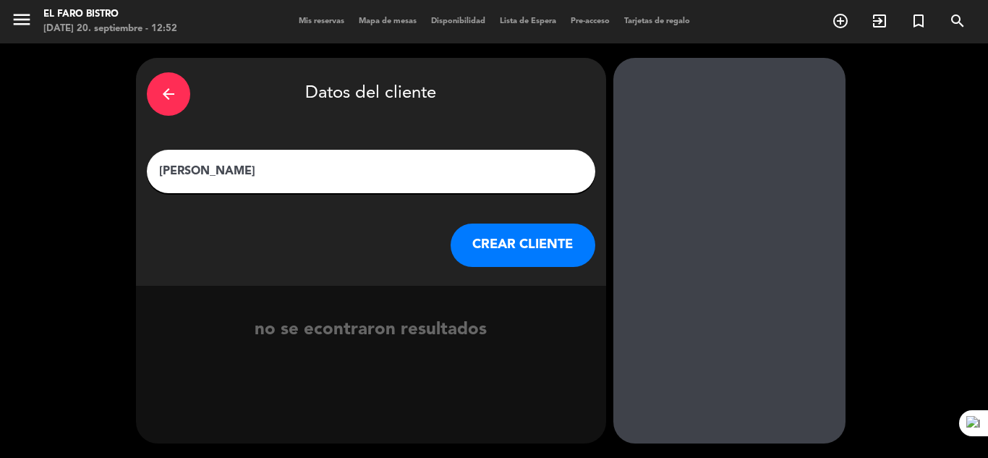
type input "[PERSON_NAME]"
click at [487, 244] on button "CREAR CLIENTE" at bounding box center [523, 244] width 145 height 43
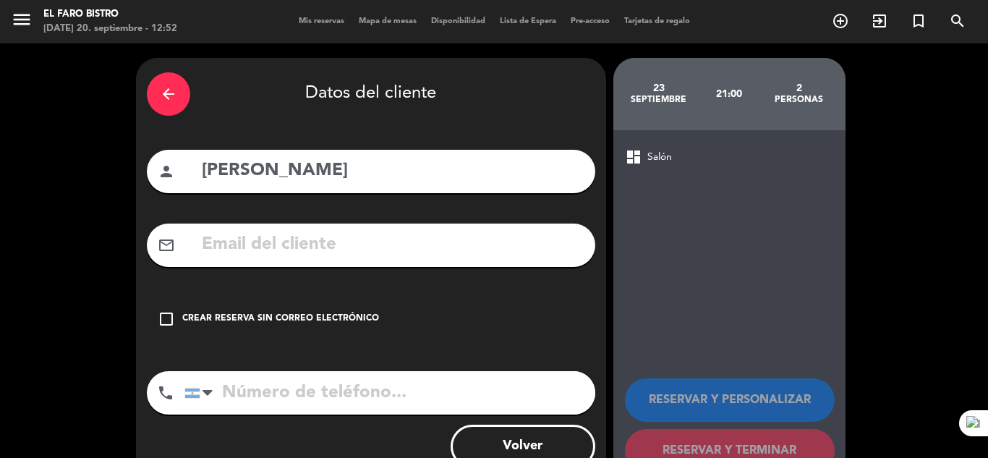
click at [325, 324] on div "Crear reserva sin correo electrónico" at bounding box center [280, 319] width 197 height 14
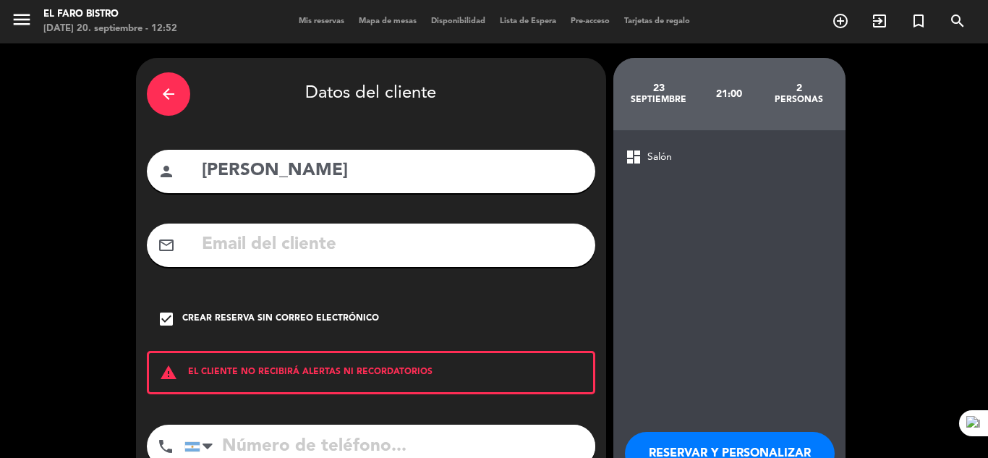
scroll to position [72, 0]
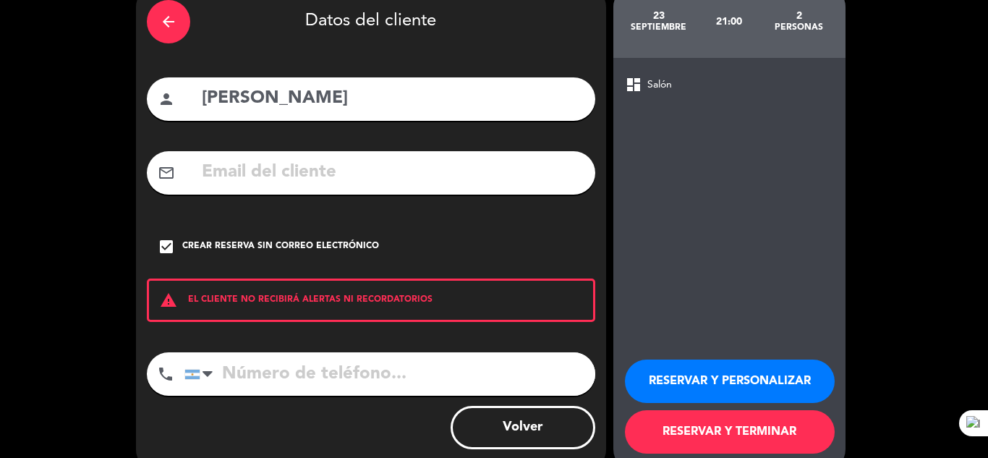
click at [364, 375] on input "tel" at bounding box center [389, 373] width 411 height 43
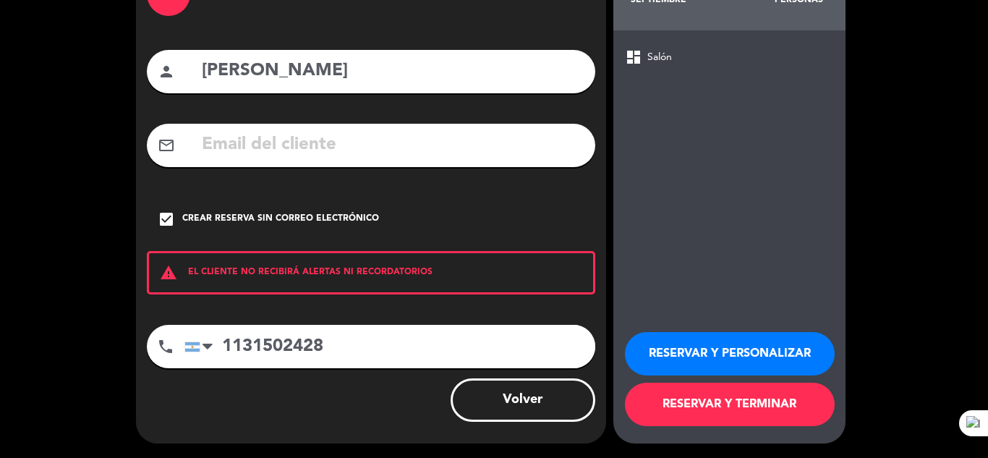
type input "1131502428"
click at [733, 348] on button "RESERVAR Y PERSONALIZAR" at bounding box center [730, 353] width 210 height 43
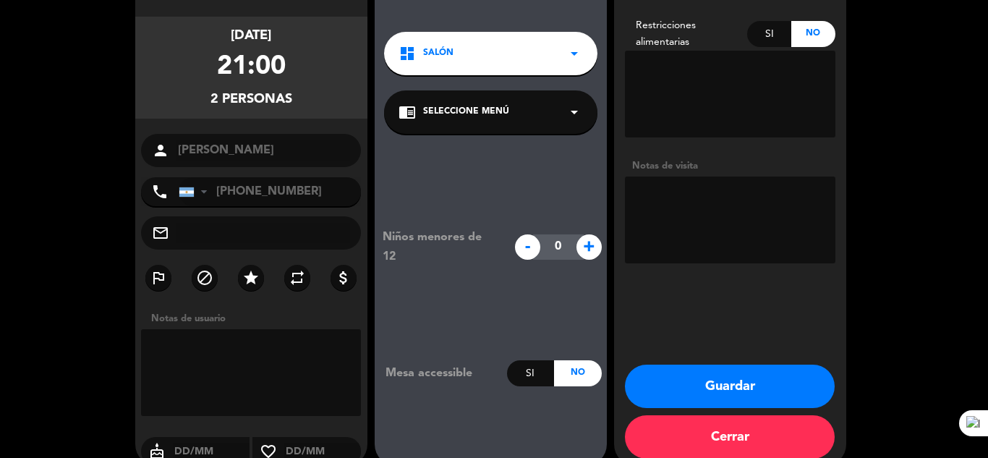
scroll to position [121, 0]
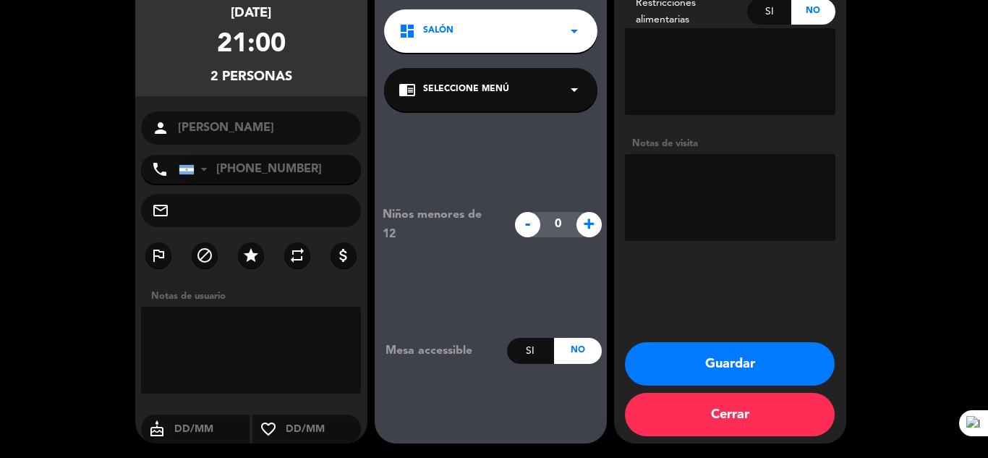
click at [759, 351] on button "Guardar" at bounding box center [730, 363] width 210 height 43
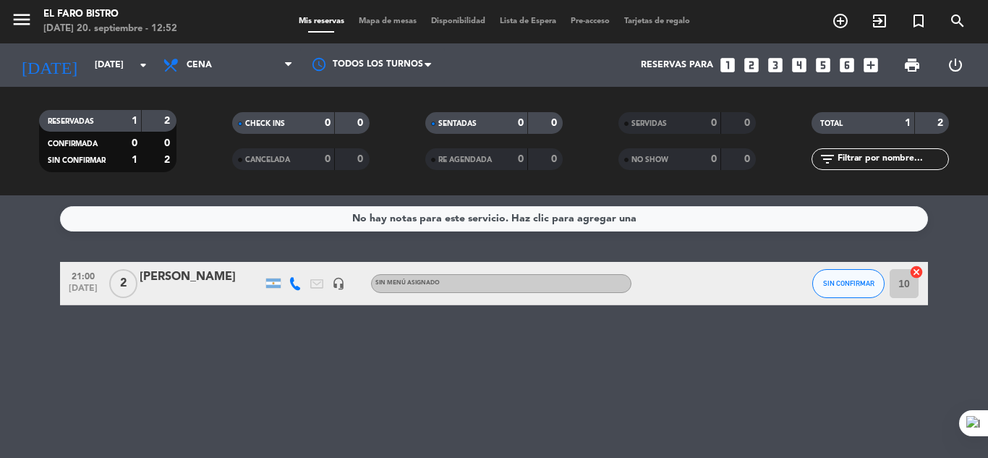
click at [170, 277] on div "[PERSON_NAME]" at bounding box center [201, 277] width 123 height 19
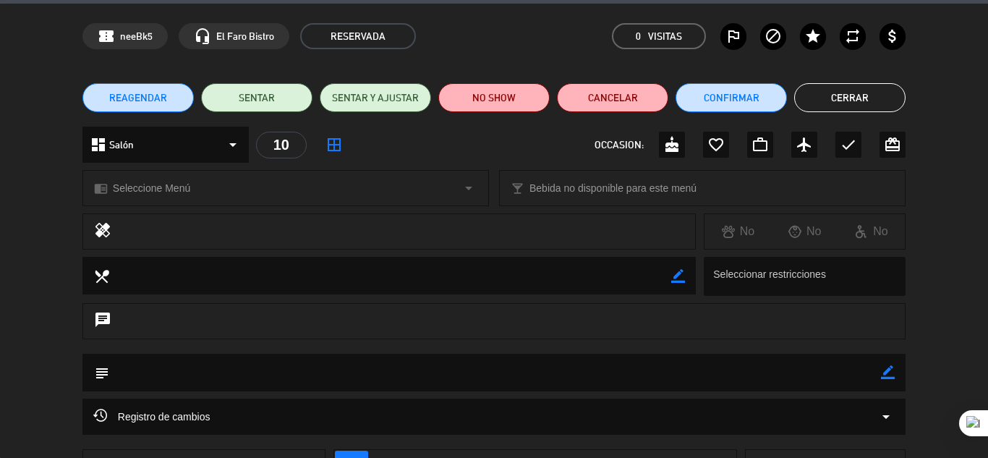
scroll to position [72, 0]
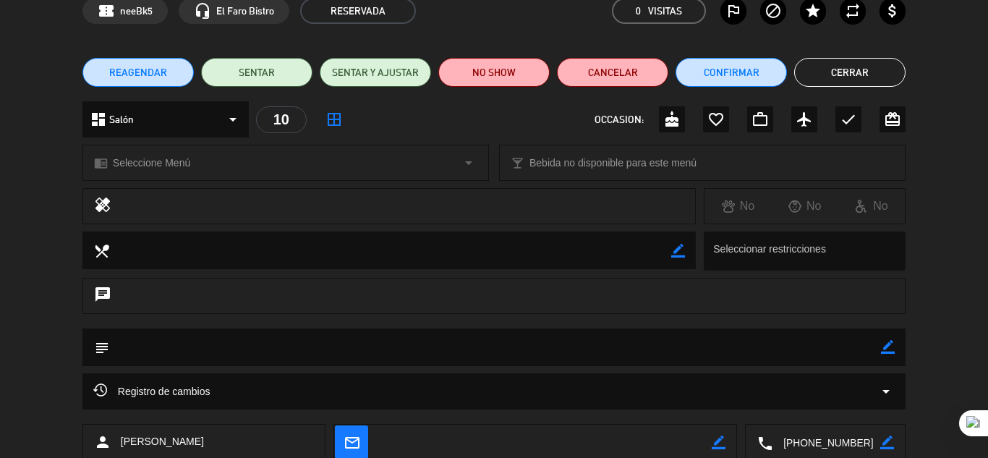
click at [879, 341] on textarea at bounding box center [495, 346] width 772 height 37
click at [885, 341] on icon "border_color" at bounding box center [888, 347] width 14 height 14
click at [472, 349] on textarea at bounding box center [495, 346] width 772 height 37
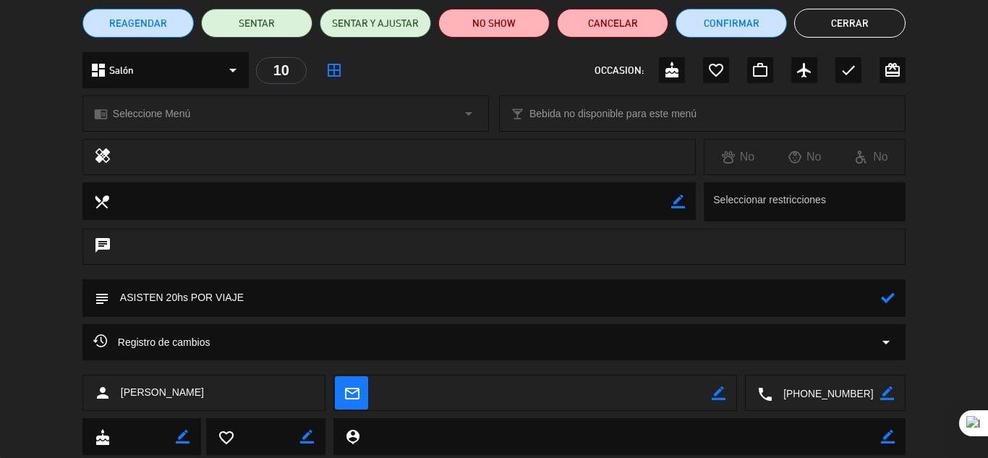
scroll to position [145, 0]
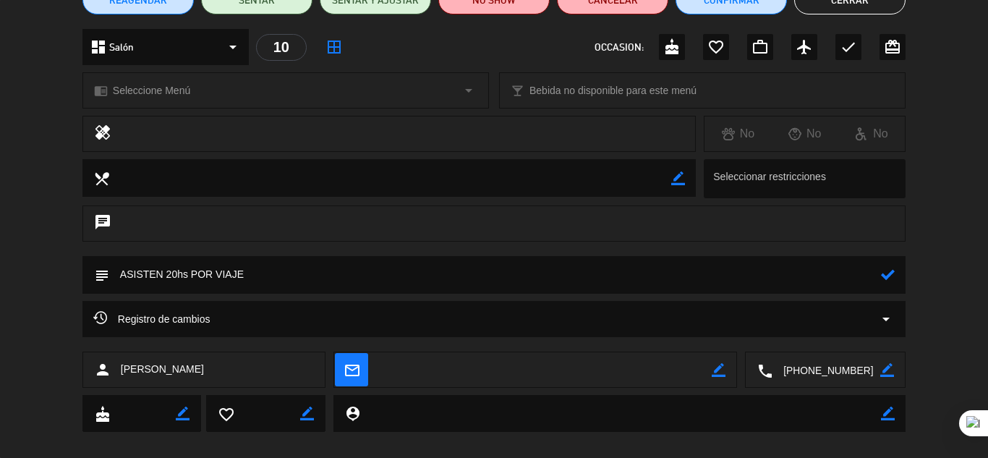
click at [885, 276] on icon at bounding box center [888, 275] width 14 height 14
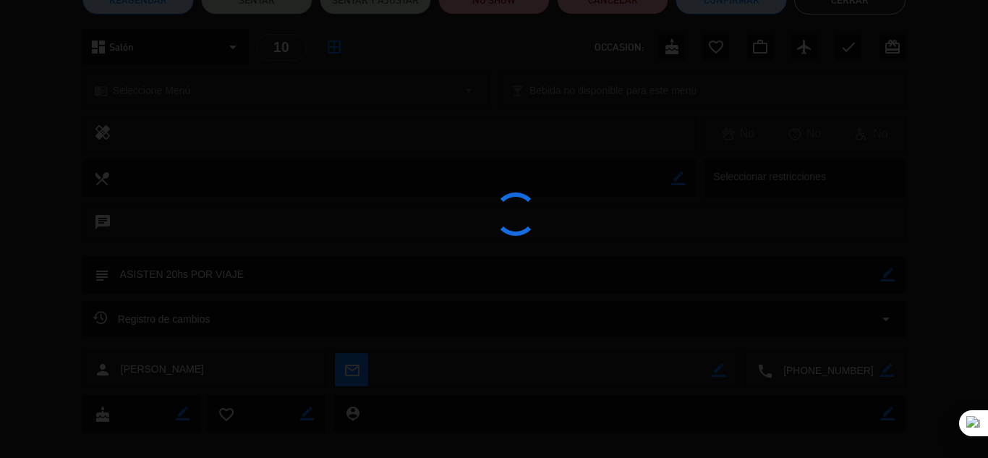
type textarea "ASISTEN 20hs POR VIAJE"
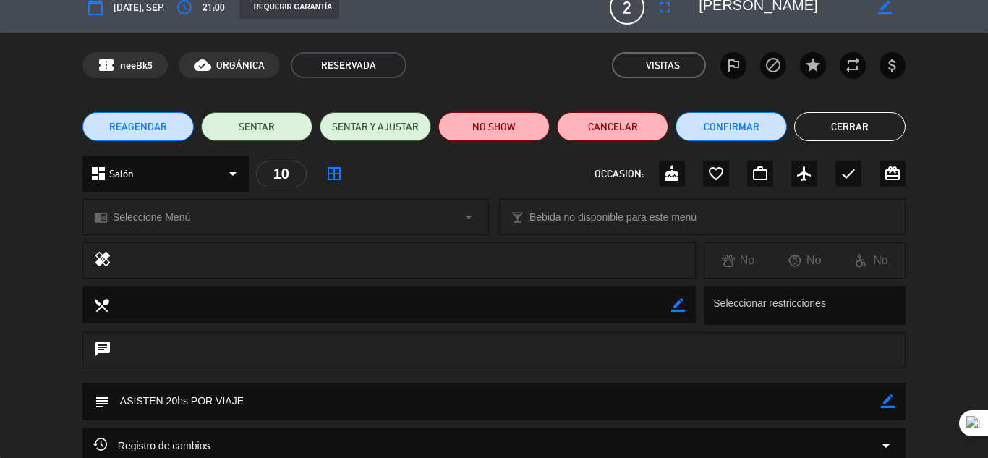
scroll to position [0, 0]
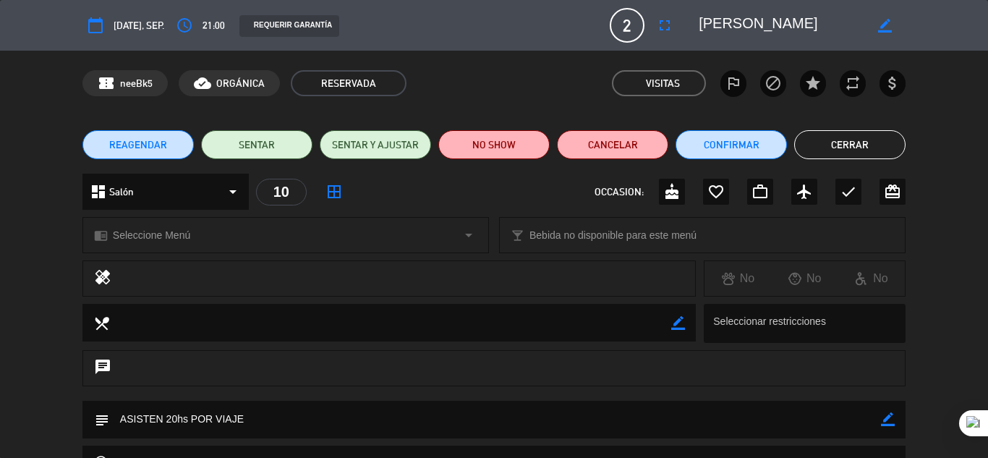
click at [876, 152] on button "Cerrar" at bounding box center [849, 144] width 111 height 29
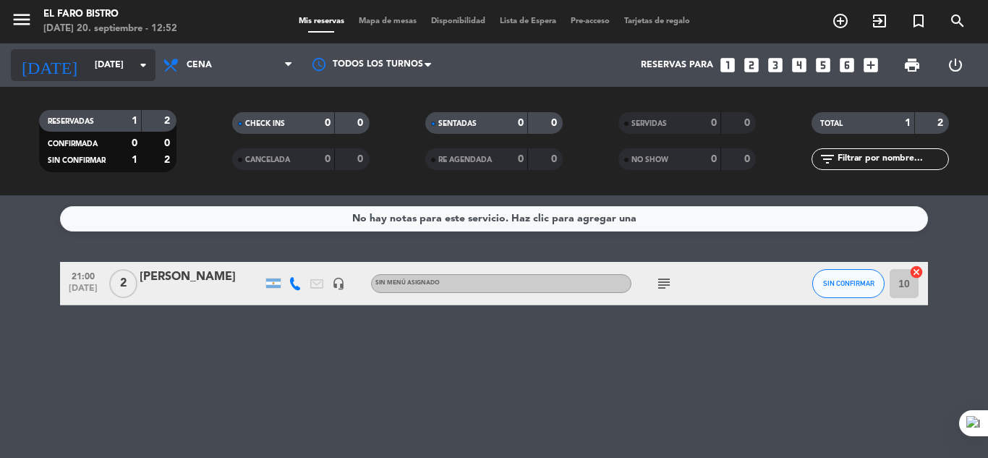
click at [88, 69] on input "[DATE]" at bounding box center [149, 65] width 122 height 25
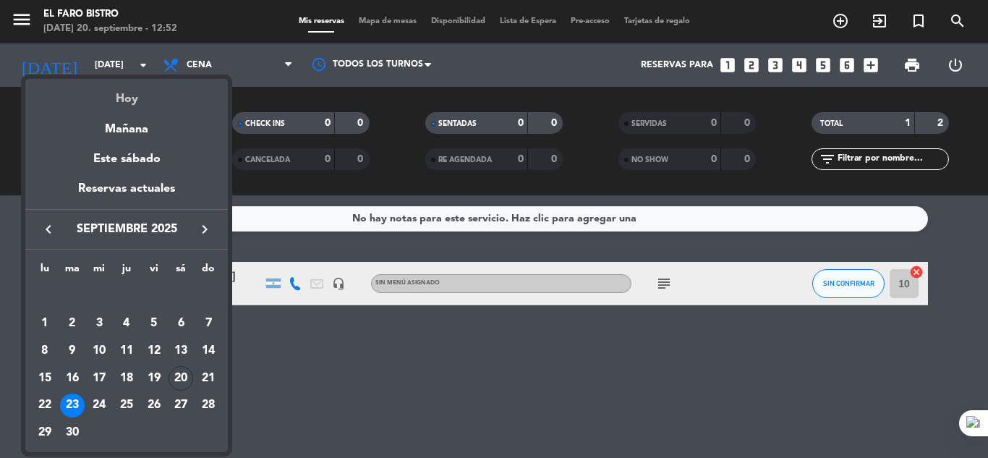
click at [136, 93] on div "Hoy" at bounding box center [126, 94] width 203 height 30
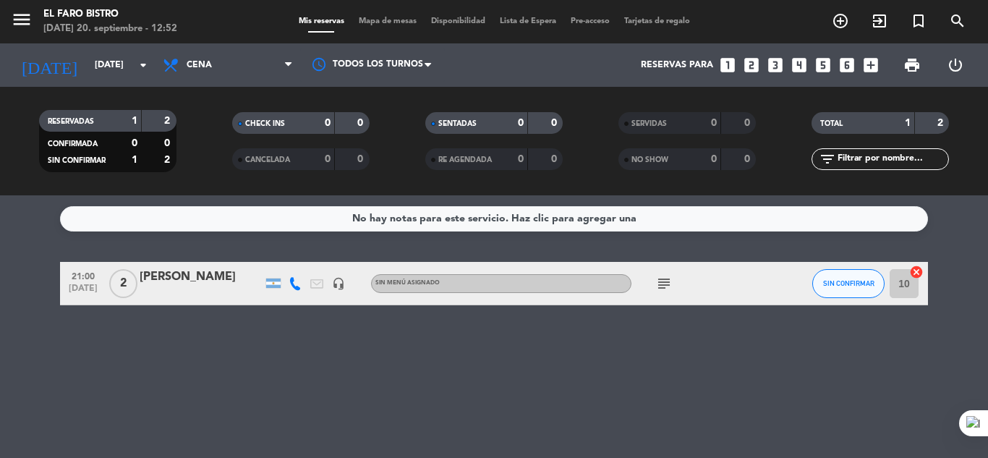
type input "[DATE]"
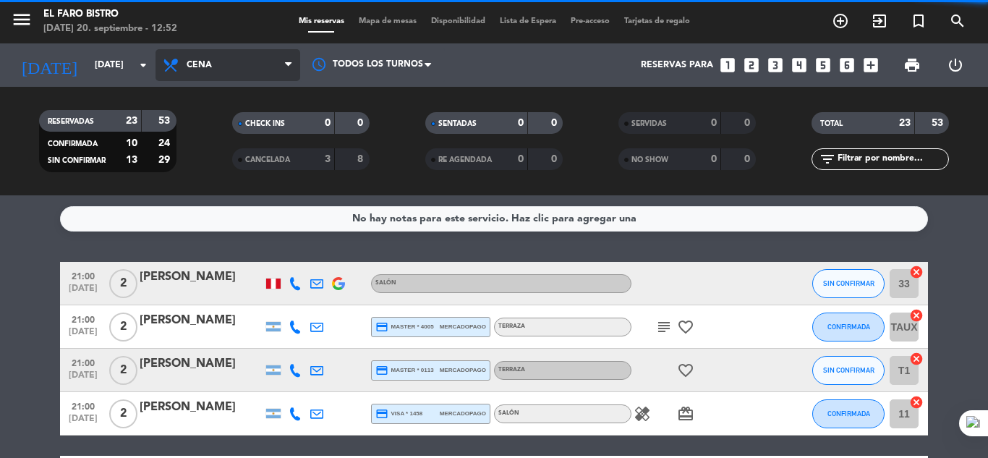
click at [194, 63] on span "Cena" at bounding box center [199, 65] width 25 height 10
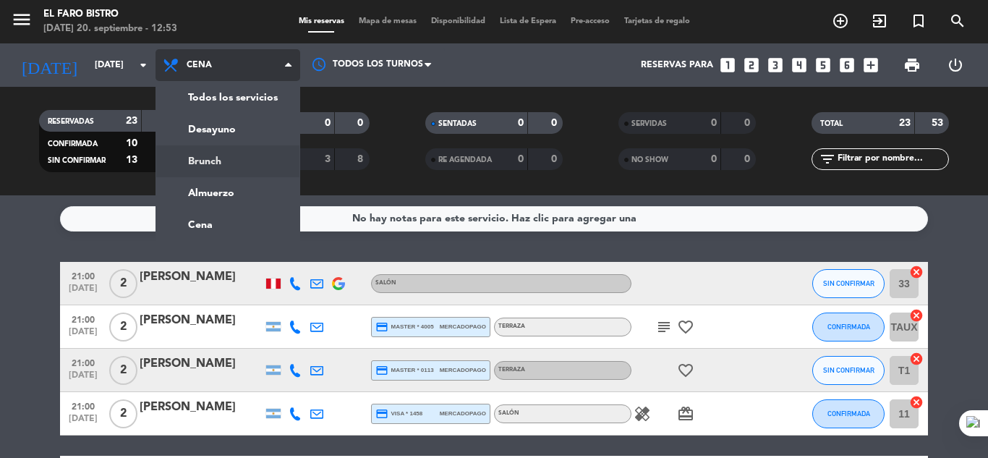
click at [210, 158] on div "menu El Faro Bistro [DATE] 20. septiembre - 12:53 Mis reservas Mapa de mesas Di…" at bounding box center [494, 97] width 988 height 195
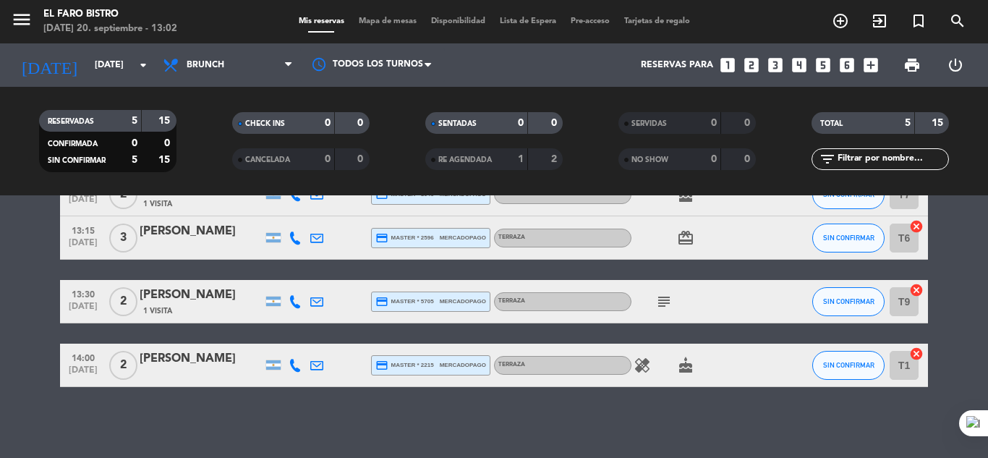
scroll to position [134, 0]
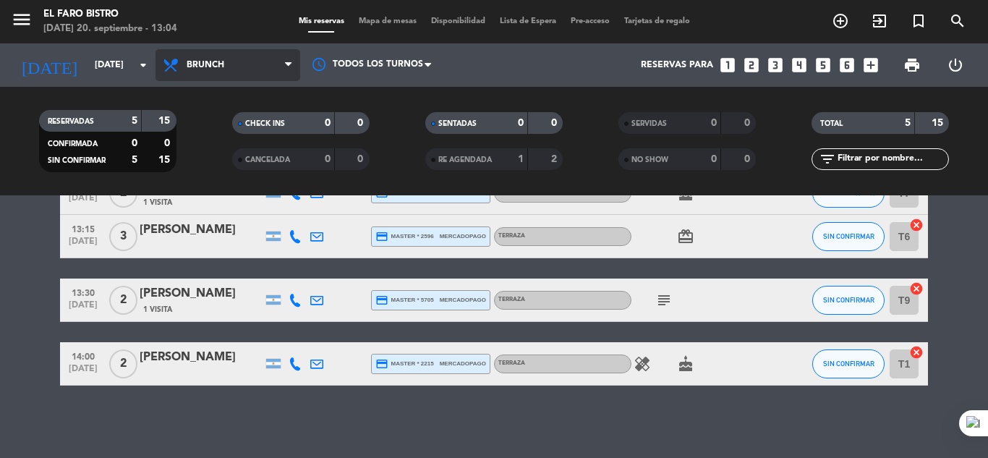
click at [289, 60] on icon at bounding box center [288, 65] width 7 height 12
click at [194, 192] on div "menu El Faro Bistro [DATE] 20. septiembre - 13:04 Mis reservas Mapa de mesas Di…" at bounding box center [494, 97] width 988 height 195
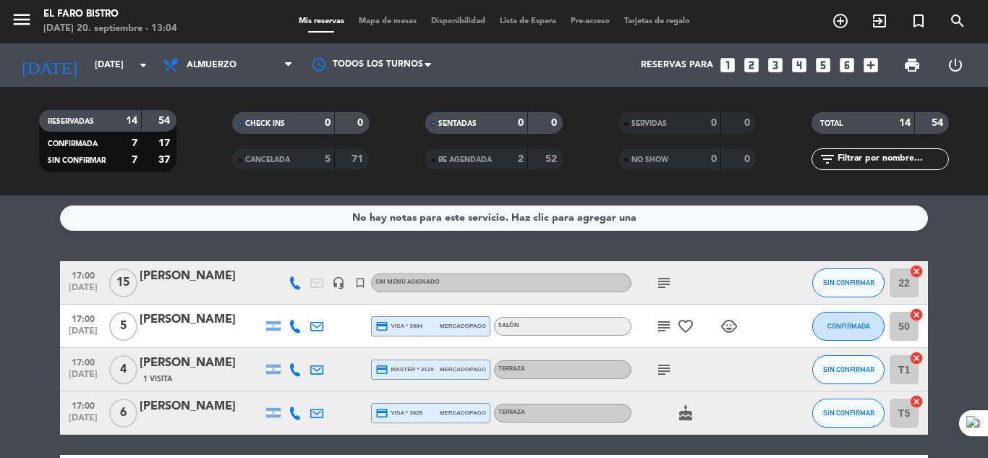
scroll to position [0, 0]
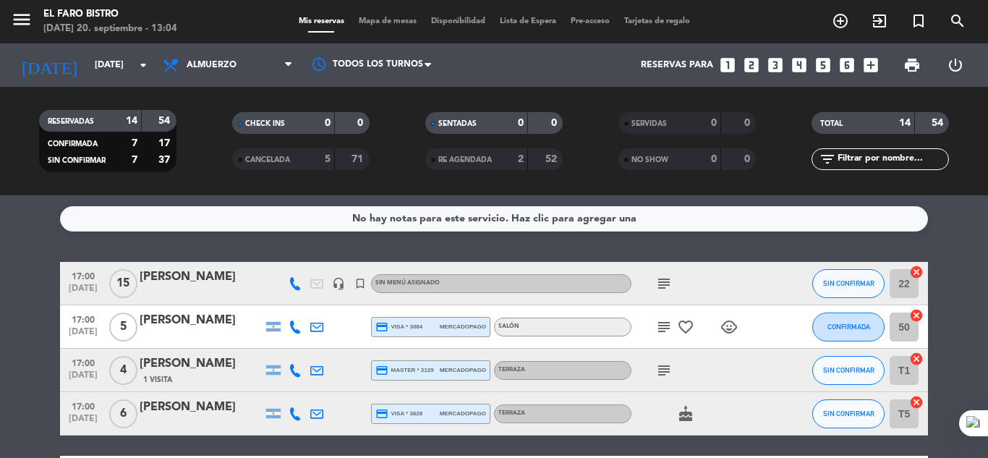
click at [668, 283] on icon "subject" at bounding box center [663, 283] width 17 height 17
click at [661, 328] on icon "subject" at bounding box center [663, 326] width 17 height 17
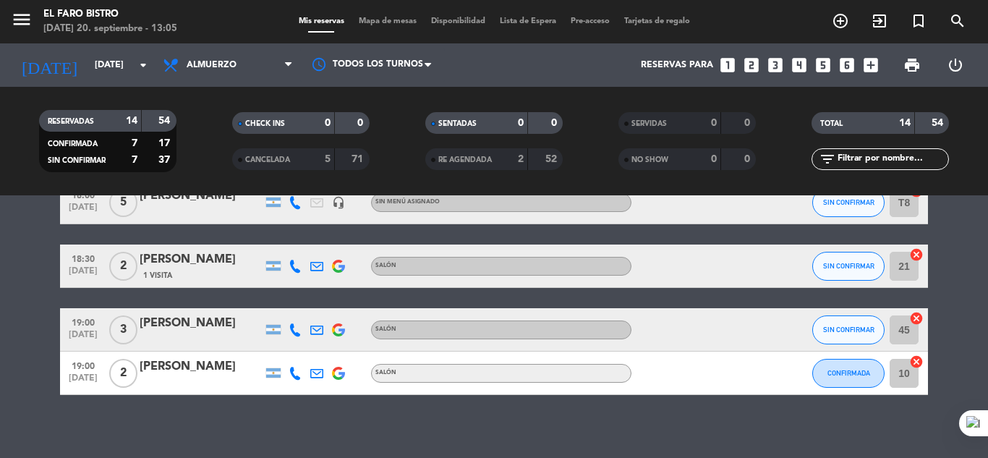
scroll to position [605, 0]
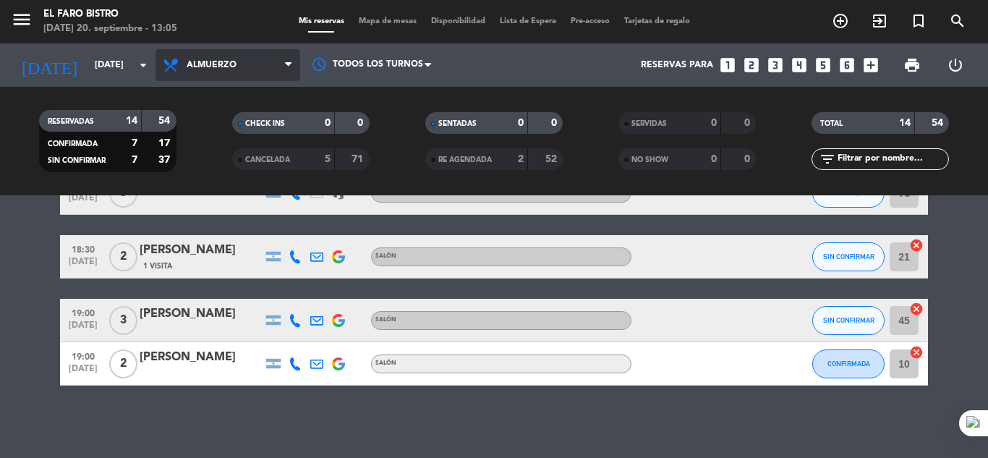
click at [288, 68] on icon at bounding box center [288, 65] width 7 height 12
click at [225, 227] on ng-component "menu El Faro Bistro [DATE] 20. septiembre - 13:05 Mis reservas Mapa de mesas Di…" at bounding box center [494, 229] width 988 height 458
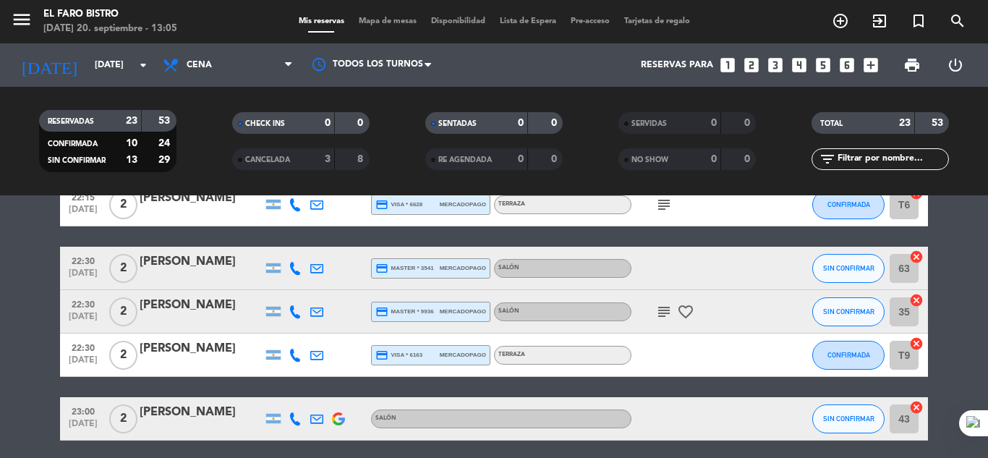
scroll to position [996, 0]
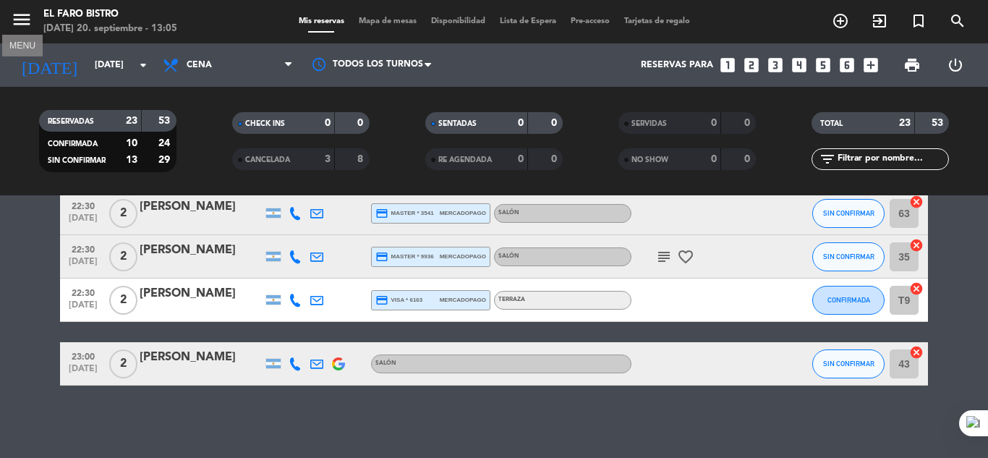
click at [15, 20] on icon "menu" at bounding box center [22, 20] width 22 height 22
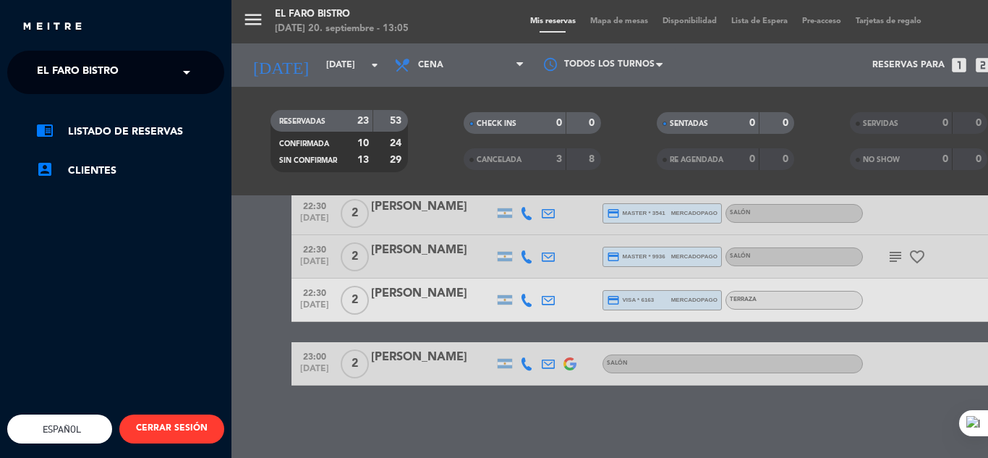
click at [189, 69] on span at bounding box center [190, 72] width 25 height 30
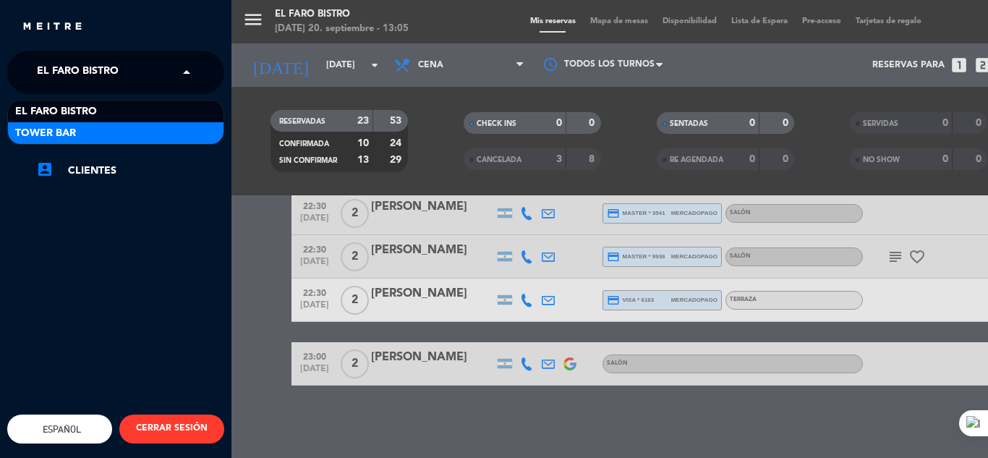
click at [130, 136] on div "Tower Bar" at bounding box center [116, 133] width 216 height 22
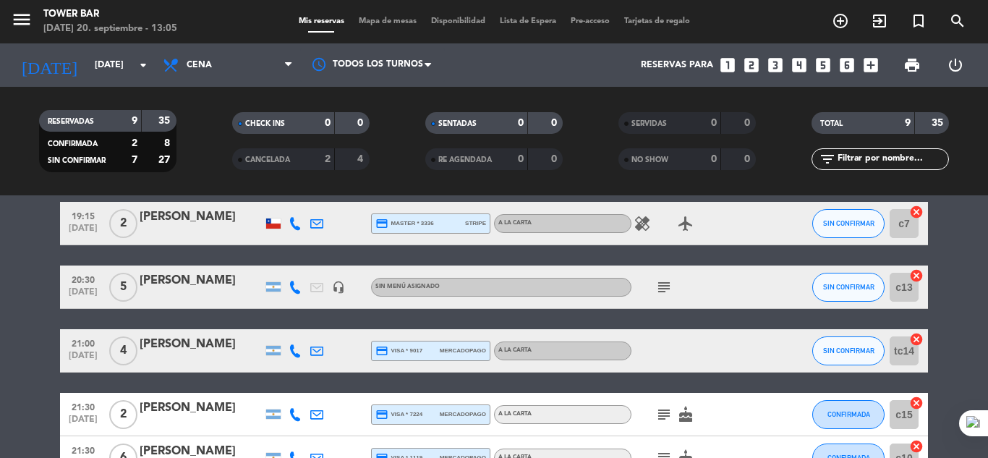
scroll to position [0, 0]
